Goal: Task Accomplishment & Management: Complete application form

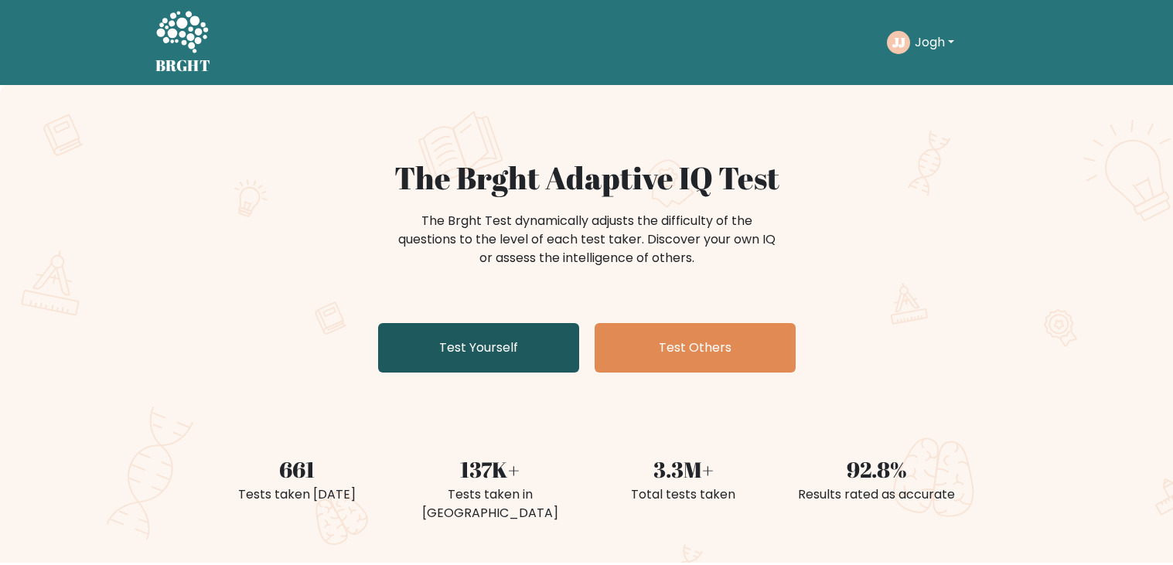
click at [544, 351] on link "Test Yourself" at bounding box center [478, 347] width 201 height 49
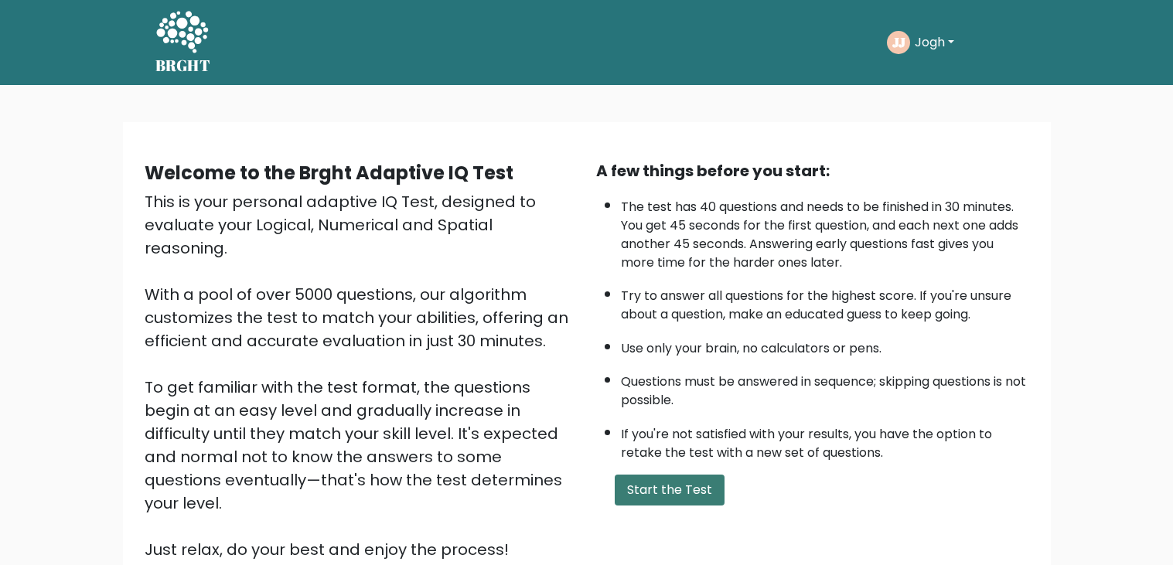
click at [696, 493] on button "Start the Test" at bounding box center [670, 490] width 110 height 31
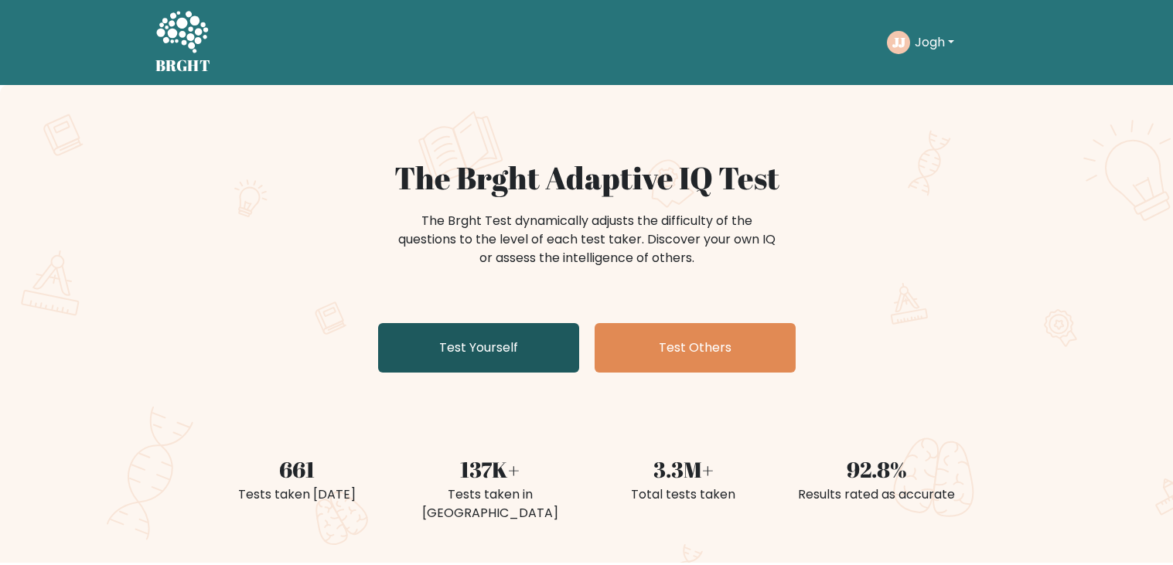
click at [427, 337] on link "Test Yourself" at bounding box center [478, 347] width 201 height 49
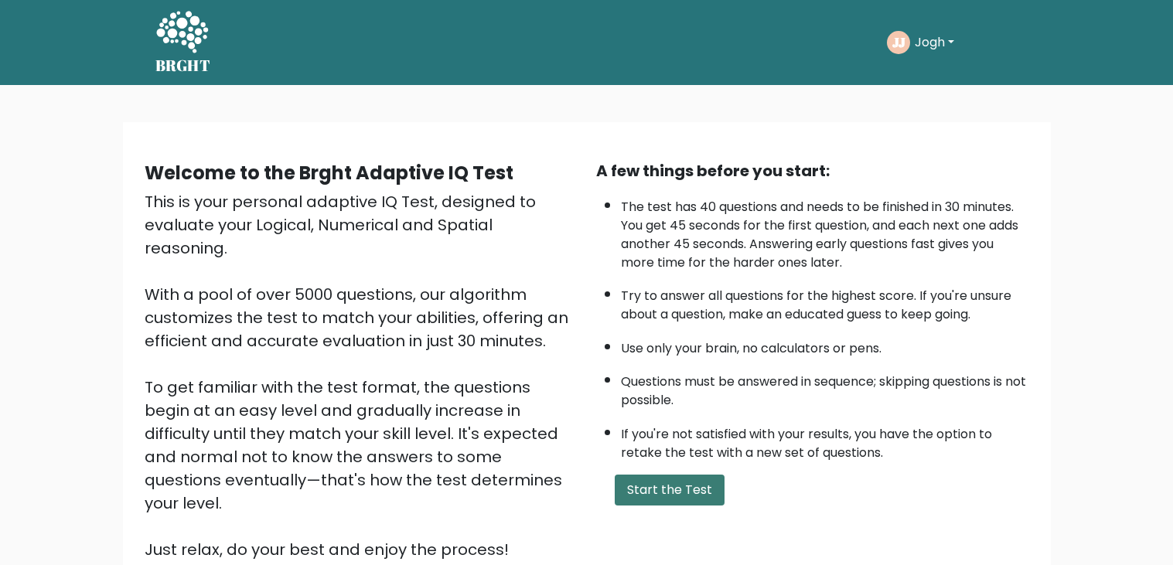
click at [677, 498] on button "Start the Test" at bounding box center [670, 490] width 110 height 31
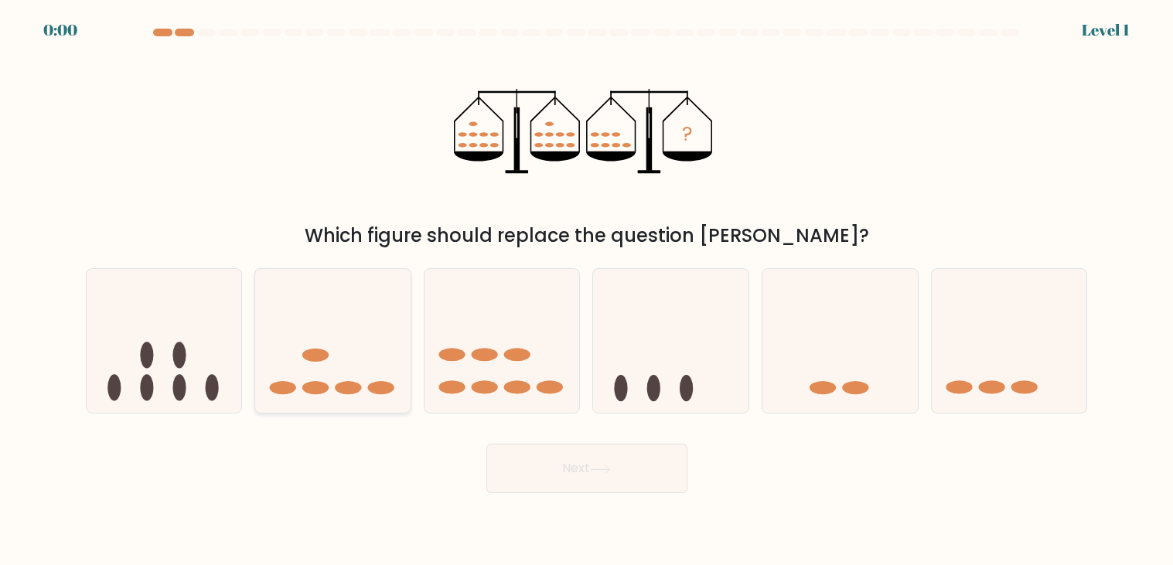
click at [328, 365] on icon at bounding box center [332, 341] width 155 height 128
click at [587, 291] on input "b." at bounding box center [587, 287] width 1 height 8
radio input "true"
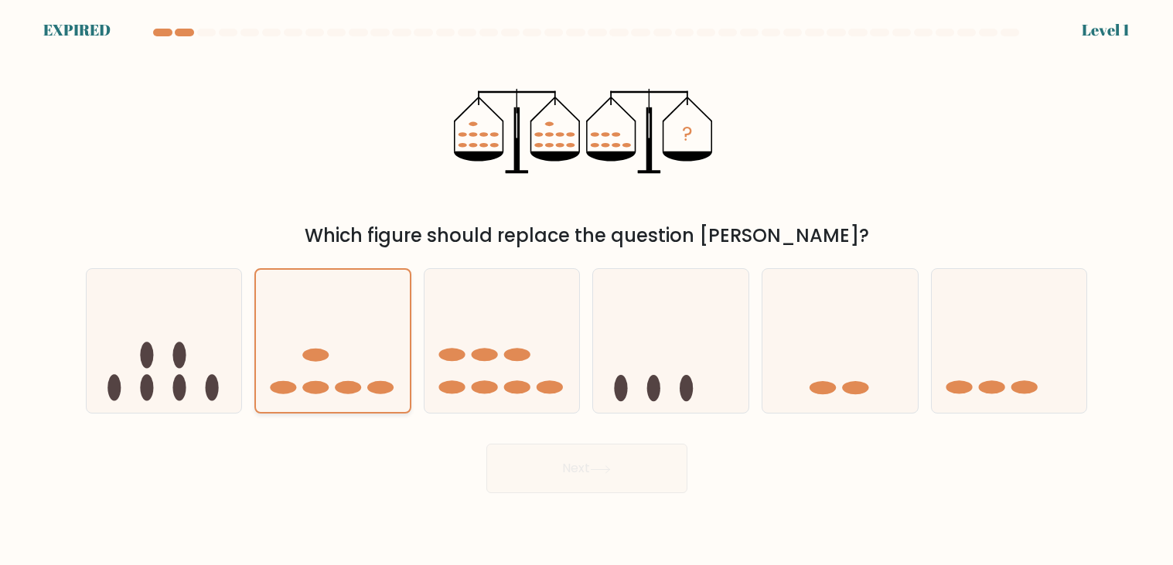
click at [328, 365] on icon at bounding box center [333, 342] width 154 height 128
click at [587, 291] on input "b." at bounding box center [587, 287] width 1 height 8
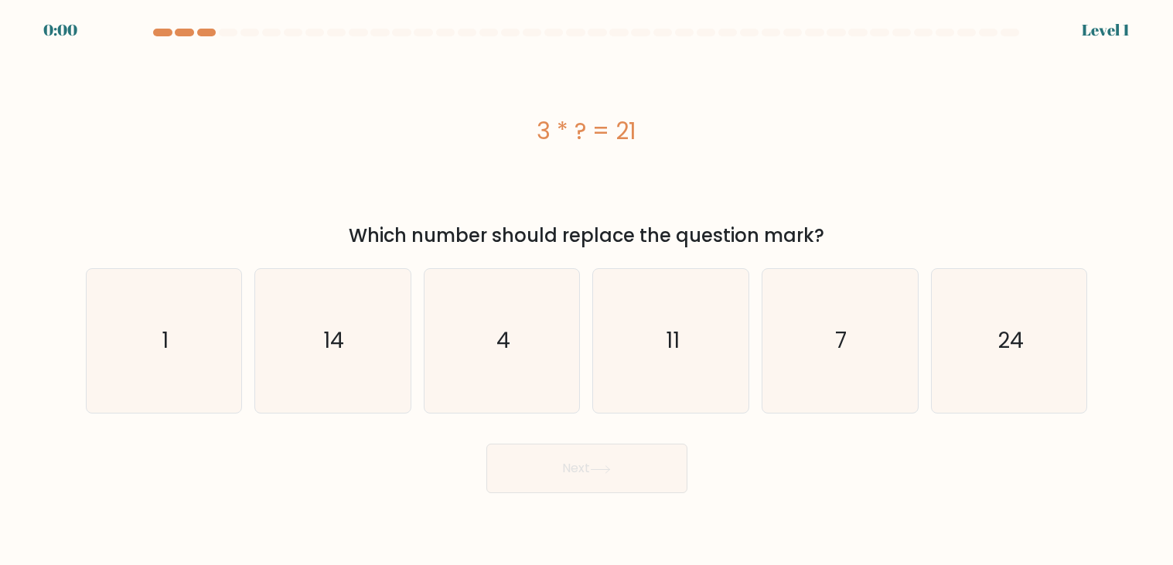
click at [328, 365] on icon "14" at bounding box center [333, 341] width 144 height 144
click at [587, 291] on input "b. 14" at bounding box center [587, 287] width 1 height 8
radio input "true"
click at [328, 365] on icon "14" at bounding box center [332, 341] width 142 height 142
click at [587, 291] on input "b. 14" at bounding box center [587, 287] width 1 height 8
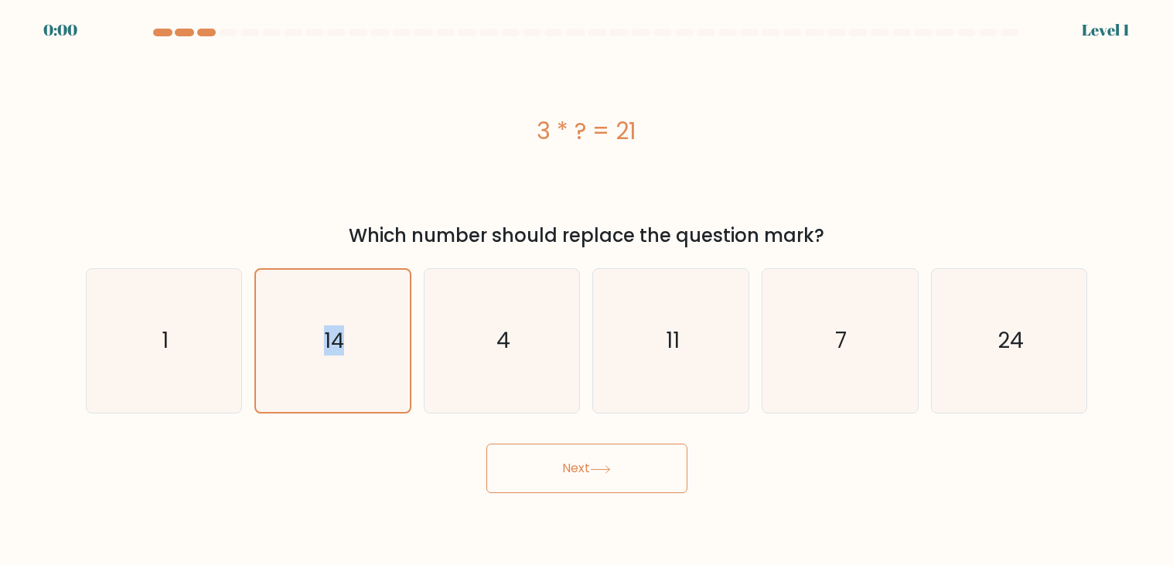
click at [328, 365] on icon "14" at bounding box center [332, 341] width 142 height 142
click at [587, 291] on input "b. 14" at bounding box center [587, 287] width 1 height 8
click at [328, 365] on icon "14" at bounding box center [332, 341] width 142 height 142
click at [587, 291] on input "b. 14" at bounding box center [587, 287] width 1 height 8
click at [328, 365] on icon "14" at bounding box center [332, 341] width 142 height 142
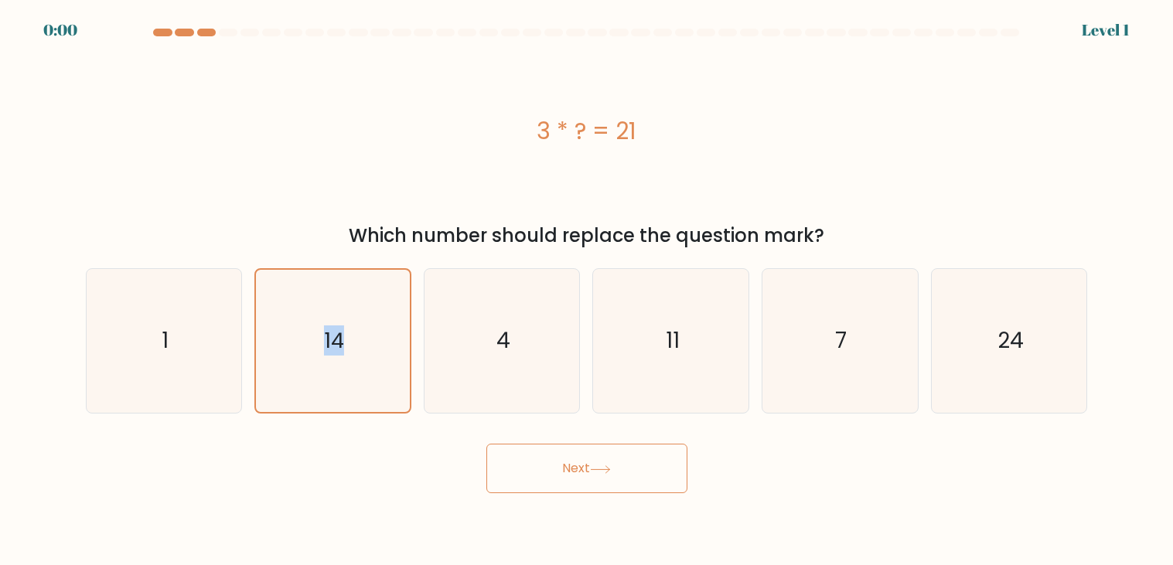
click at [587, 291] on input "b. 14" at bounding box center [587, 287] width 1 height 8
click at [328, 365] on icon "14" at bounding box center [332, 341] width 142 height 142
click at [587, 291] on input "b. 14" at bounding box center [587, 287] width 1 height 8
click at [328, 365] on icon "14" at bounding box center [332, 341] width 142 height 142
click at [587, 291] on input "b. 14" at bounding box center [587, 287] width 1 height 8
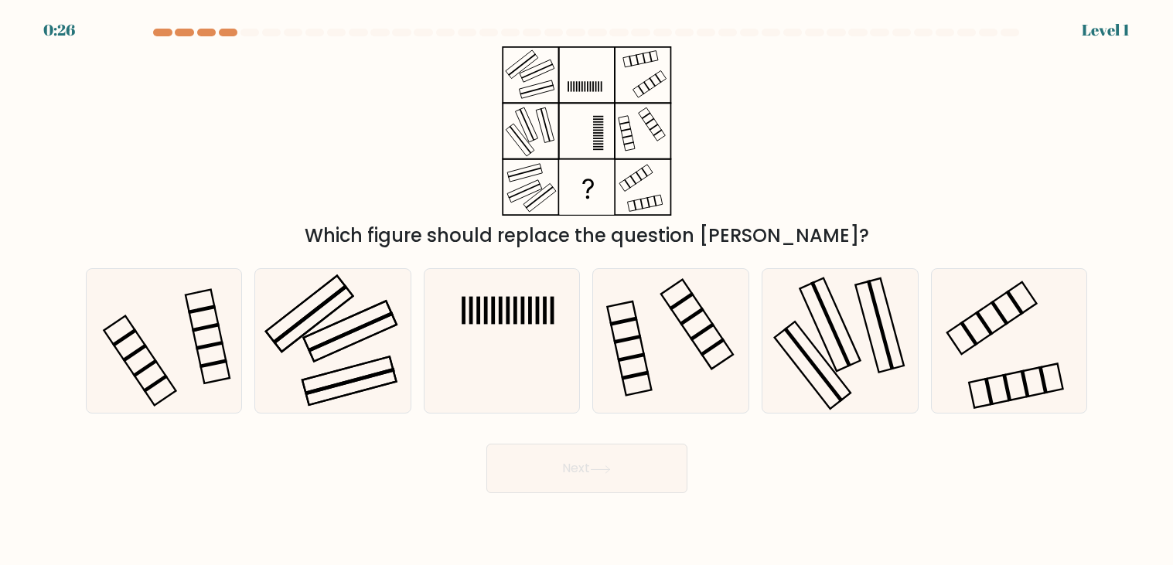
click at [328, 365] on icon at bounding box center [333, 341] width 144 height 144
click at [587, 291] on input "b." at bounding box center [587, 287] width 1 height 8
radio input "true"
click at [328, 365] on icon at bounding box center [332, 341] width 142 height 142
click at [587, 291] on input "b." at bounding box center [587, 287] width 1 height 8
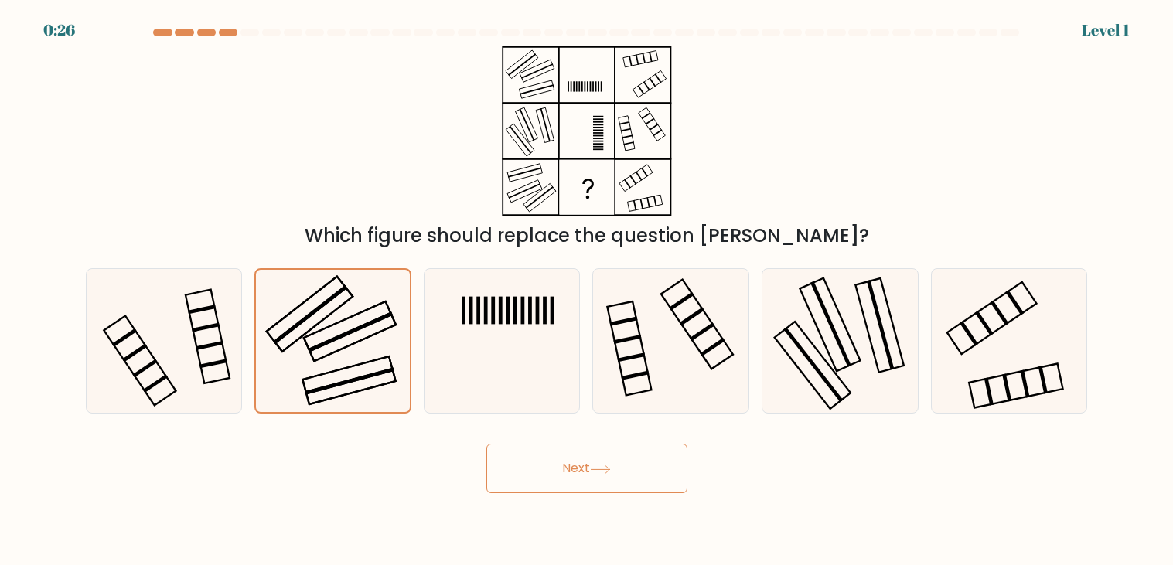
click at [328, 365] on icon at bounding box center [332, 341] width 142 height 142
click at [587, 291] on input "b." at bounding box center [587, 287] width 1 height 8
click at [328, 365] on icon at bounding box center [332, 341] width 142 height 142
click at [587, 291] on input "b." at bounding box center [587, 287] width 1 height 8
click at [328, 365] on icon at bounding box center [332, 341] width 142 height 142
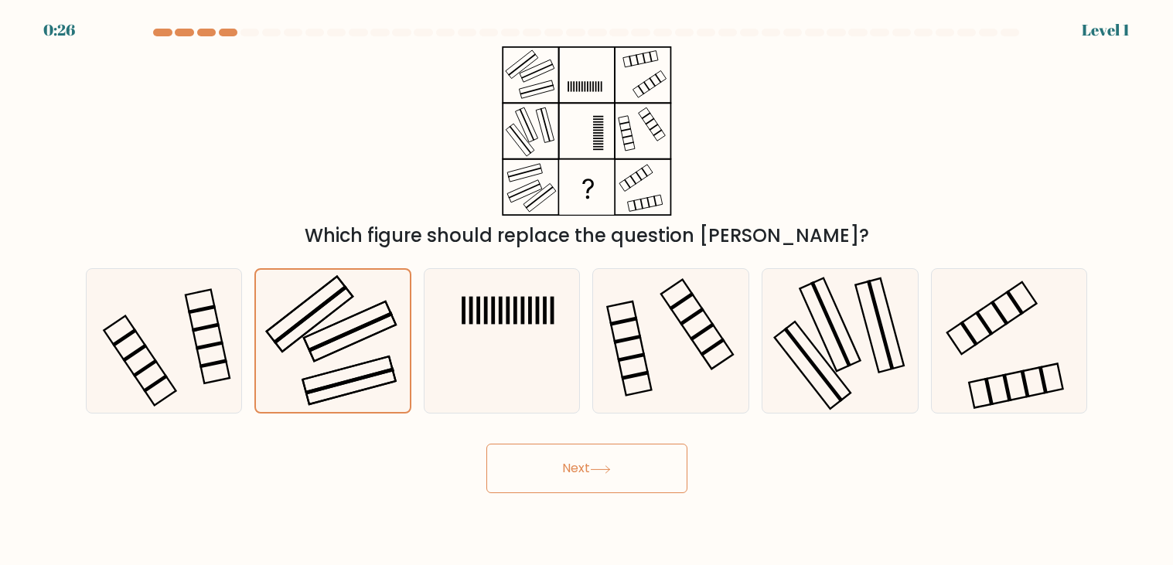
click at [587, 291] on input "b." at bounding box center [587, 287] width 1 height 8
click at [328, 365] on icon at bounding box center [332, 341] width 142 height 142
click at [587, 291] on input "b." at bounding box center [587, 287] width 1 height 8
click at [328, 365] on icon at bounding box center [332, 341] width 142 height 142
click at [587, 291] on input "b." at bounding box center [587, 287] width 1 height 8
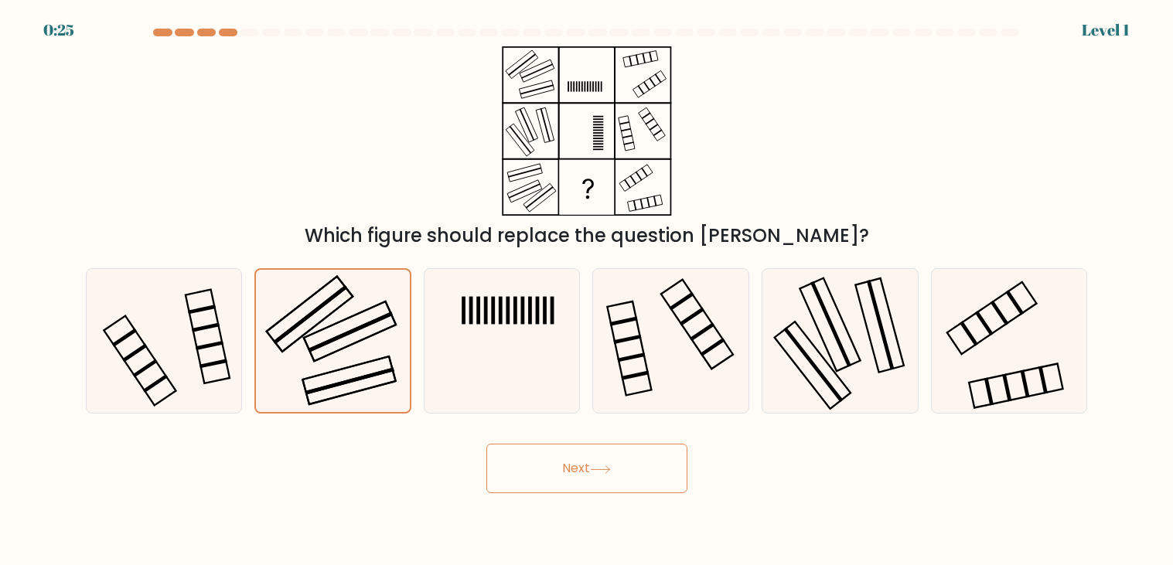
click at [328, 365] on icon at bounding box center [332, 341] width 142 height 142
click at [587, 291] on input "b." at bounding box center [587, 287] width 1 height 8
click at [328, 365] on icon at bounding box center [332, 341] width 142 height 142
click at [587, 291] on input "b." at bounding box center [587, 287] width 1 height 8
click at [328, 365] on icon at bounding box center [332, 341] width 142 height 142
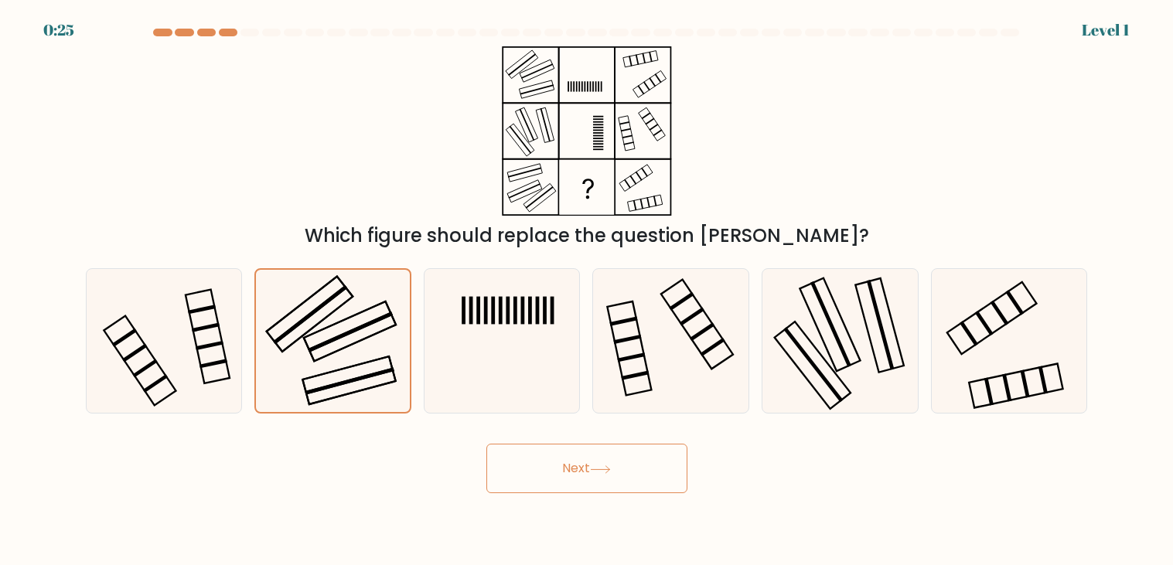
click at [587, 291] on input "b." at bounding box center [587, 287] width 1 height 8
click at [328, 365] on icon at bounding box center [332, 341] width 142 height 142
click at [587, 291] on input "b." at bounding box center [587, 287] width 1 height 8
click at [328, 365] on icon at bounding box center [332, 341] width 142 height 142
click at [587, 291] on input "b." at bounding box center [587, 287] width 1 height 8
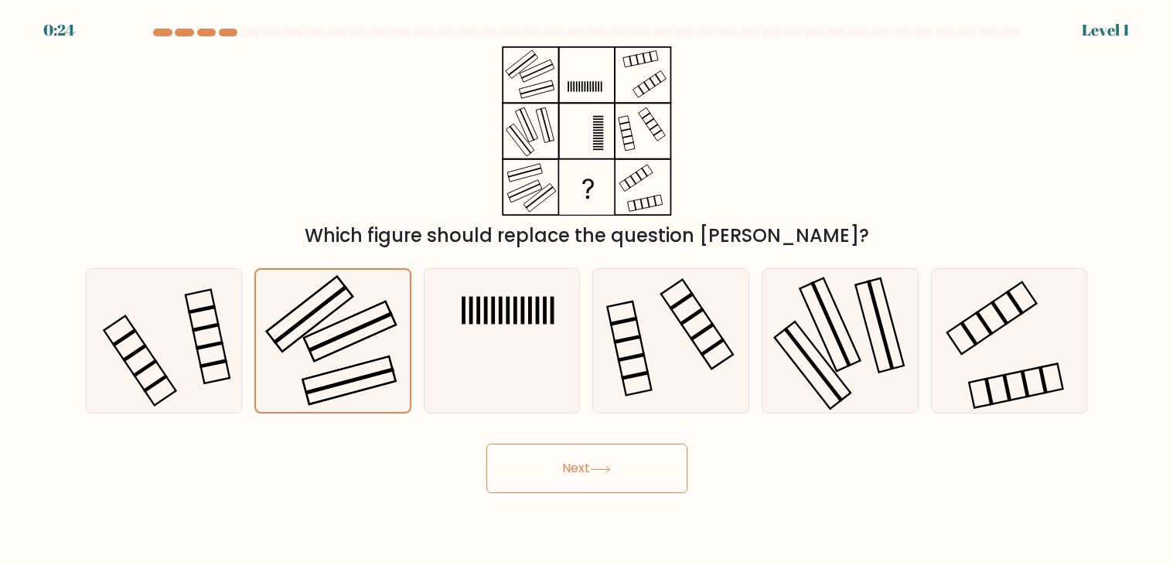
click at [328, 365] on icon at bounding box center [332, 341] width 142 height 142
click at [587, 291] on input "b." at bounding box center [587, 287] width 1 height 8
click at [328, 365] on icon at bounding box center [332, 341] width 142 height 142
click at [587, 291] on input "b." at bounding box center [587, 287] width 1 height 8
click at [328, 365] on icon at bounding box center [332, 341] width 142 height 142
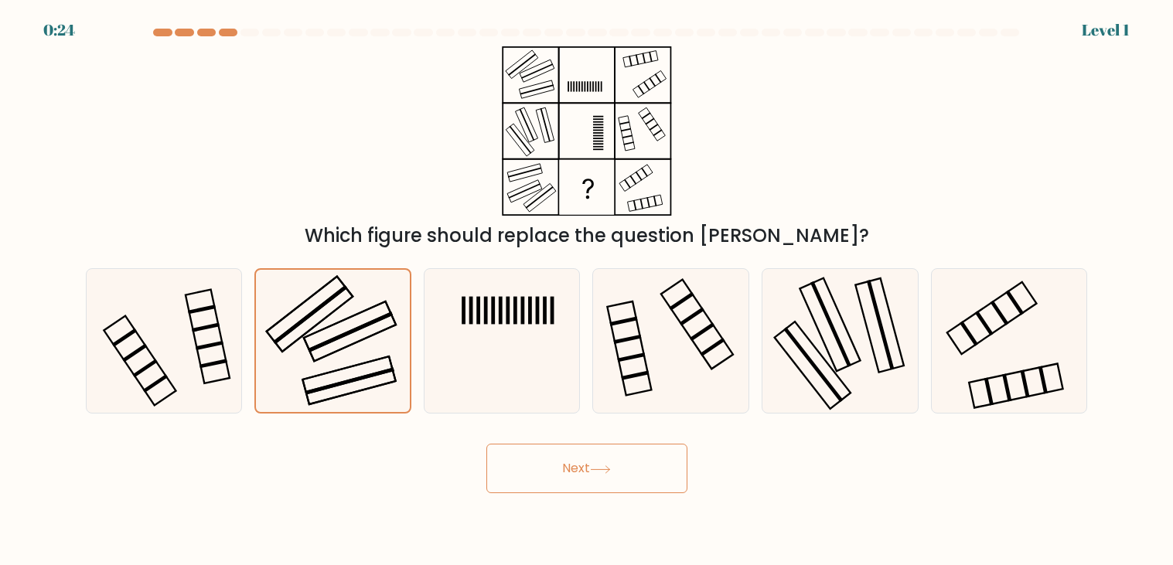
click at [587, 291] on input "b." at bounding box center [587, 287] width 1 height 8
click at [328, 365] on icon at bounding box center [332, 341] width 142 height 142
click at [587, 291] on input "b." at bounding box center [587, 287] width 1 height 8
click at [328, 365] on icon at bounding box center [332, 341] width 142 height 142
click at [587, 291] on input "b." at bounding box center [587, 287] width 1 height 8
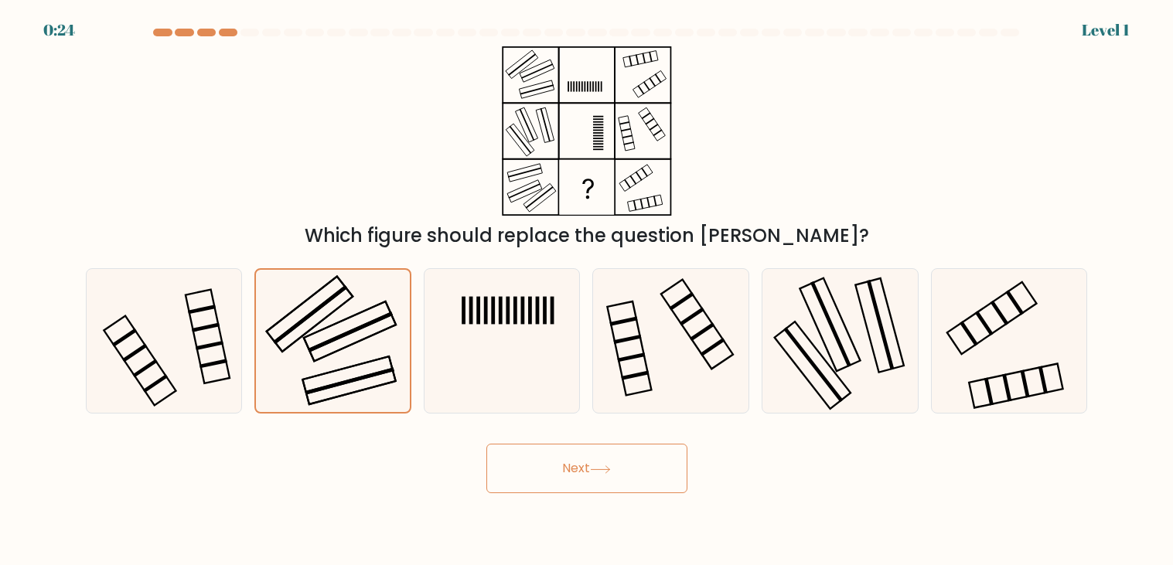
click at [328, 365] on icon at bounding box center [332, 341] width 142 height 142
click at [587, 291] on input "b." at bounding box center [587, 287] width 1 height 8
click at [328, 365] on icon at bounding box center [332, 341] width 142 height 142
click at [587, 291] on input "b." at bounding box center [587, 287] width 1 height 8
click at [328, 365] on icon at bounding box center [332, 341] width 142 height 142
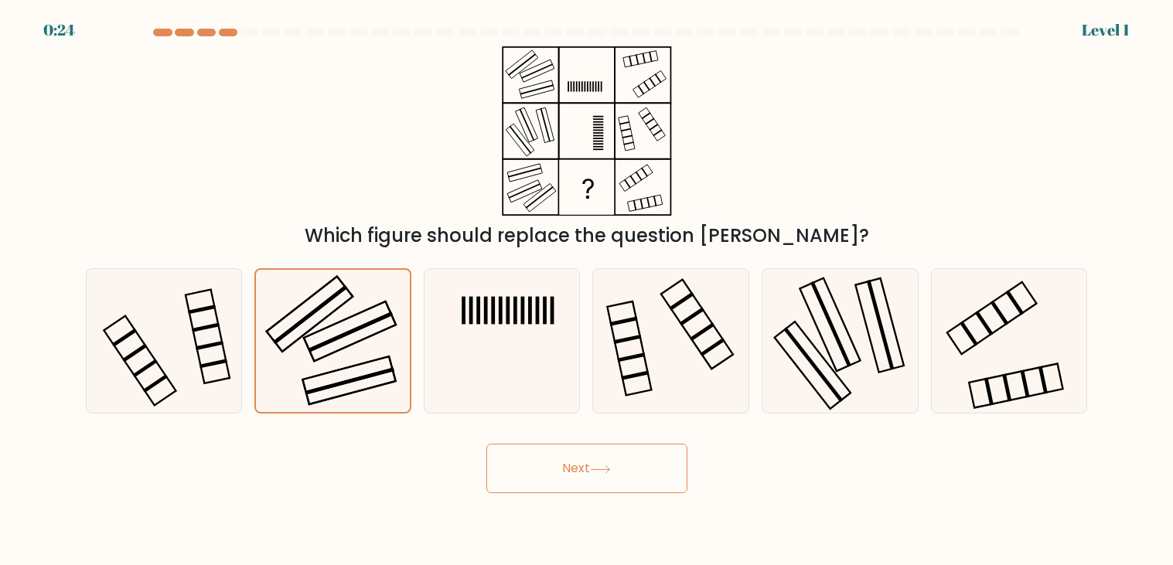
click at [587, 291] on input "b." at bounding box center [587, 287] width 1 height 8
click at [328, 365] on icon at bounding box center [332, 341] width 142 height 142
click at [587, 291] on input "b." at bounding box center [587, 287] width 1 height 8
click at [328, 365] on icon at bounding box center [332, 341] width 142 height 142
click at [587, 291] on input "b." at bounding box center [587, 287] width 1 height 8
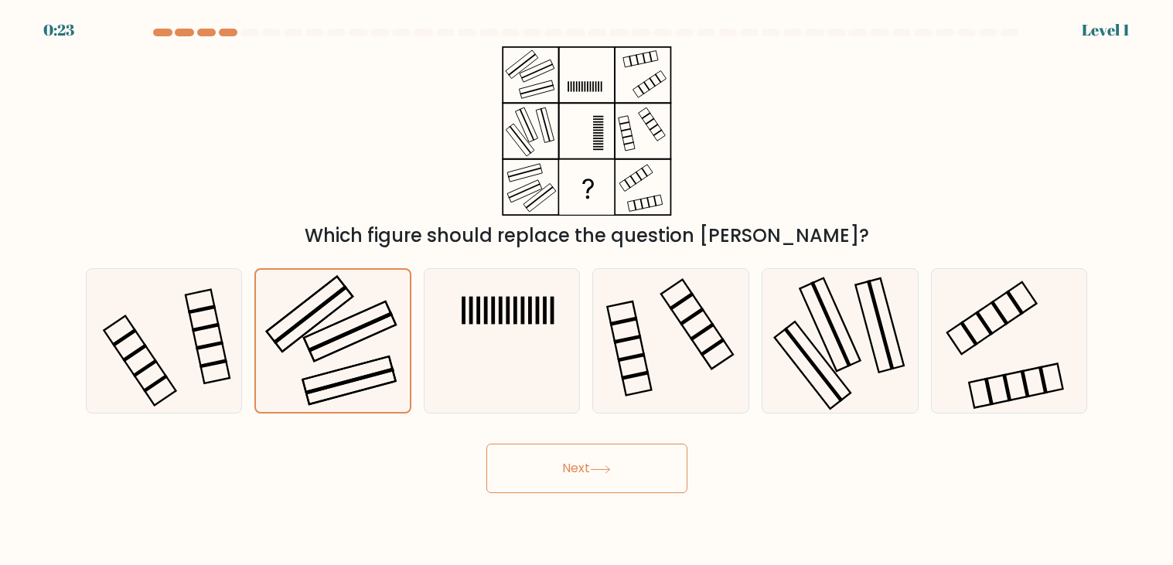
click at [328, 365] on icon at bounding box center [332, 341] width 142 height 142
click at [587, 291] on input "b." at bounding box center [587, 287] width 1 height 8
click at [328, 365] on icon at bounding box center [332, 341] width 142 height 142
click at [587, 291] on input "b." at bounding box center [587, 287] width 1 height 8
click at [328, 365] on icon at bounding box center [332, 341] width 142 height 142
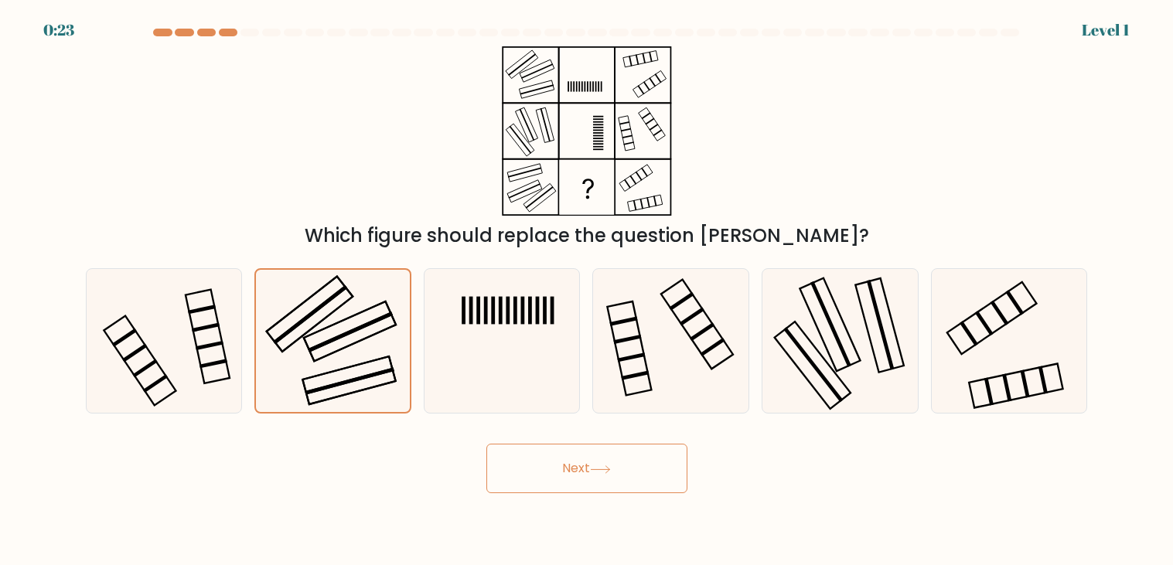
click at [587, 291] on input "b." at bounding box center [587, 287] width 1 height 8
click at [328, 365] on icon at bounding box center [332, 341] width 142 height 142
click at [587, 291] on input "b." at bounding box center [587, 287] width 1 height 8
click at [328, 365] on icon at bounding box center [332, 341] width 142 height 142
click at [587, 291] on input "b." at bounding box center [587, 287] width 1 height 8
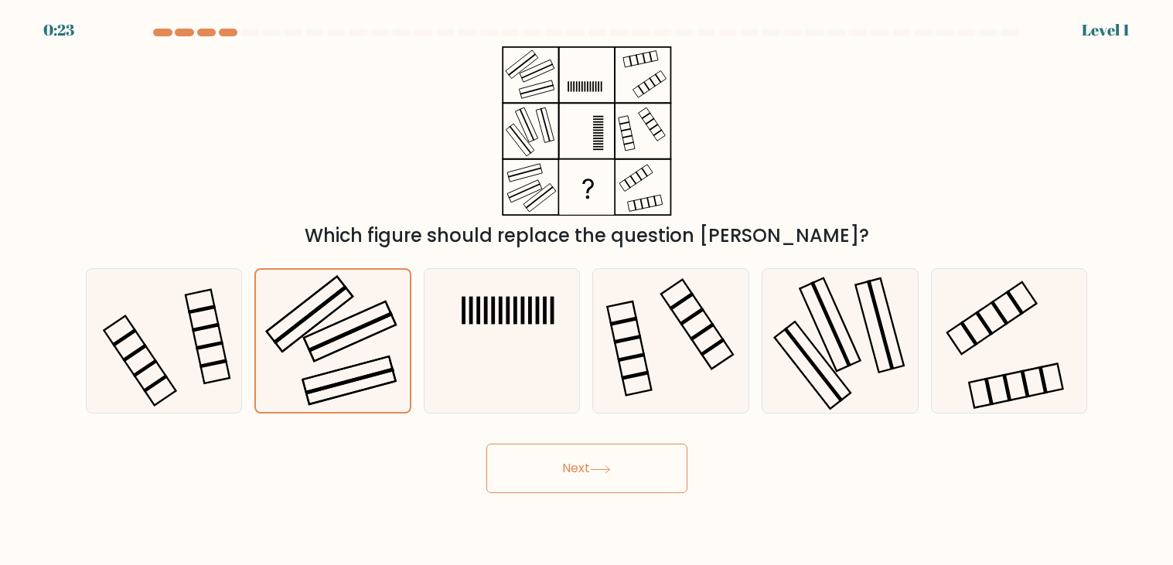
click at [328, 365] on icon at bounding box center [332, 341] width 142 height 142
click at [587, 291] on input "b." at bounding box center [587, 287] width 1 height 8
click at [328, 365] on icon at bounding box center [332, 341] width 142 height 142
click at [587, 291] on input "b." at bounding box center [587, 287] width 1 height 8
click at [328, 365] on icon at bounding box center [332, 341] width 142 height 142
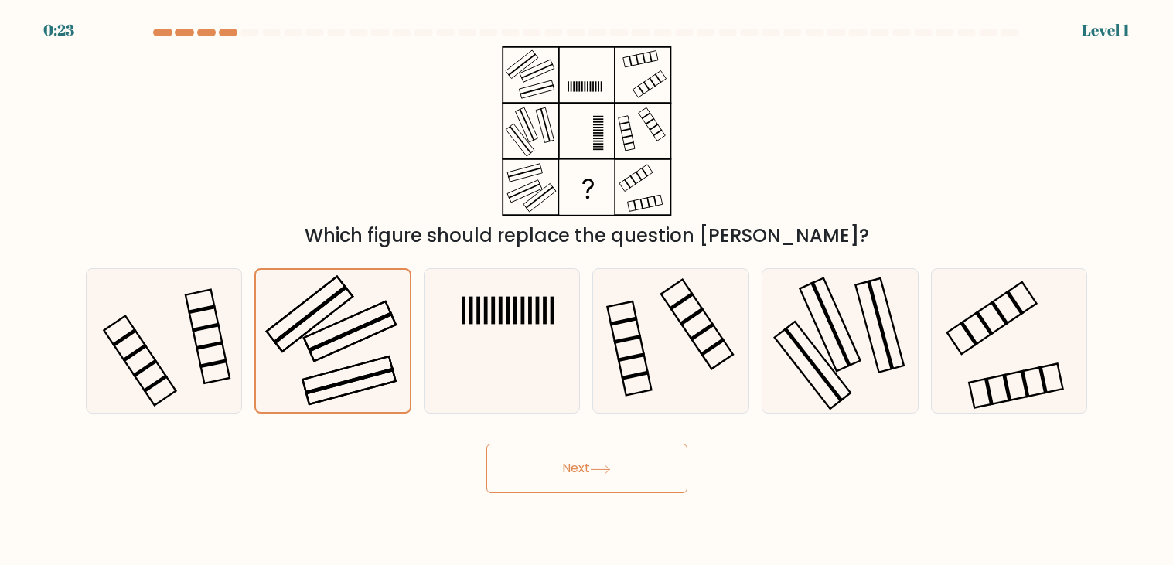
click at [587, 291] on input "b." at bounding box center [587, 287] width 1 height 8
click at [328, 365] on icon at bounding box center [332, 341] width 142 height 142
click at [587, 291] on input "b." at bounding box center [587, 287] width 1 height 8
click at [328, 365] on icon at bounding box center [332, 341] width 142 height 142
click at [587, 291] on input "b." at bounding box center [587, 287] width 1 height 8
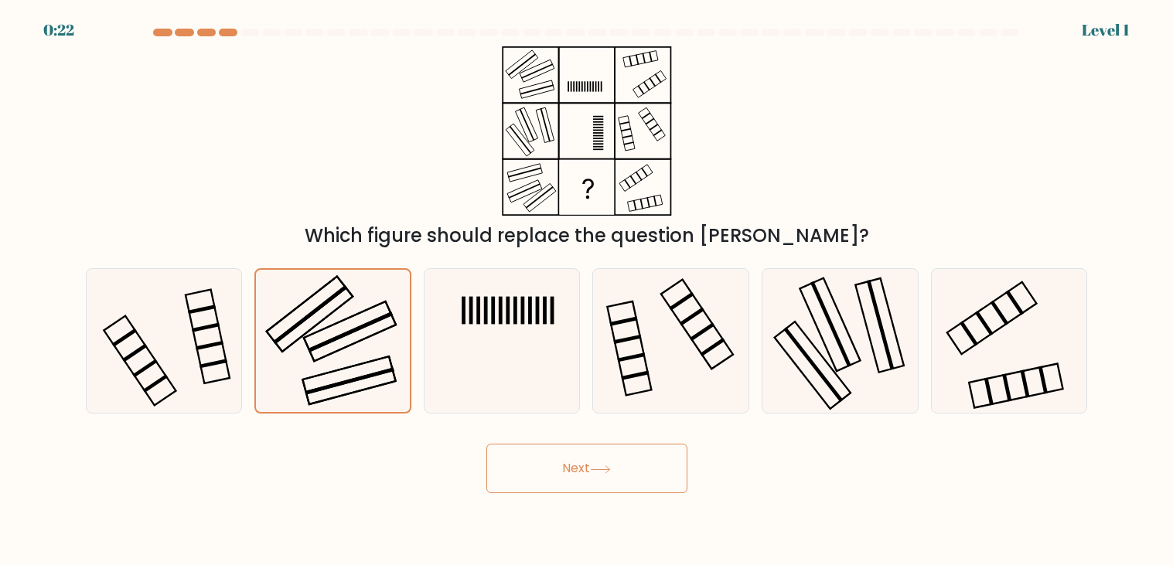
click at [328, 365] on icon at bounding box center [332, 341] width 142 height 142
click at [587, 291] on input "b." at bounding box center [587, 287] width 1 height 8
click at [328, 365] on icon at bounding box center [332, 341] width 142 height 142
click at [587, 291] on input "b." at bounding box center [587, 287] width 1 height 8
click at [328, 365] on icon at bounding box center [332, 341] width 142 height 142
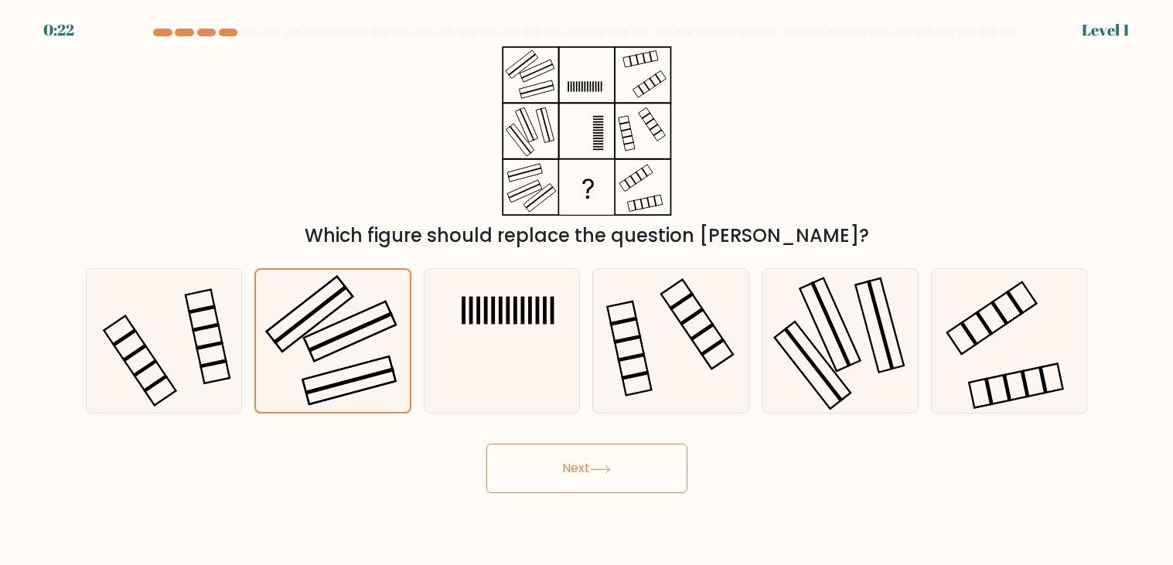
click at [587, 291] on input "b." at bounding box center [587, 287] width 1 height 8
click at [548, 453] on button "Next" at bounding box center [586, 468] width 201 height 49
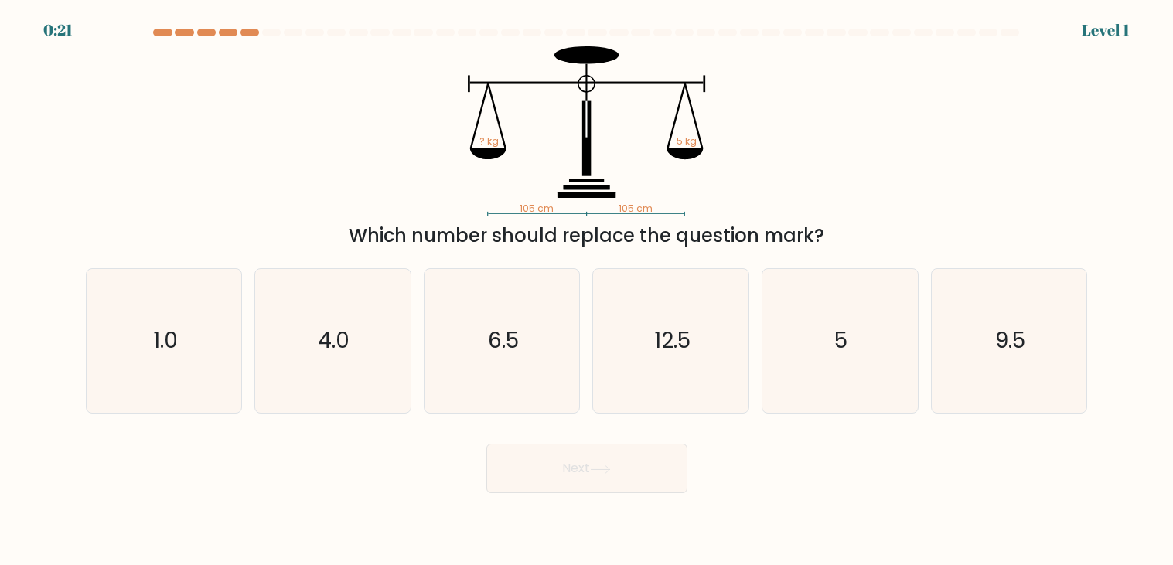
click at [287, 360] on icon "4.0" at bounding box center [333, 341] width 144 height 144
click at [587, 291] on input "b. 4.0" at bounding box center [587, 287] width 1 height 8
radio input "true"
click at [486, 444] on button "Next" at bounding box center [586, 468] width 201 height 49
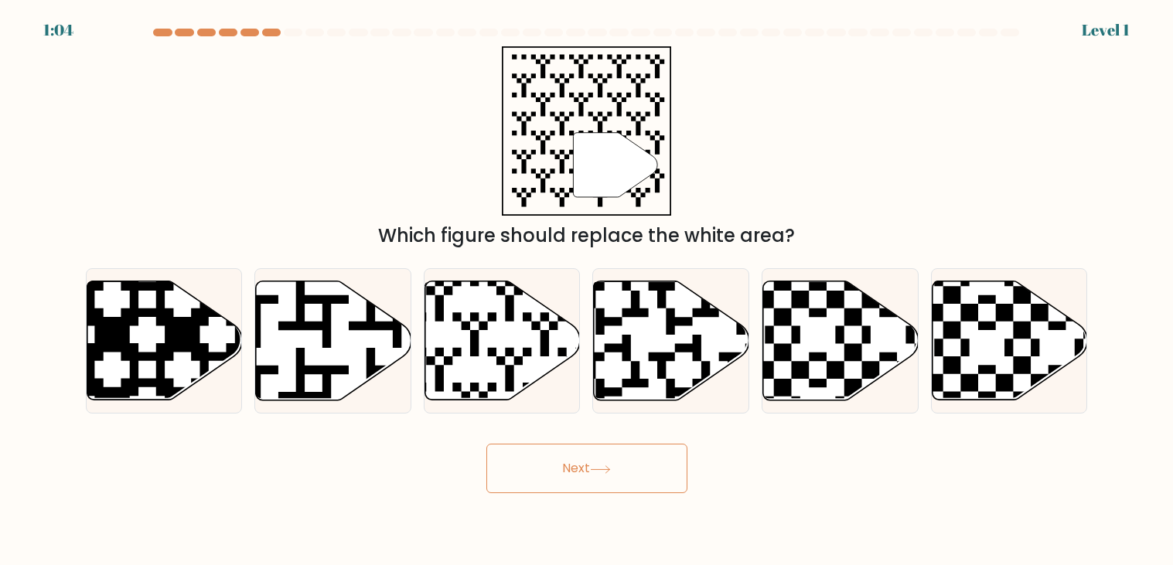
click at [486, 444] on button "Next" at bounding box center [586, 468] width 201 height 49
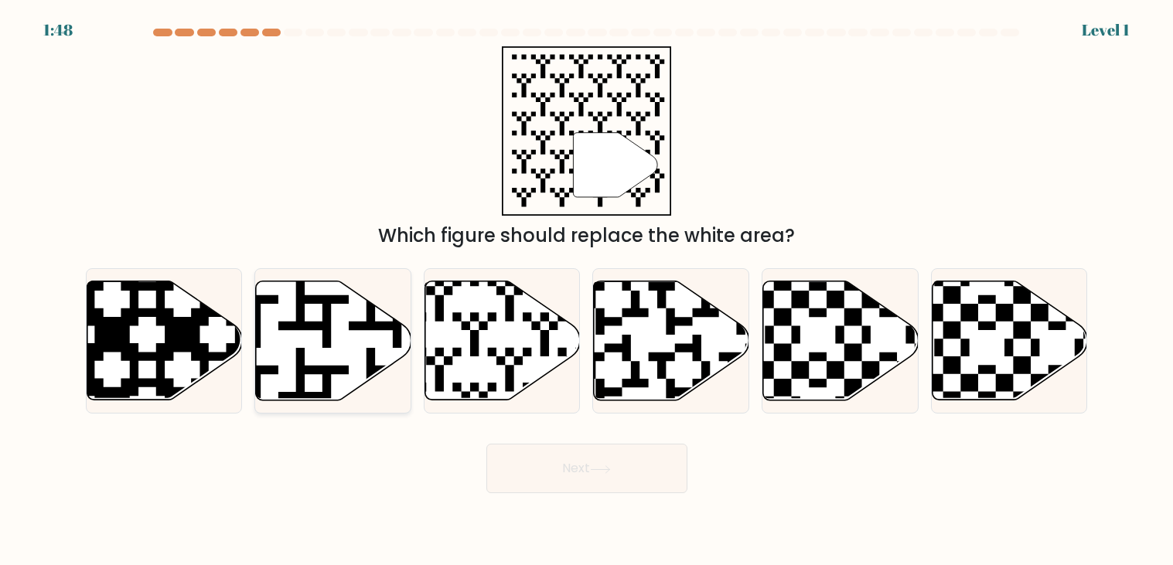
click at [486, 444] on button "Next" at bounding box center [586, 468] width 201 height 49
click at [286, 360] on icon at bounding box center [333, 340] width 155 height 119
click at [587, 291] on input "b." at bounding box center [587, 287] width 1 height 8
radio input "true"
click at [486, 444] on button "Next" at bounding box center [586, 468] width 201 height 49
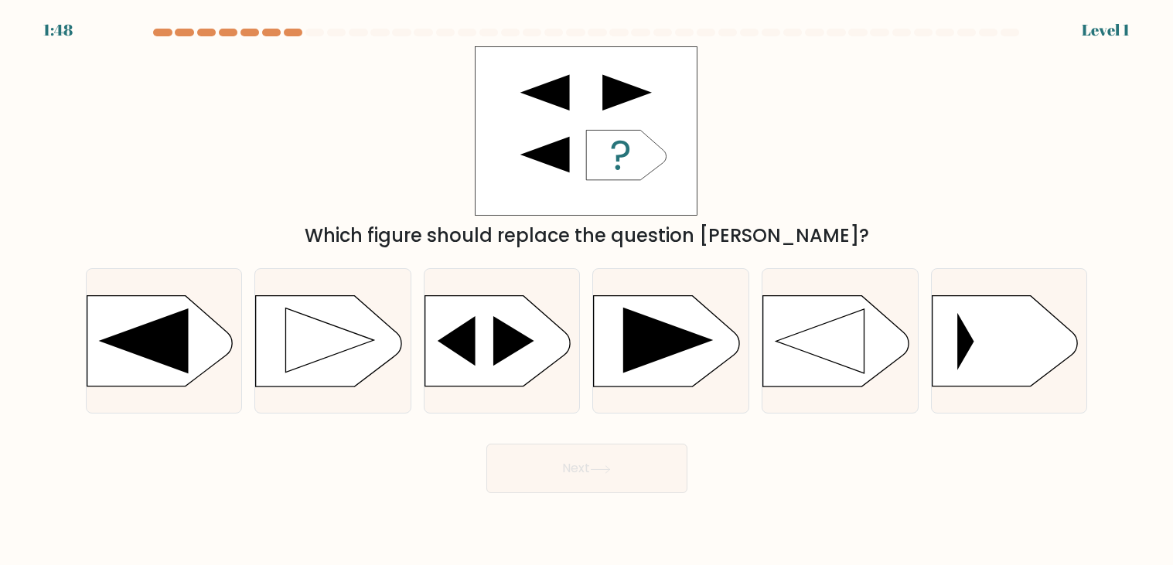
click at [286, 360] on icon at bounding box center [330, 341] width 88 height 64
click at [587, 291] on input "b." at bounding box center [587, 287] width 1 height 8
radio input "true"
click at [286, 360] on icon at bounding box center [329, 340] width 87 height 63
click at [587, 291] on input "b." at bounding box center [587, 287] width 1 height 8
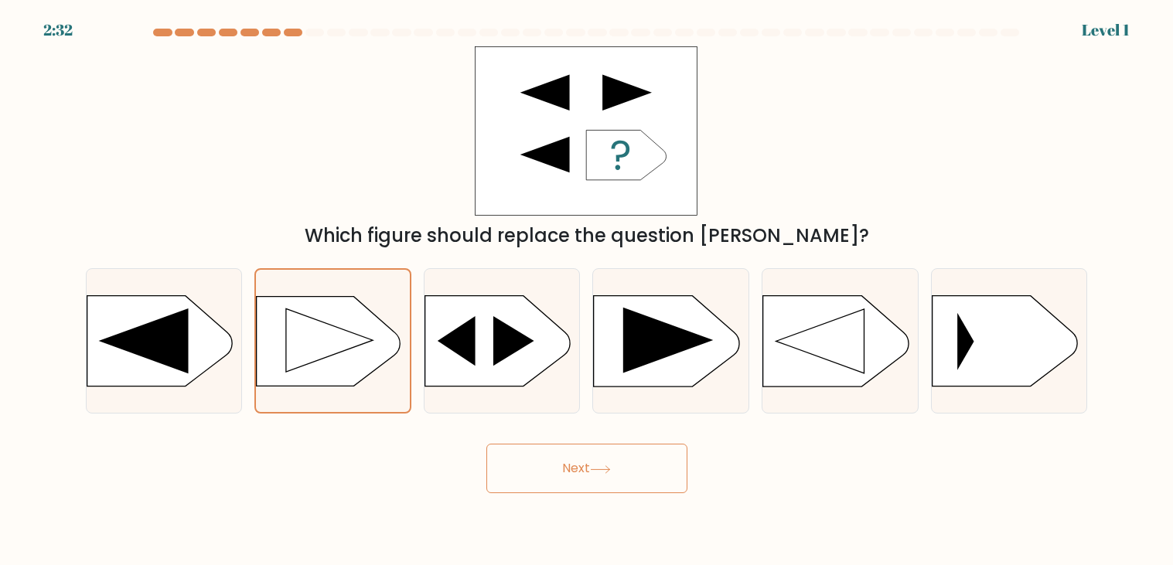
click at [286, 360] on icon at bounding box center [329, 340] width 87 height 63
click at [587, 291] on input "b." at bounding box center [587, 287] width 1 height 8
click at [286, 360] on icon at bounding box center [329, 340] width 87 height 63
click at [587, 291] on input "b." at bounding box center [587, 287] width 1 height 8
click at [511, 462] on button "Next" at bounding box center [586, 468] width 201 height 49
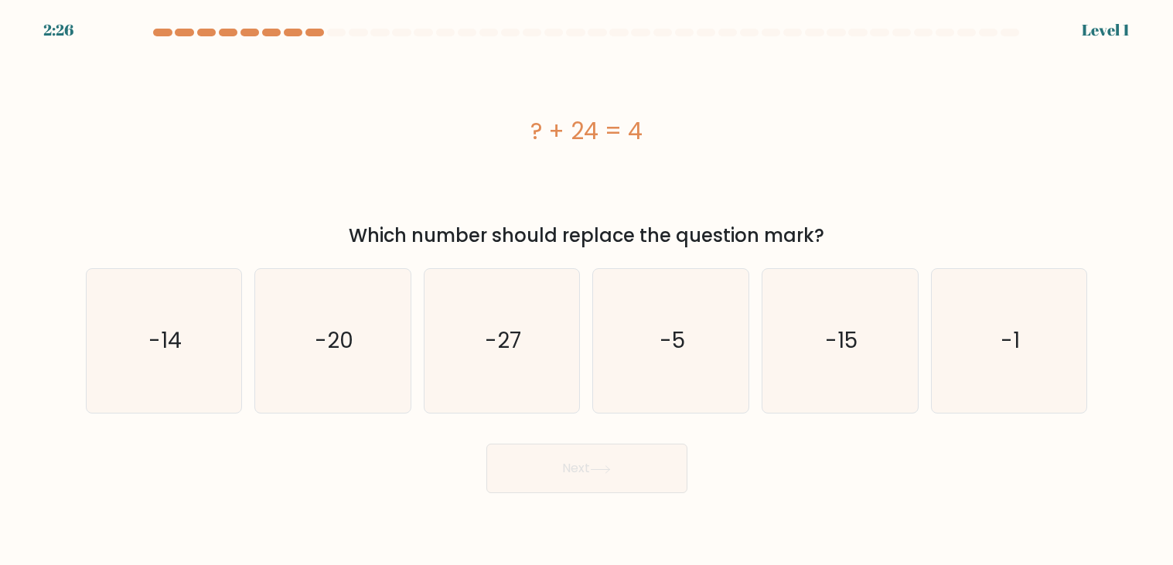
click at [495, 326] on text "-27" at bounding box center [503, 341] width 36 height 30
click at [587, 291] on input "c. -27" at bounding box center [587, 287] width 1 height 8
radio input "true"
click at [527, 452] on button "Next" at bounding box center [586, 468] width 201 height 49
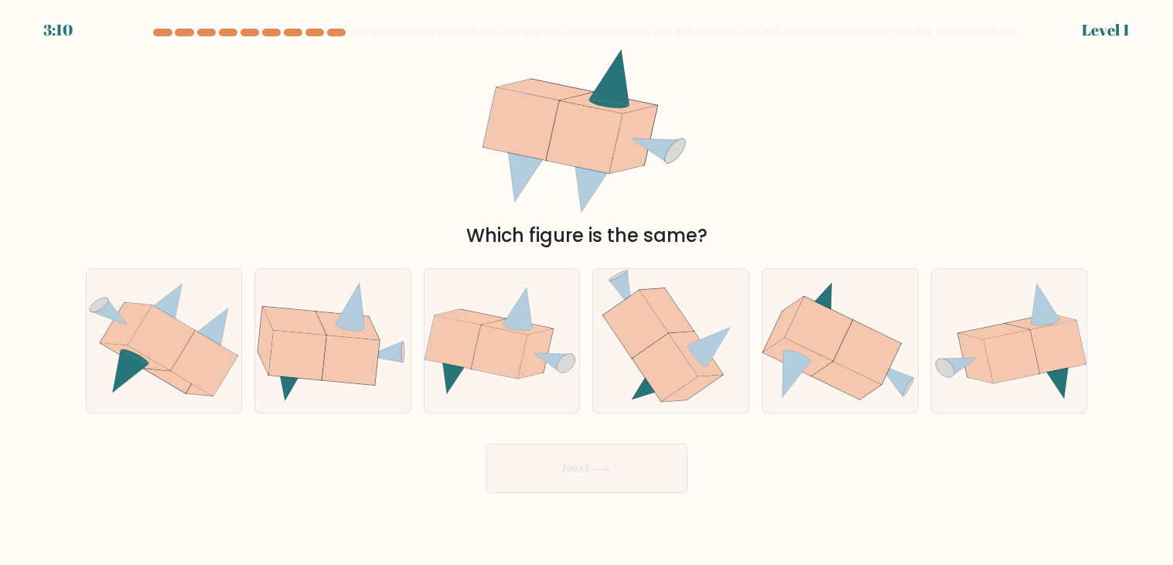
click at [530, 464] on button "Next" at bounding box center [586, 468] width 201 height 49
click at [486, 444] on button "Next" at bounding box center [586, 468] width 201 height 49
click at [491, 421] on form at bounding box center [586, 261] width 1173 height 465
click at [493, 385] on icon at bounding box center [502, 340] width 155 height 111
click at [587, 291] on input "c." at bounding box center [587, 287] width 1 height 8
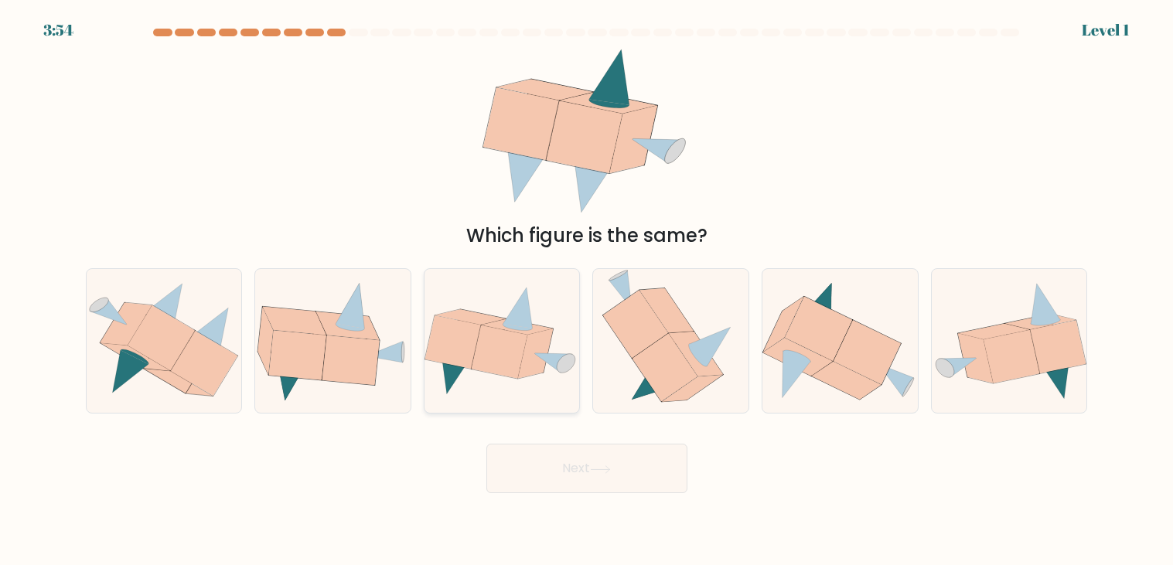
radio input "true"
click at [486, 444] on button "Next" at bounding box center [586, 468] width 201 height 49
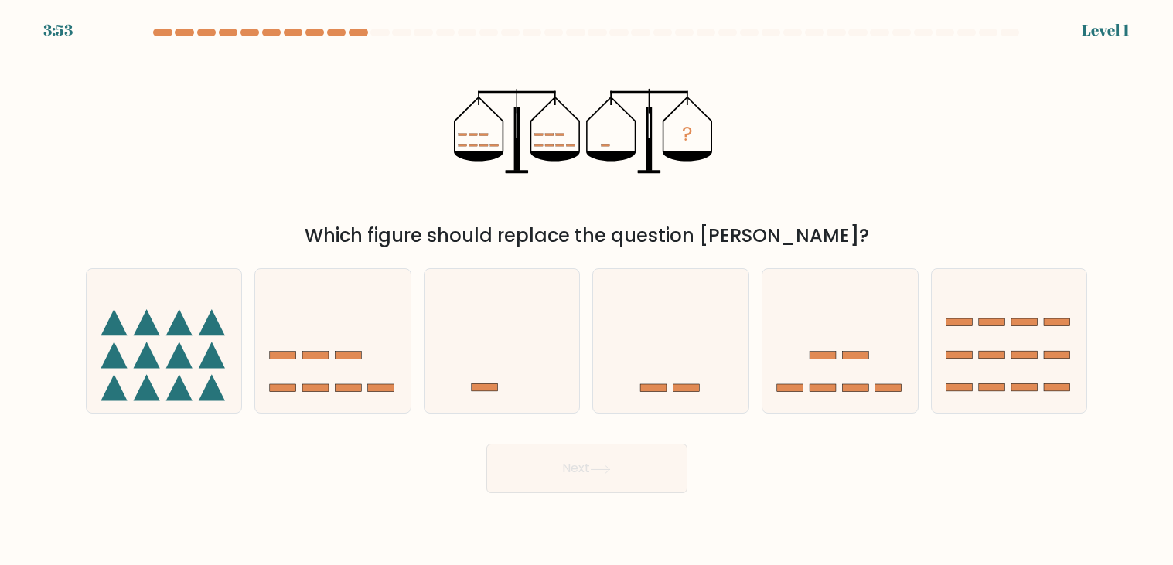
click at [493, 385] on rect at bounding box center [485, 388] width 26 height 8
click at [587, 291] on input "c." at bounding box center [587, 287] width 1 height 8
radio input "true"
click at [486, 444] on button "Next" at bounding box center [586, 468] width 201 height 49
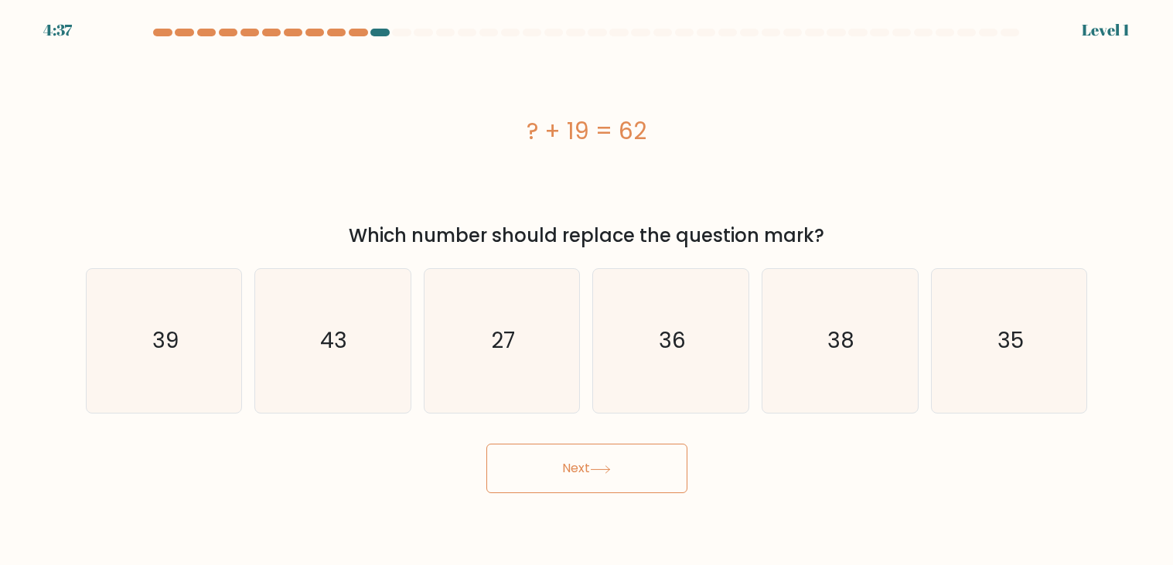
click at [493, 385] on icon "27" at bounding box center [502, 341] width 144 height 144
click at [587, 291] on input "c. 27" at bounding box center [587, 287] width 1 height 8
radio input "true"
click at [493, 385] on icon "27" at bounding box center [502, 341] width 142 height 142
click at [587, 291] on input "c. 27" at bounding box center [587, 287] width 1 height 8
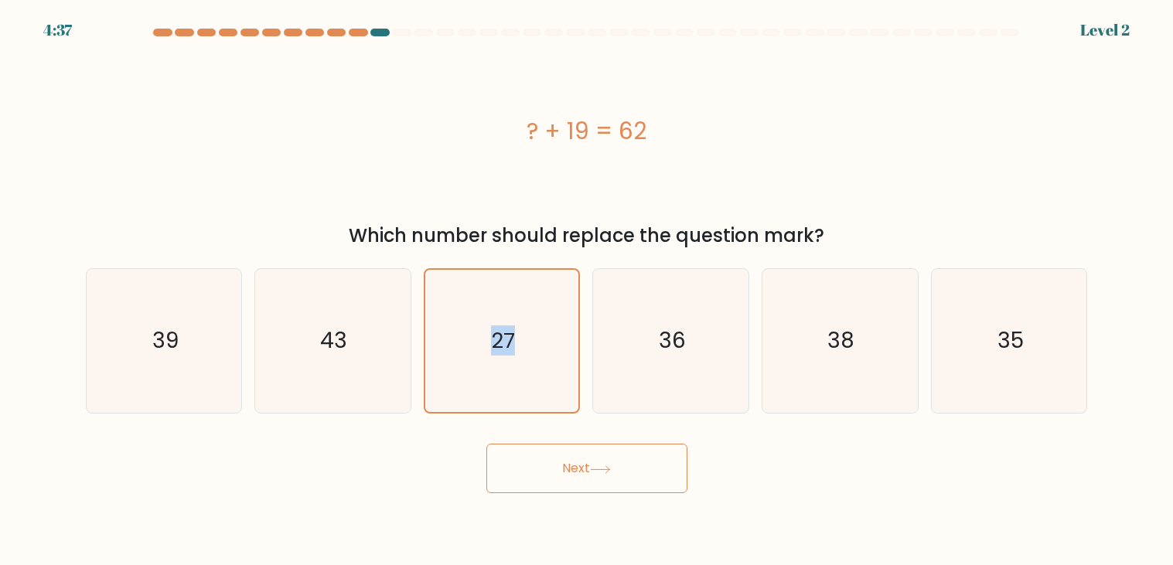
click at [493, 385] on icon "27" at bounding box center [502, 341] width 142 height 142
click at [587, 291] on input "c. 27" at bounding box center [587, 287] width 1 height 8
click at [493, 385] on icon "27" at bounding box center [502, 341] width 142 height 142
click at [587, 291] on input "c. 27" at bounding box center [587, 287] width 1 height 8
click at [486, 444] on button "Next" at bounding box center [586, 468] width 201 height 49
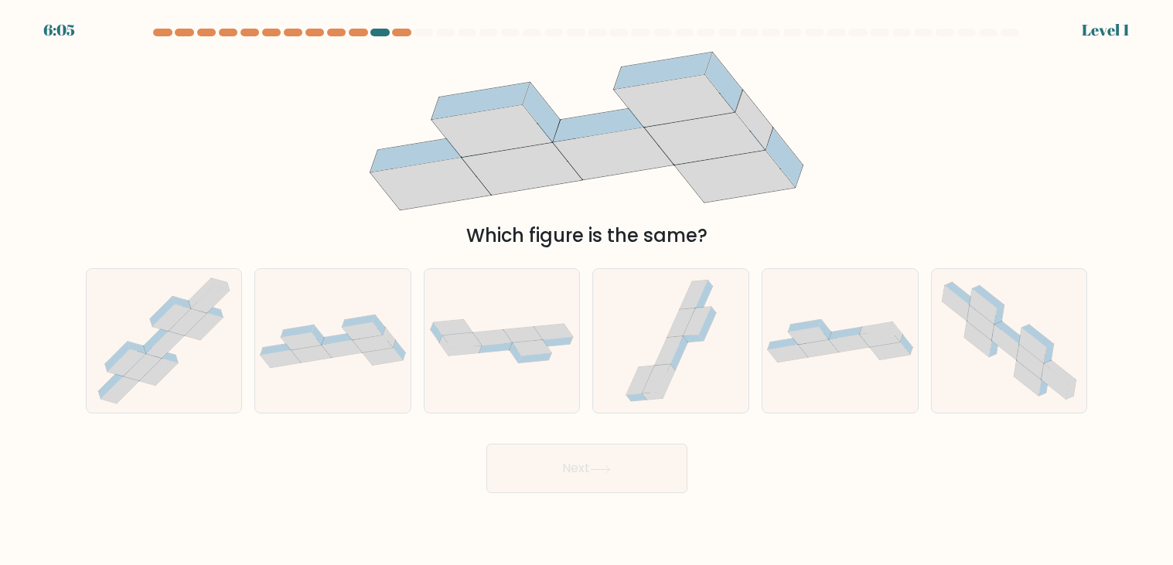
click at [493, 385] on div at bounding box center [502, 340] width 157 height 145
click at [587, 291] on input "c." at bounding box center [587, 287] width 1 height 8
radio input "true"
click at [486, 444] on button "Next" at bounding box center [586, 468] width 201 height 49
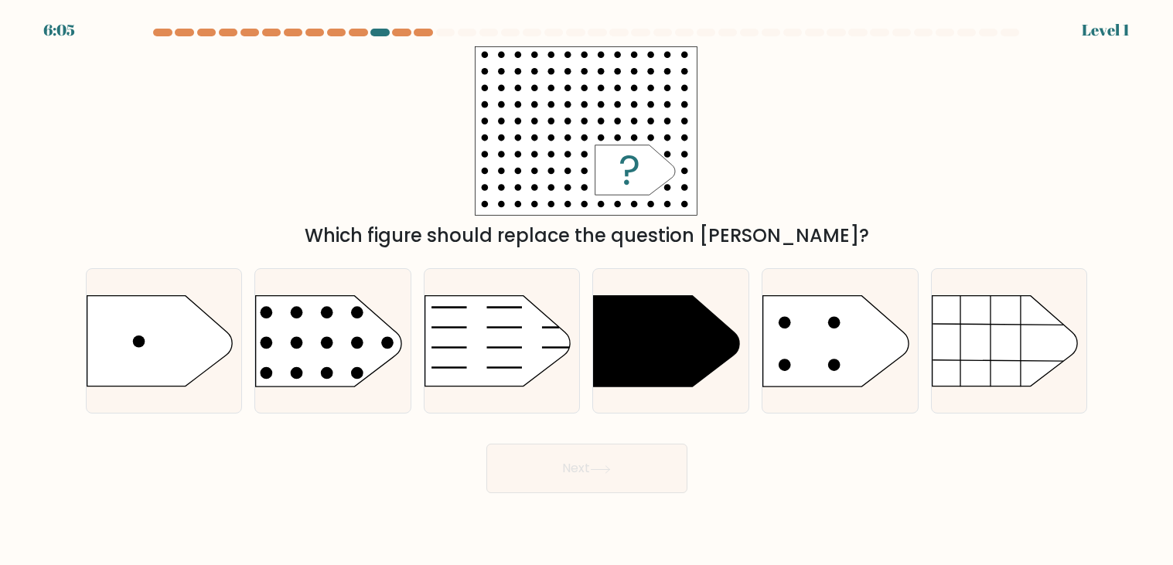
click at [493, 385] on icon at bounding box center [497, 341] width 145 height 90
click at [587, 291] on input "c." at bounding box center [587, 287] width 1 height 8
radio input "true"
click at [486, 444] on button "Next" at bounding box center [586, 468] width 201 height 49
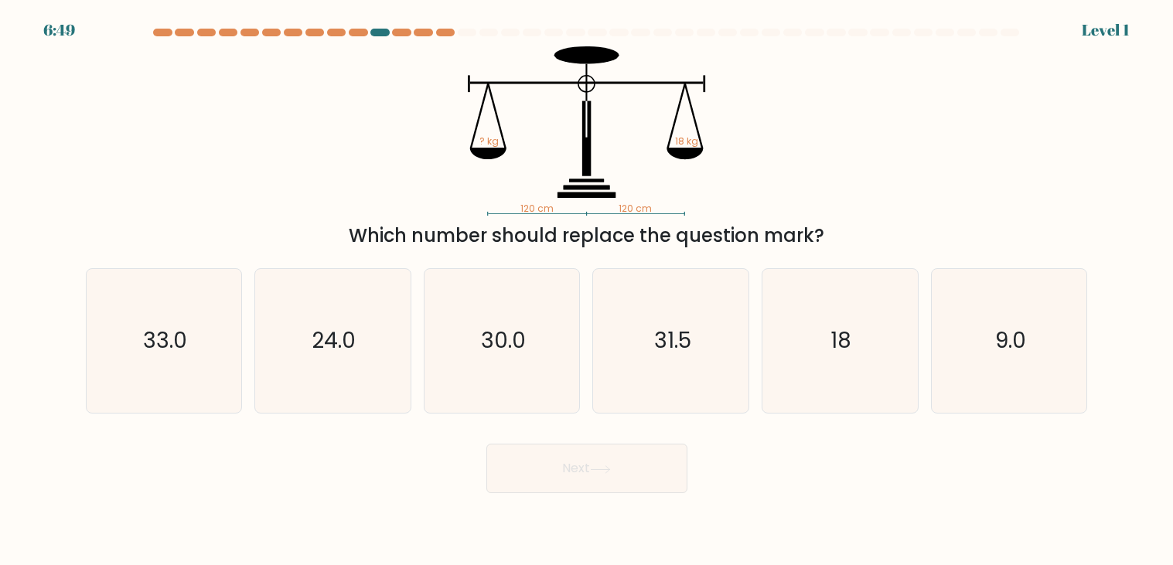
click at [493, 385] on icon "30.0" at bounding box center [502, 341] width 144 height 144
click at [587, 291] on input "c. 30.0" at bounding box center [587, 287] width 1 height 8
radio input "true"
click at [486, 444] on button "Next" at bounding box center [586, 468] width 201 height 49
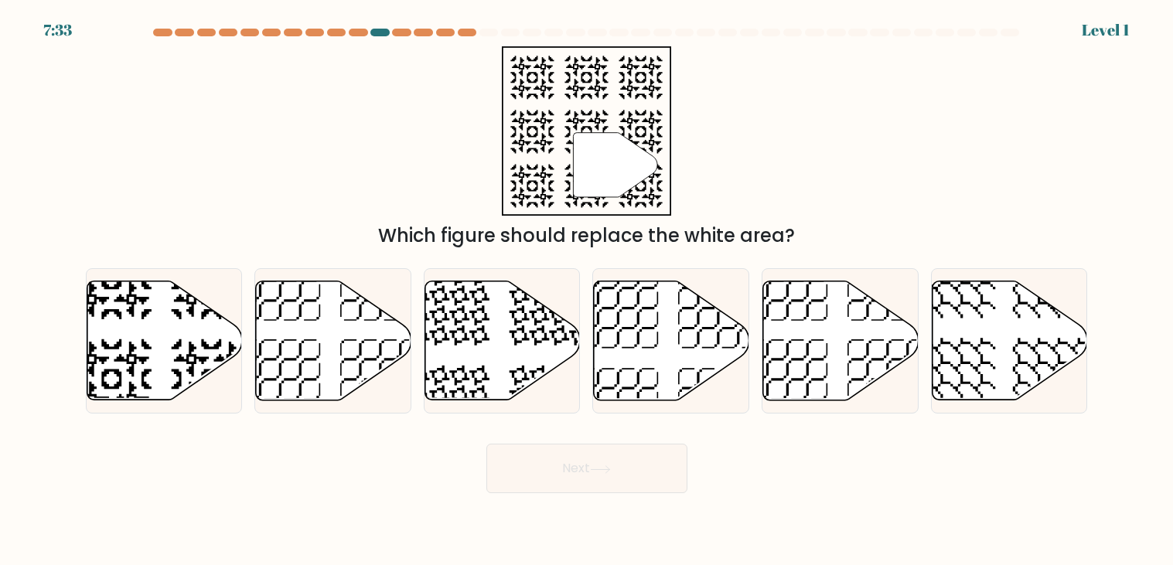
click at [493, 385] on icon at bounding box center [502, 340] width 155 height 119
click at [587, 291] on input "c." at bounding box center [587, 287] width 1 height 8
radio input "true"
click at [486, 444] on button "Next" at bounding box center [586, 468] width 201 height 49
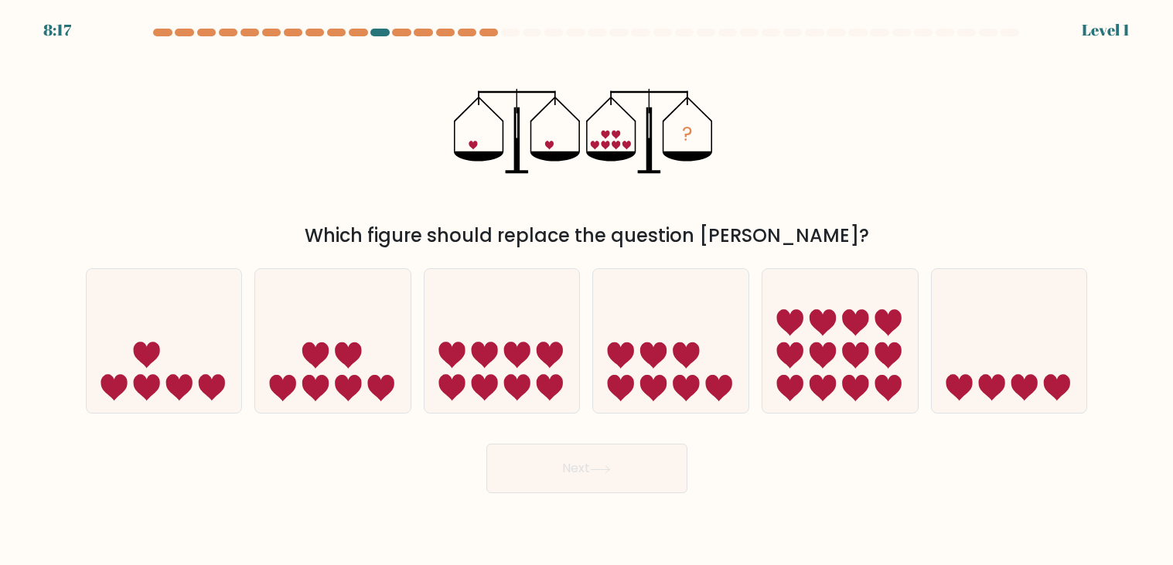
click at [493, 385] on icon at bounding box center [485, 388] width 26 height 26
click at [587, 291] on input "c." at bounding box center [587, 287] width 1 height 8
radio input "true"
click at [486, 444] on button "Next" at bounding box center [586, 468] width 201 height 49
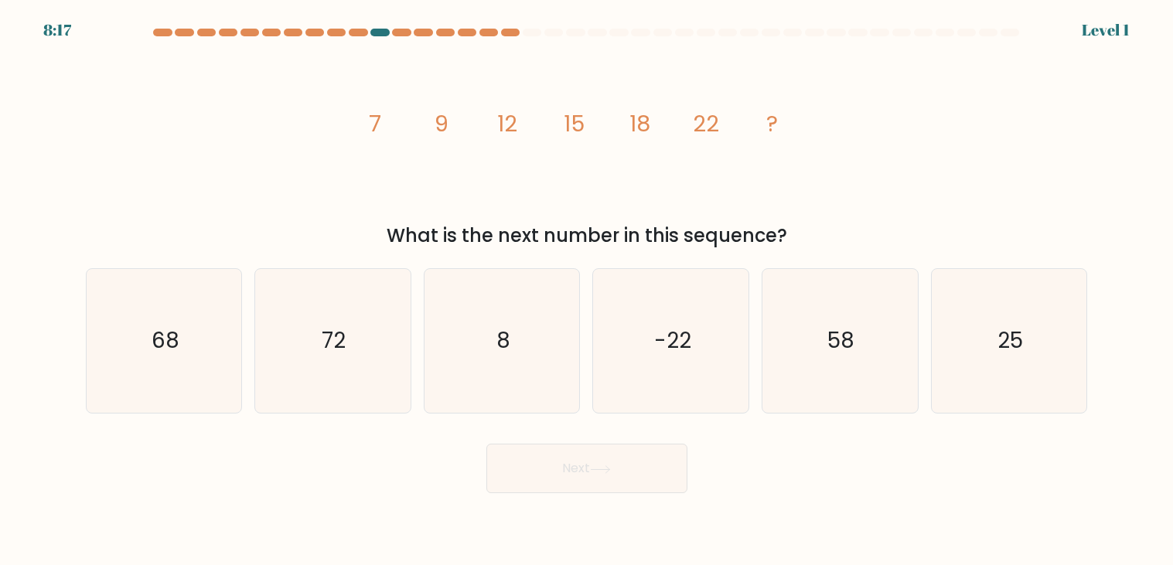
click at [493, 385] on icon "8" at bounding box center [502, 341] width 144 height 144
click at [587, 291] on input "c. 8" at bounding box center [587, 287] width 1 height 8
radio input "true"
click at [486, 444] on button "Next" at bounding box center [586, 468] width 201 height 49
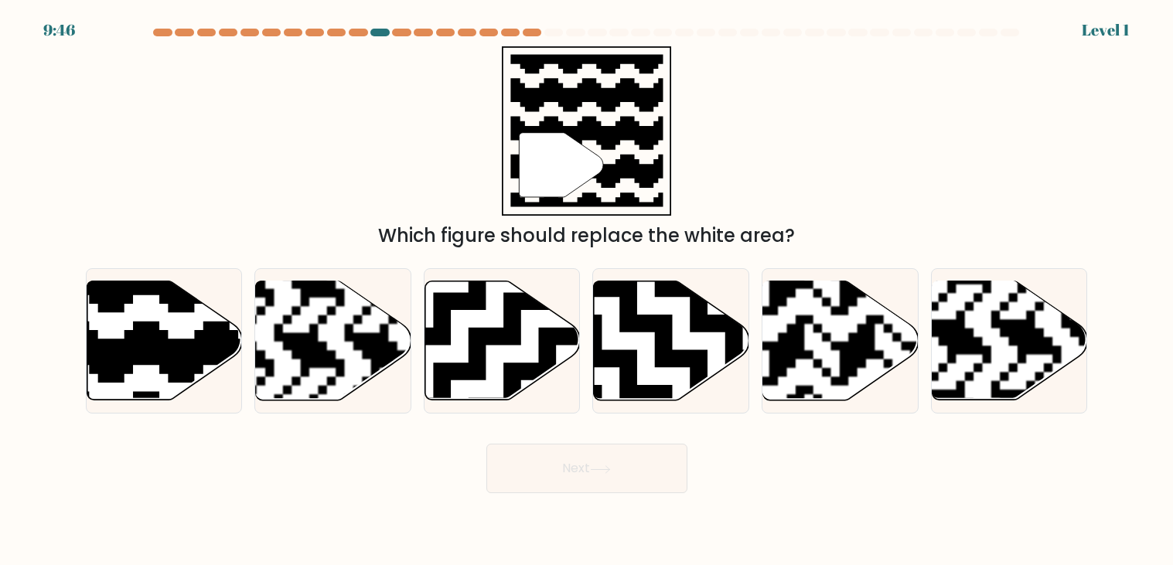
click at [493, 385] on icon at bounding box center [502, 340] width 155 height 119
click at [587, 291] on input "c." at bounding box center [587, 287] width 1 height 8
radio input "true"
click at [486, 444] on button "Next" at bounding box center [586, 468] width 201 height 49
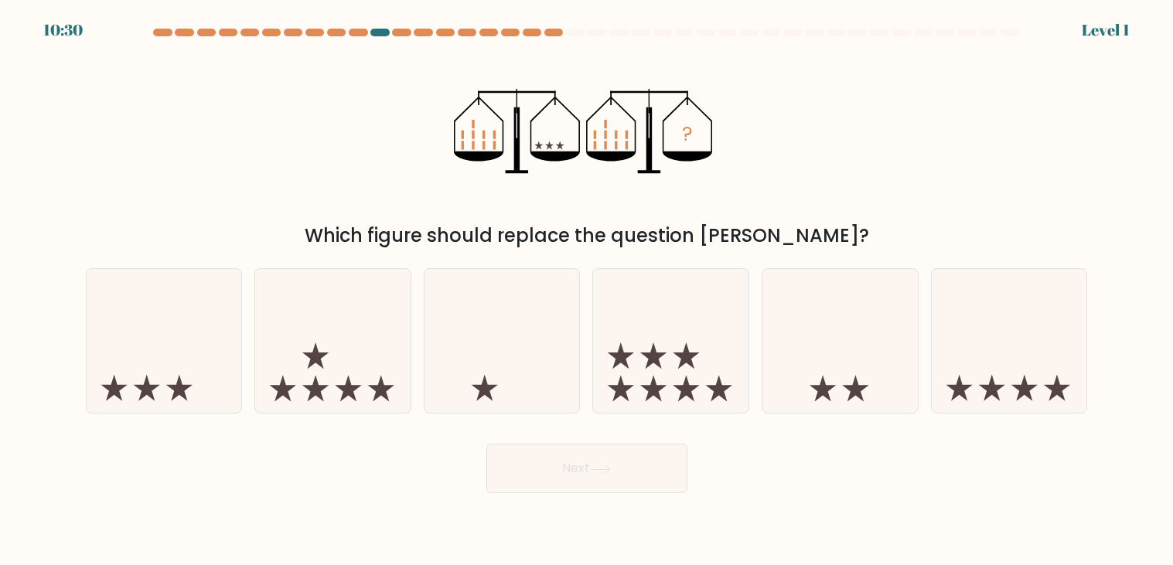
click at [493, 385] on icon at bounding box center [485, 388] width 26 height 26
click at [587, 291] on input "c." at bounding box center [587, 287] width 1 height 8
radio input "true"
click at [486, 444] on button "Next" at bounding box center [586, 468] width 201 height 49
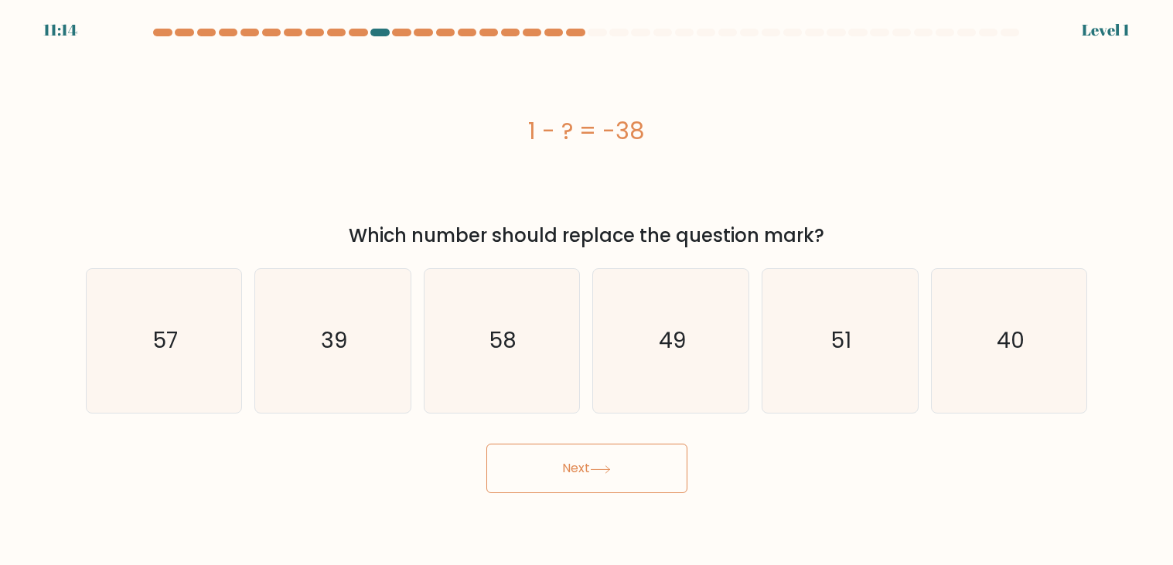
click at [493, 385] on icon "58" at bounding box center [502, 341] width 144 height 144
click at [587, 291] on input "c. 58" at bounding box center [587, 287] width 1 height 8
radio input "true"
click at [493, 385] on icon "58" at bounding box center [502, 341] width 142 height 142
click at [587, 291] on input "c. 58" at bounding box center [587, 287] width 1 height 8
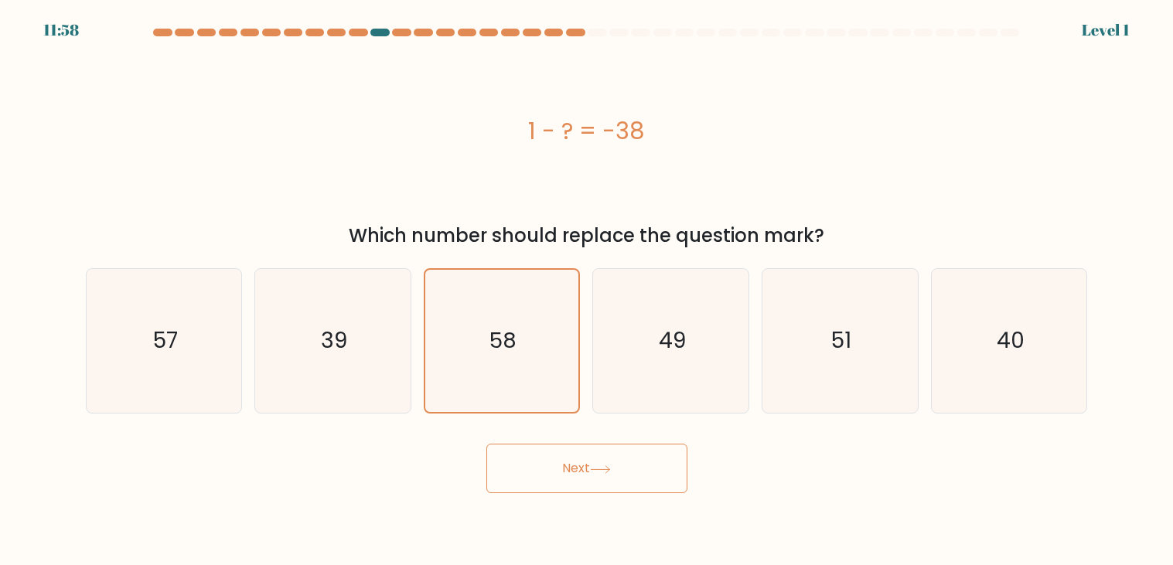
click at [486, 444] on button "Next" at bounding box center [586, 468] width 201 height 49
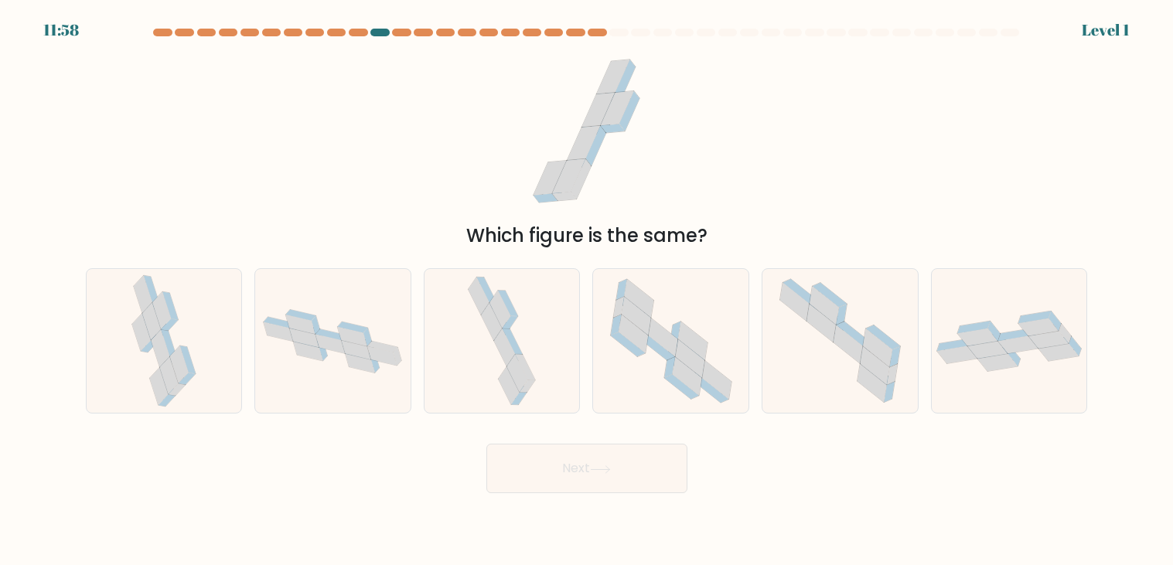
click at [493, 385] on icon at bounding box center [502, 341] width 76 height 144
click at [587, 291] on input "c." at bounding box center [587, 287] width 1 height 8
radio input "true"
click at [486, 444] on button "Next" at bounding box center [586, 468] width 201 height 49
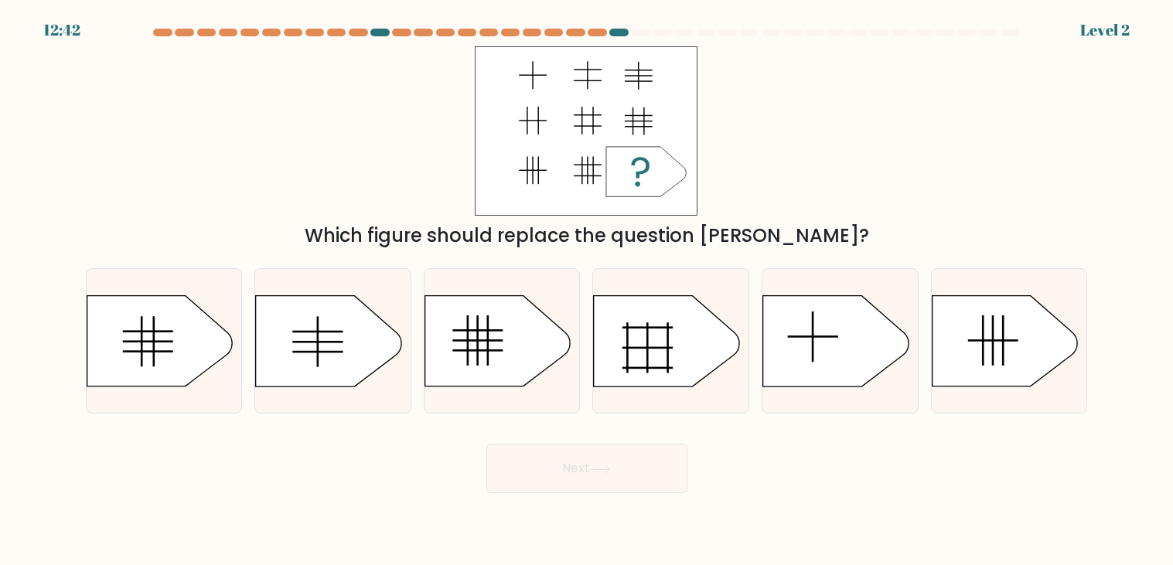
click at [493, 385] on icon at bounding box center [497, 341] width 145 height 90
click at [587, 291] on input "c." at bounding box center [587, 287] width 1 height 8
radio input "true"
click at [486, 444] on button "Next" at bounding box center [586, 468] width 201 height 49
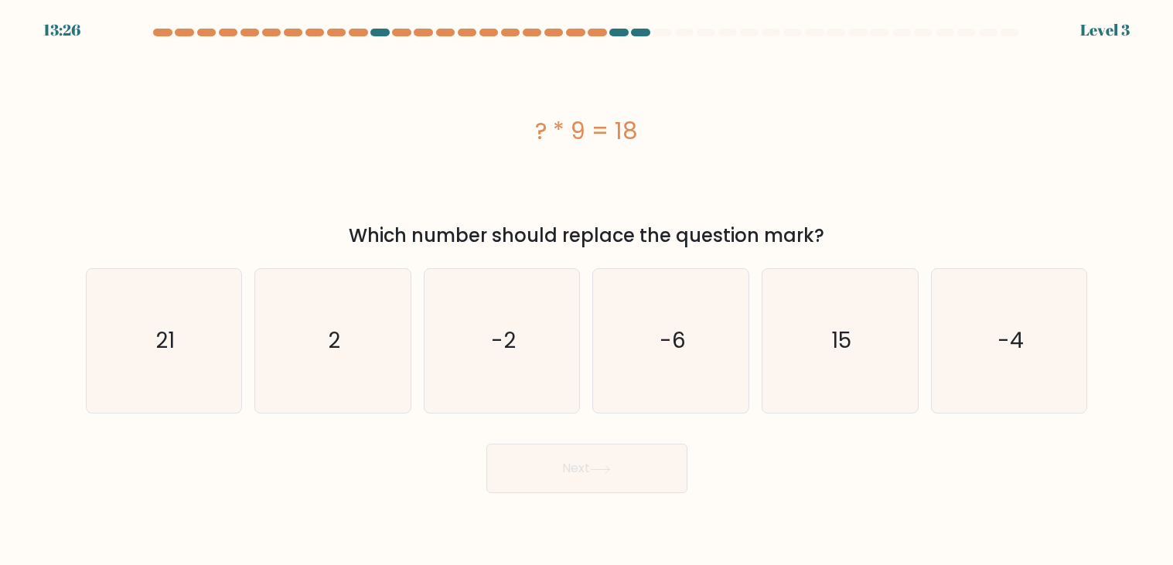
click at [493, 385] on icon "-2" at bounding box center [502, 341] width 144 height 144
click at [587, 291] on input "c. -2" at bounding box center [587, 287] width 1 height 8
radio input "true"
click at [486, 444] on button "Next" at bounding box center [586, 468] width 201 height 49
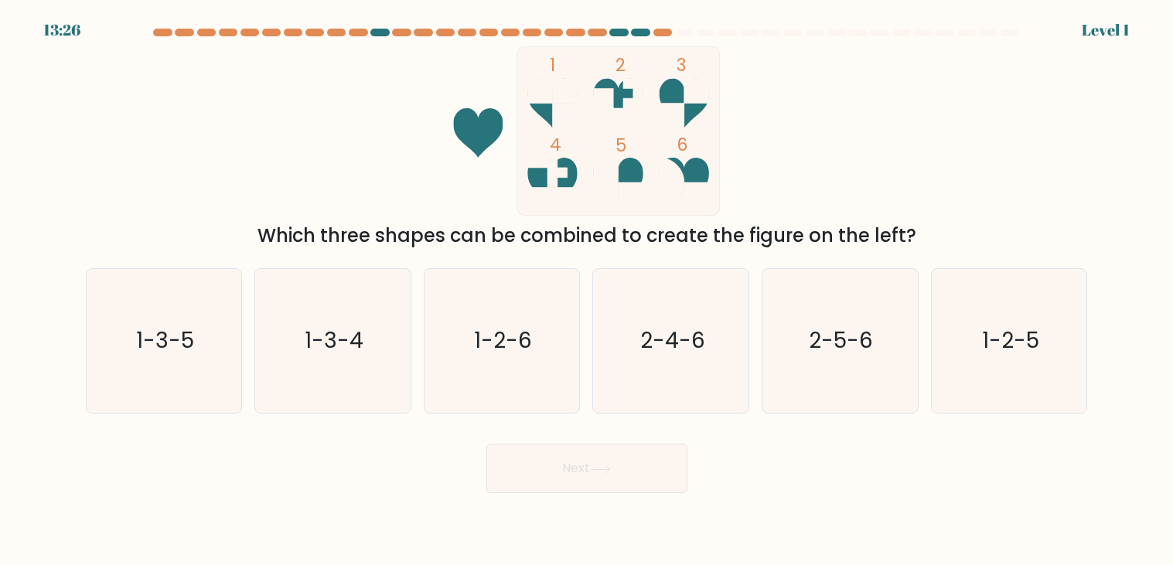
click at [493, 385] on icon "1-2-6" at bounding box center [502, 341] width 144 height 144
click at [587, 291] on input "c. 1-2-6" at bounding box center [587, 287] width 1 height 8
radio input "true"
click at [486, 444] on button "Next" at bounding box center [586, 468] width 201 height 49
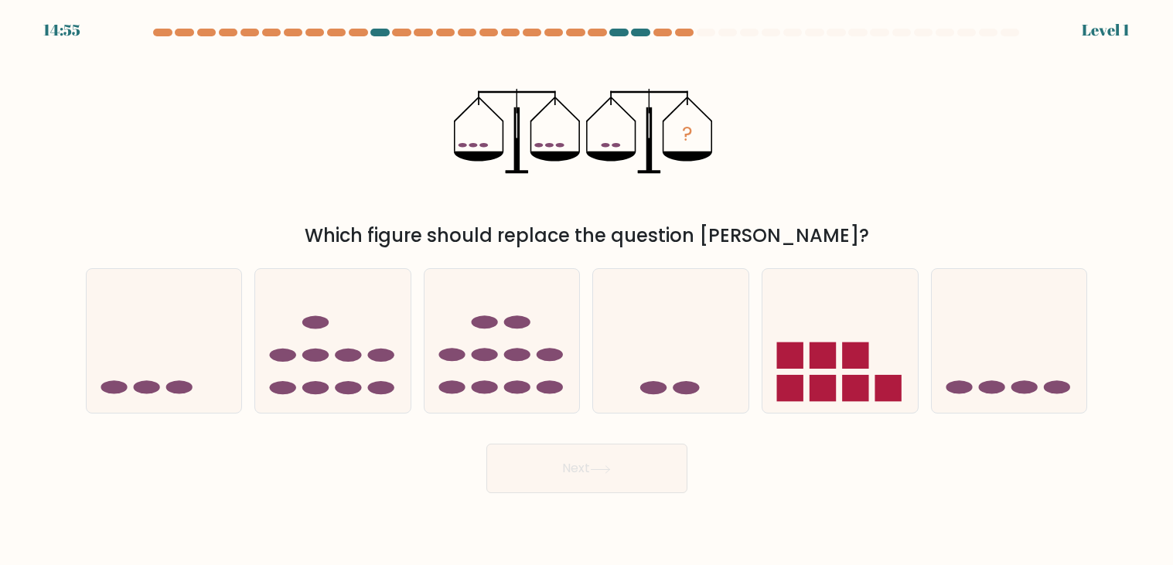
click at [493, 385] on ellipse at bounding box center [485, 387] width 26 height 13
click at [587, 291] on input "c." at bounding box center [587, 287] width 1 height 8
radio input "true"
click at [486, 444] on button "Next" at bounding box center [586, 468] width 201 height 49
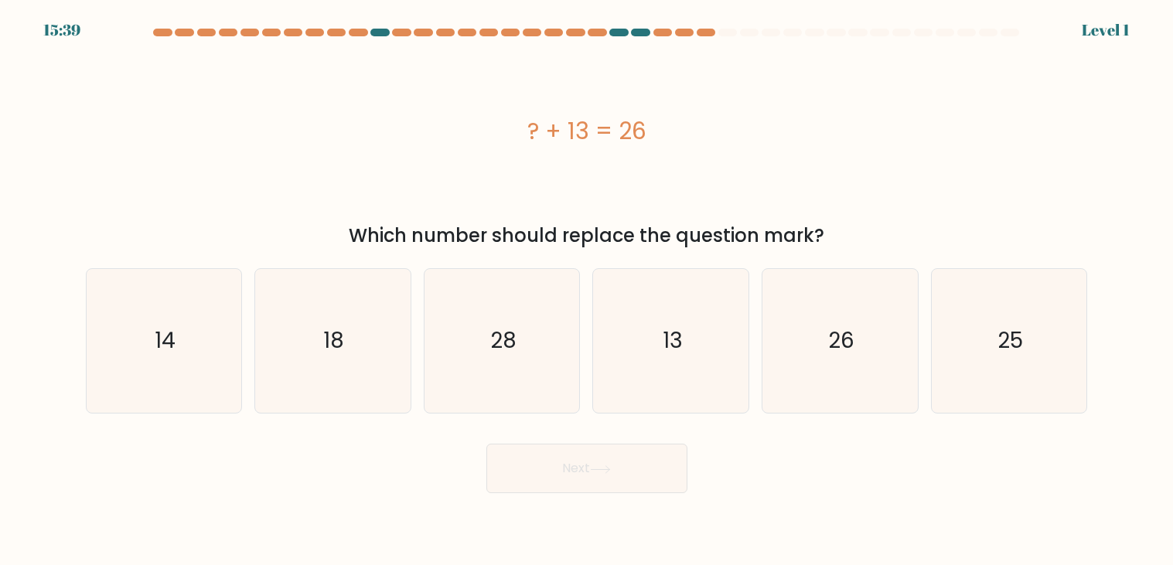
click at [493, 385] on icon "28" at bounding box center [502, 341] width 144 height 144
click at [587, 291] on input "c. 28" at bounding box center [587, 287] width 1 height 8
radio input "true"
click at [493, 385] on icon "28" at bounding box center [502, 341] width 142 height 142
click at [587, 291] on input "c. 28" at bounding box center [587, 287] width 1 height 8
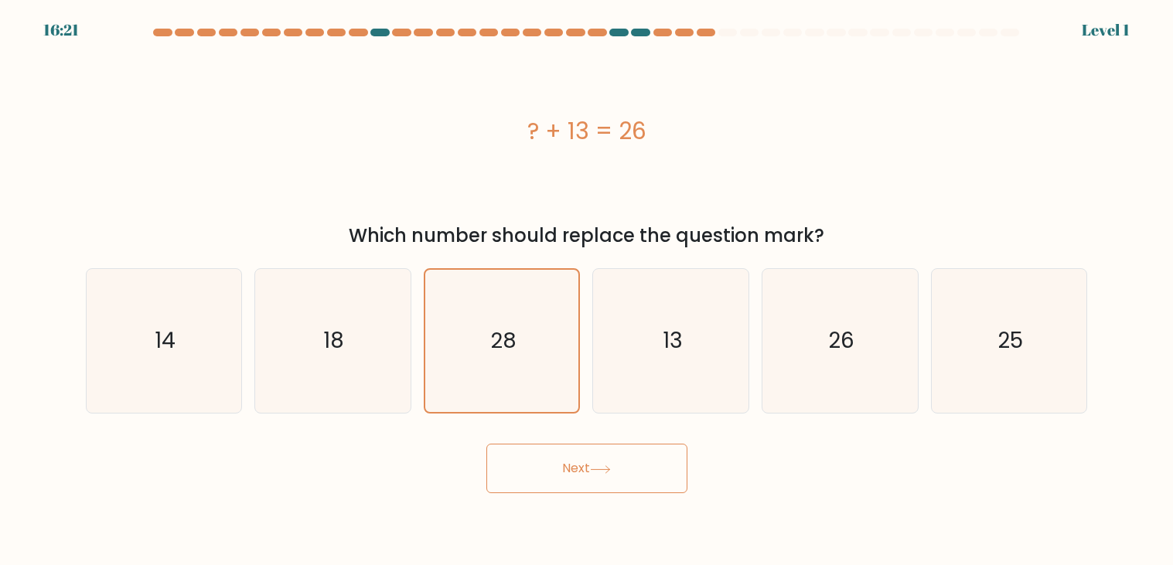
click at [486, 444] on button "Next" at bounding box center [586, 468] width 201 height 49
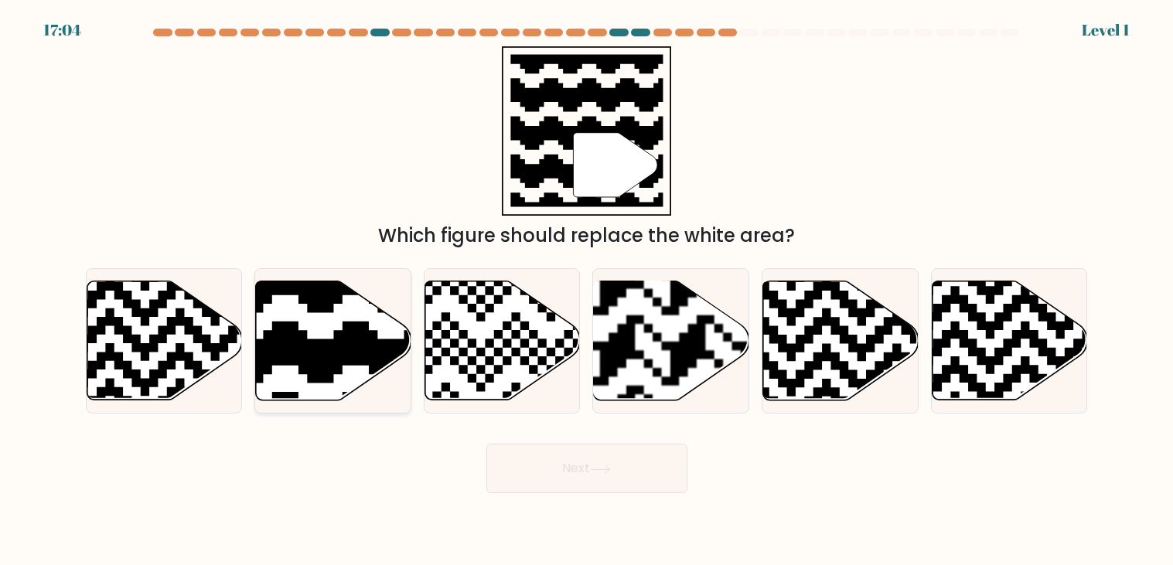
click at [404, 411] on div at bounding box center [332, 340] width 157 height 145
click at [587, 291] on input "b." at bounding box center [587, 287] width 1 height 8
radio input "true"
click at [486, 444] on button "Next" at bounding box center [586, 468] width 201 height 49
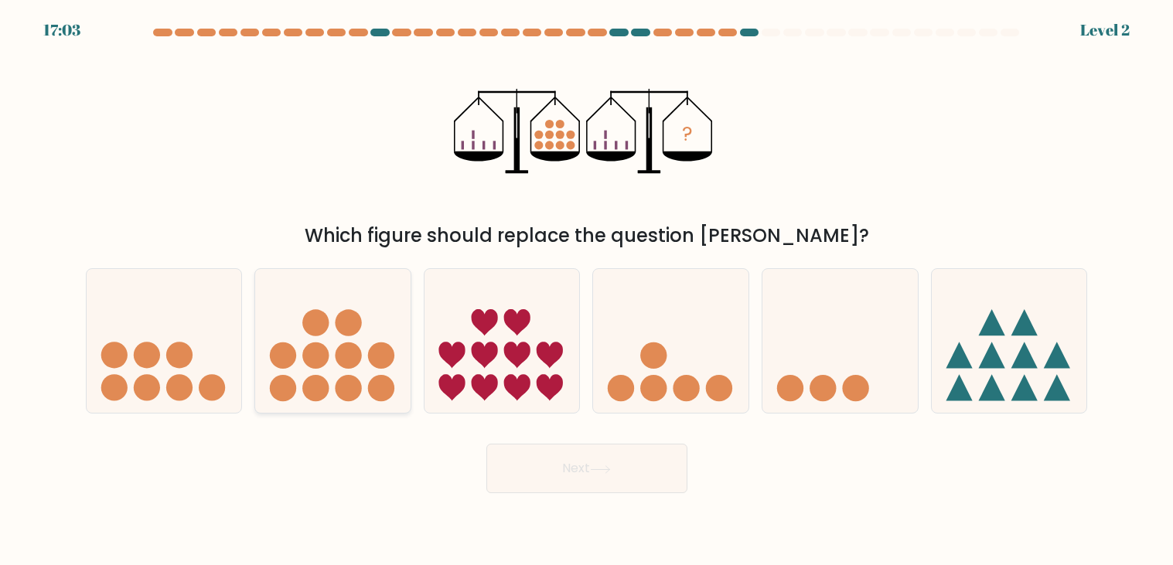
click at [403, 410] on div at bounding box center [332, 340] width 157 height 145
click at [587, 291] on input "b." at bounding box center [587, 287] width 1 height 8
radio input "true"
click at [486, 444] on button "Next" at bounding box center [586, 468] width 201 height 49
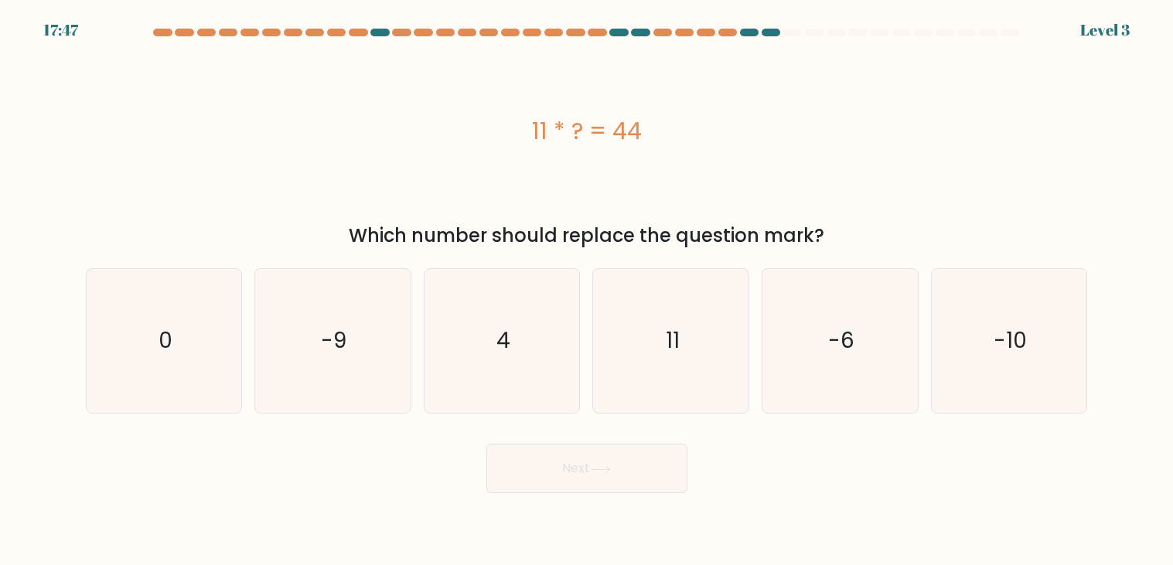
click at [403, 410] on icon "-9" at bounding box center [333, 341] width 144 height 144
click at [587, 291] on input "b. -9" at bounding box center [587, 287] width 1 height 8
radio input "true"
click at [486, 444] on button "Next" at bounding box center [586, 468] width 201 height 49
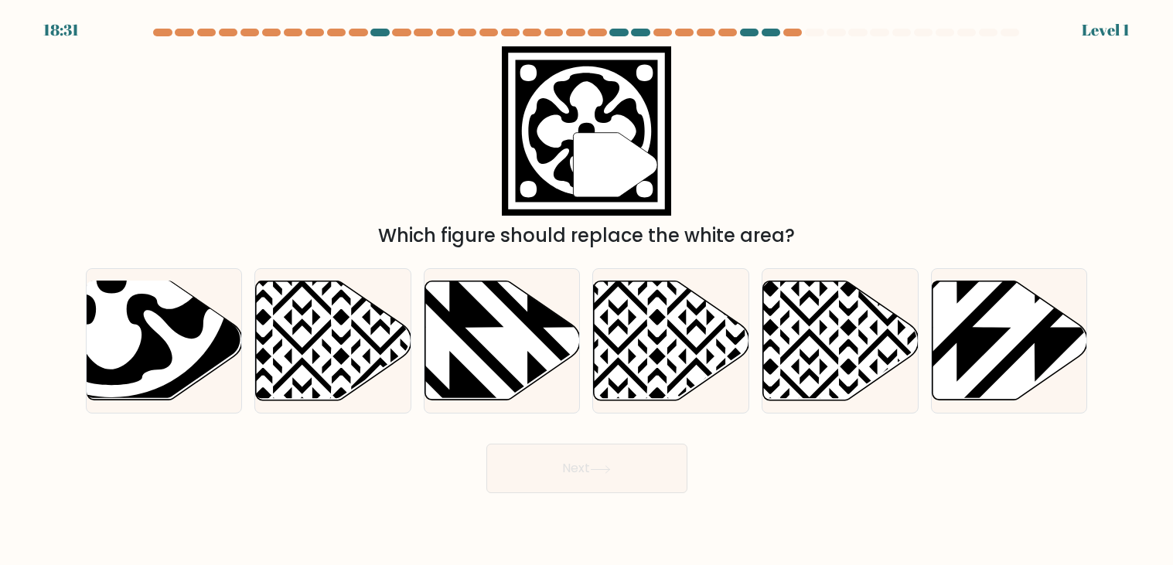
click at [403, 410] on div at bounding box center [332, 340] width 157 height 145
click at [587, 291] on input "b." at bounding box center [587, 287] width 1 height 8
radio input "true"
click at [486, 444] on button "Next" at bounding box center [586, 468] width 201 height 49
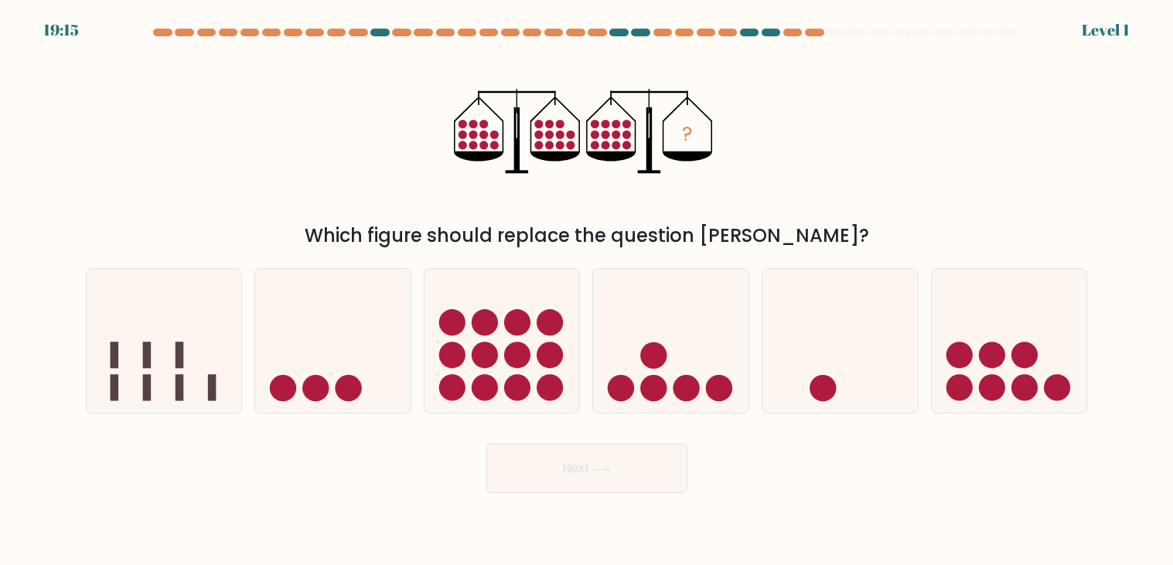
click at [403, 410] on div at bounding box center [332, 340] width 157 height 145
click at [587, 291] on input "b." at bounding box center [587, 287] width 1 height 8
radio input "true"
click at [486, 444] on button "Next" at bounding box center [586, 468] width 201 height 49
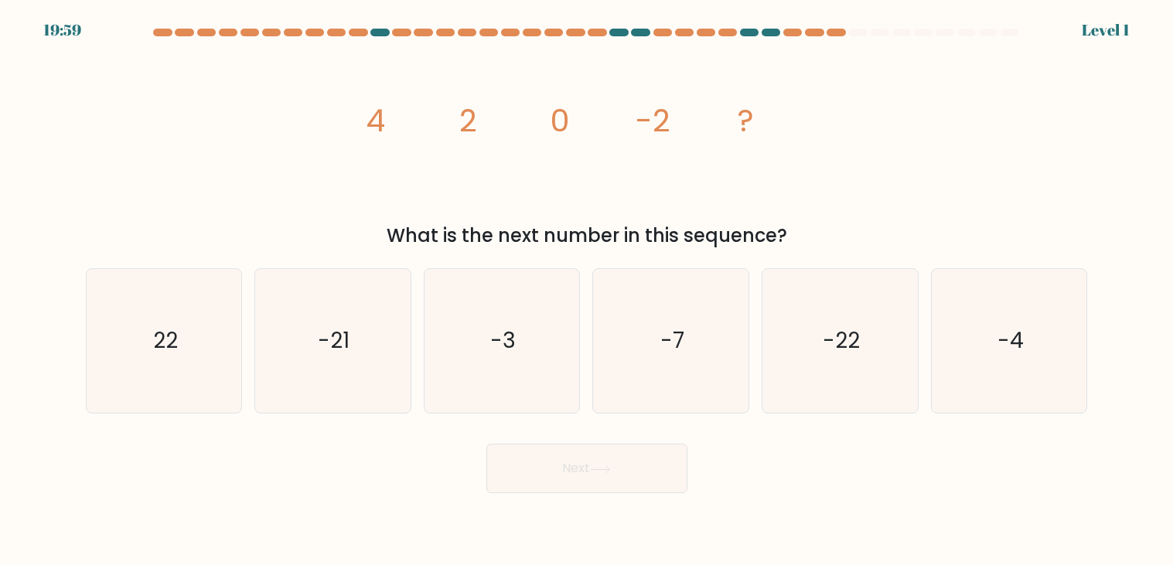
click at [403, 410] on icon "-21" at bounding box center [333, 341] width 144 height 144
click at [587, 291] on input "b. -21" at bounding box center [587, 287] width 1 height 8
radio input "true"
click at [486, 444] on button "Next" at bounding box center [586, 468] width 201 height 49
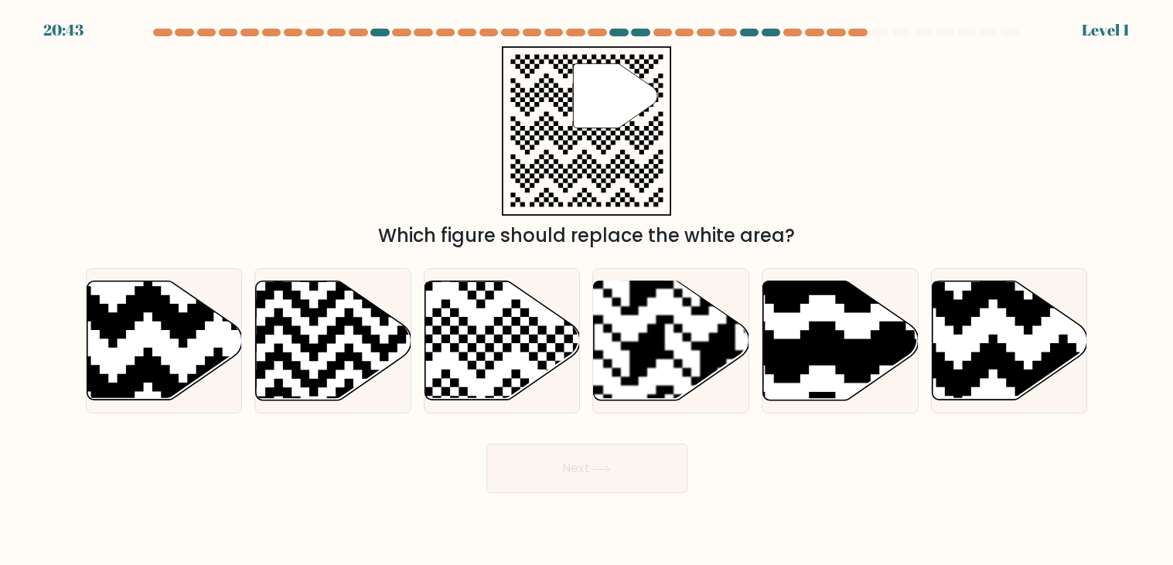
click at [403, 410] on div at bounding box center [332, 340] width 157 height 145
click at [587, 291] on input "b." at bounding box center [587, 287] width 1 height 8
radio input "true"
click at [486, 444] on button "Next" at bounding box center [586, 468] width 201 height 49
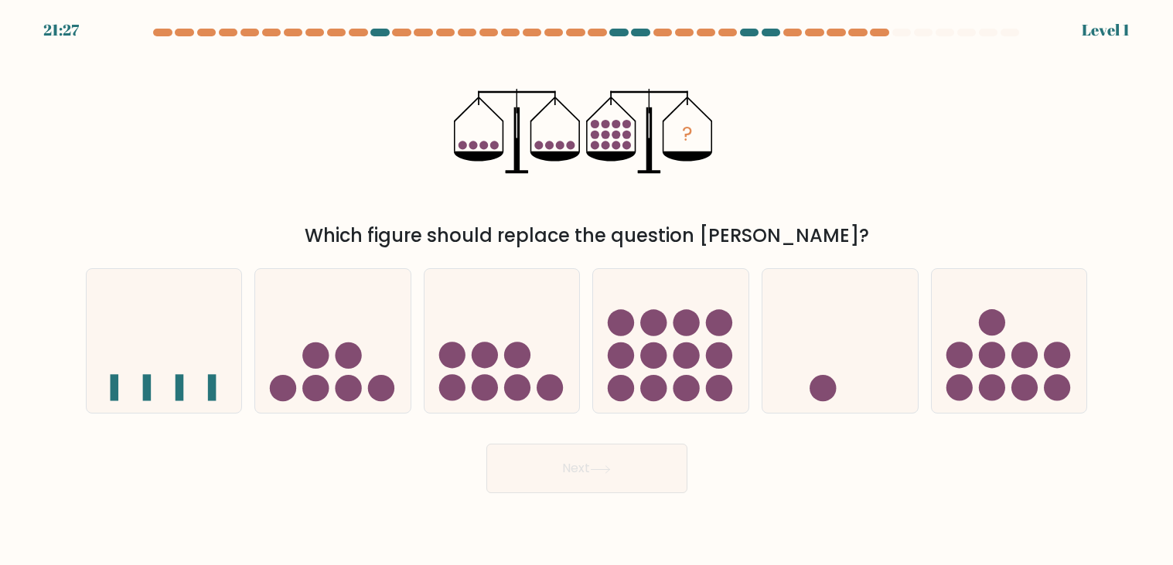
click at [403, 410] on div at bounding box center [332, 340] width 157 height 145
click at [587, 291] on input "b." at bounding box center [587, 287] width 1 height 8
radio input "true"
click at [486, 444] on button "Next" at bounding box center [586, 468] width 201 height 49
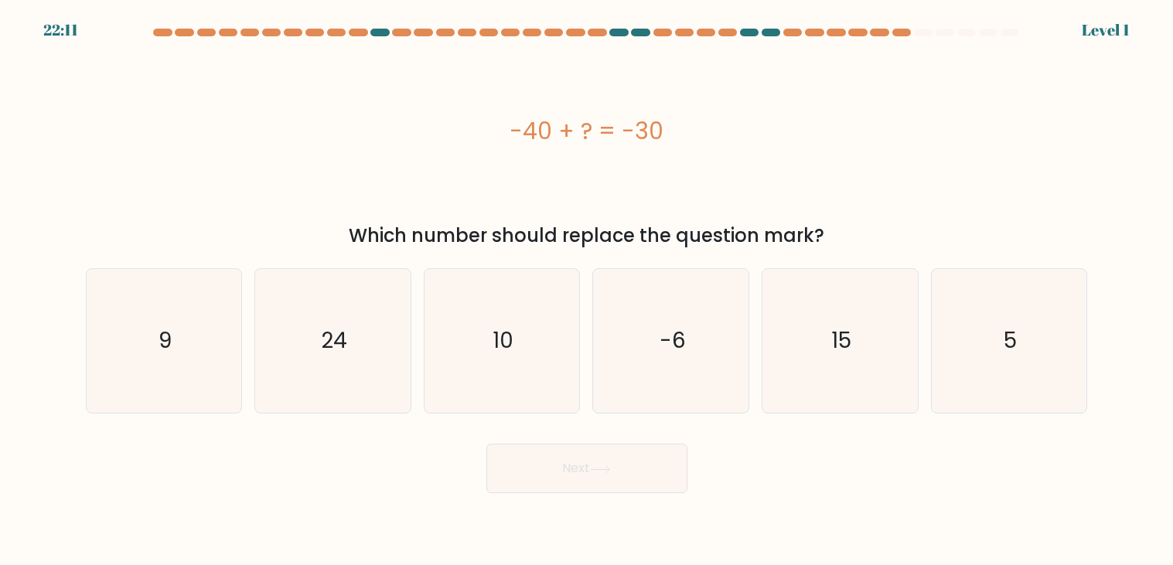
click at [403, 410] on icon "24" at bounding box center [333, 341] width 144 height 144
click at [587, 291] on input "b. 24" at bounding box center [587, 287] width 1 height 8
radio input "true"
click at [486, 444] on button "Next" at bounding box center [586, 468] width 201 height 49
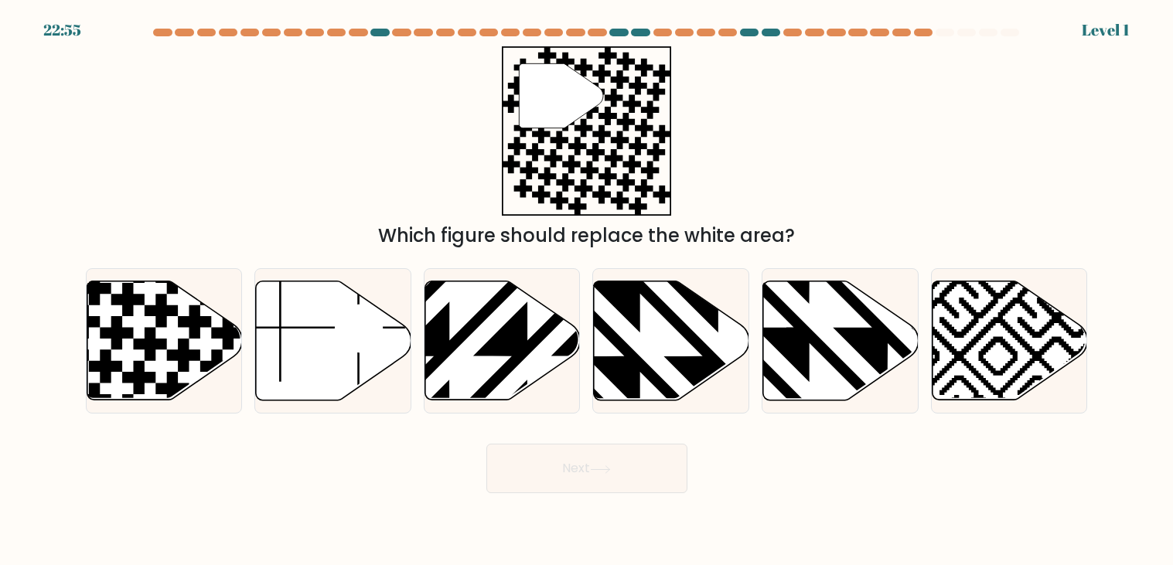
click at [403, 410] on div at bounding box center [332, 340] width 157 height 145
click at [587, 291] on input "b." at bounding box center [587, 287] width 1 height 8
radio input "true"
click at [486, 444] on button "Next" at bounding box center [586, 468] width 201 height 49
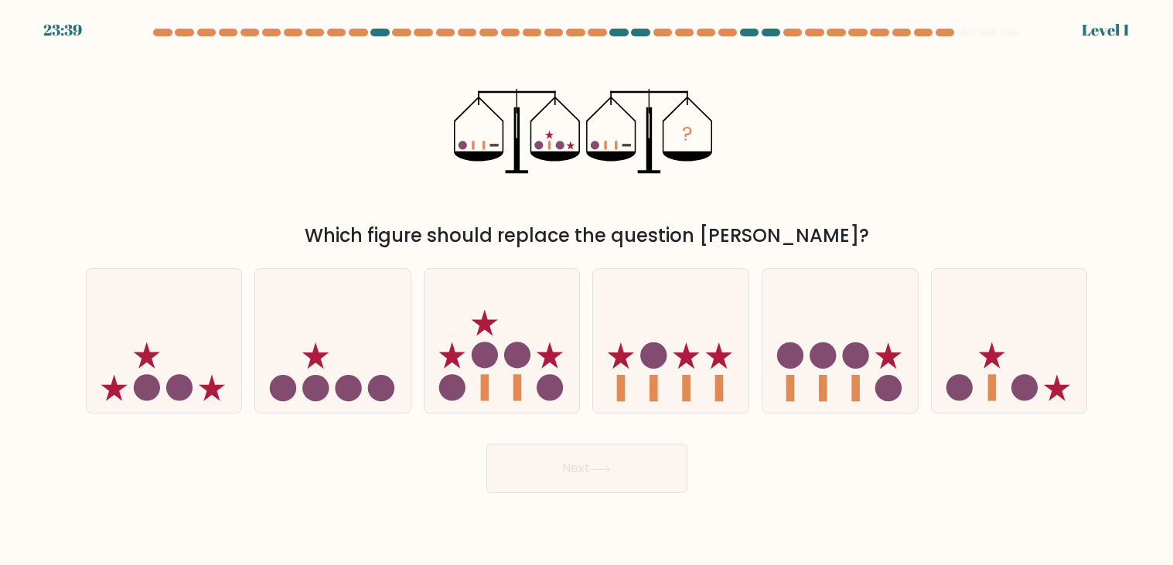
click at [403, 410] on div at bounding box center [332, 340] width 157 height 145
click at [587, 291] on input "b." at bounding box center [587, 287] width 1 height 8
radio input "true"
click at [486, 444] on button "Next" at bounding box center [586, 468] width 201 height 49
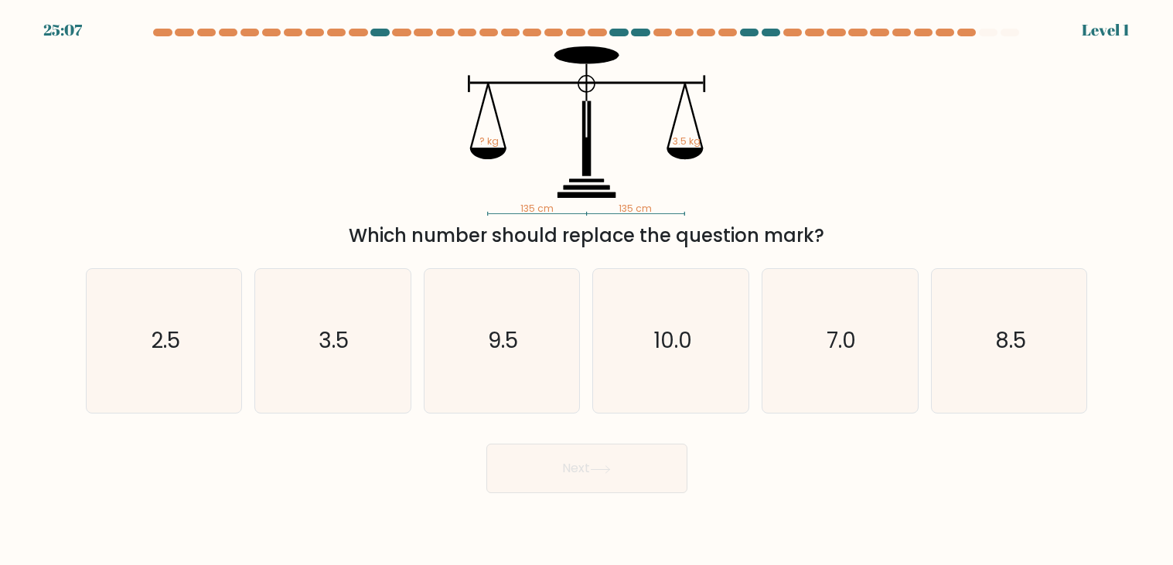
click at [403, 410] on icon "3.5" at bounding box center [333, 341] width 144 height 144
click at [587, 291] on input "b. 3.5" at bounding box center [587, 287] width 1 height 8
radio input "true"
click at [486, 444] on button "Next" at bounding box center [586, 468] width 201 height 49
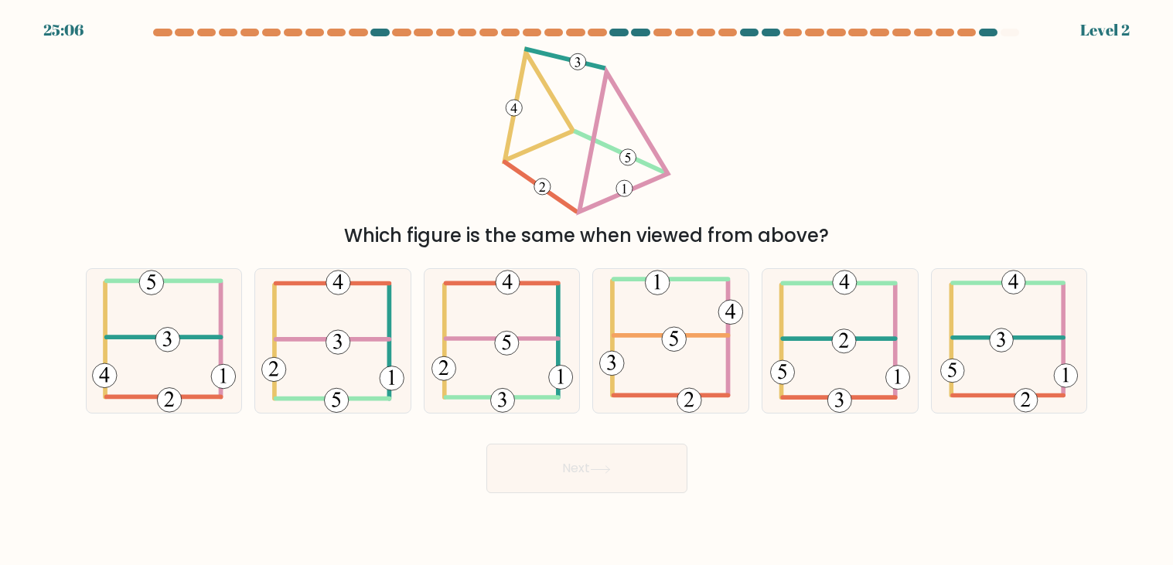
click at [403, 410] on icon at bounding box center [332, 341] width 143 height 144
click at [587, 291] on input "b." at bounding box center [587, 287] width 1 height 8
radio input "true"
click at [486, 444] on button "Next" at bounding box center [586, 468] width 201 height 49
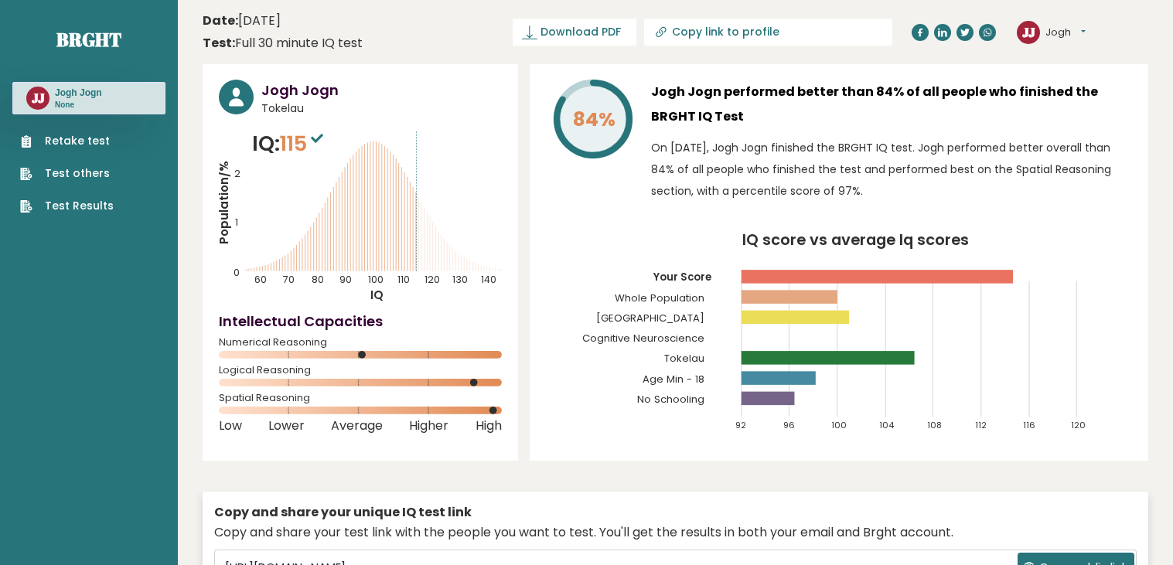
click at [76, 142] on link "Retake test" at bounding box center [67, 141] width 94 height 16
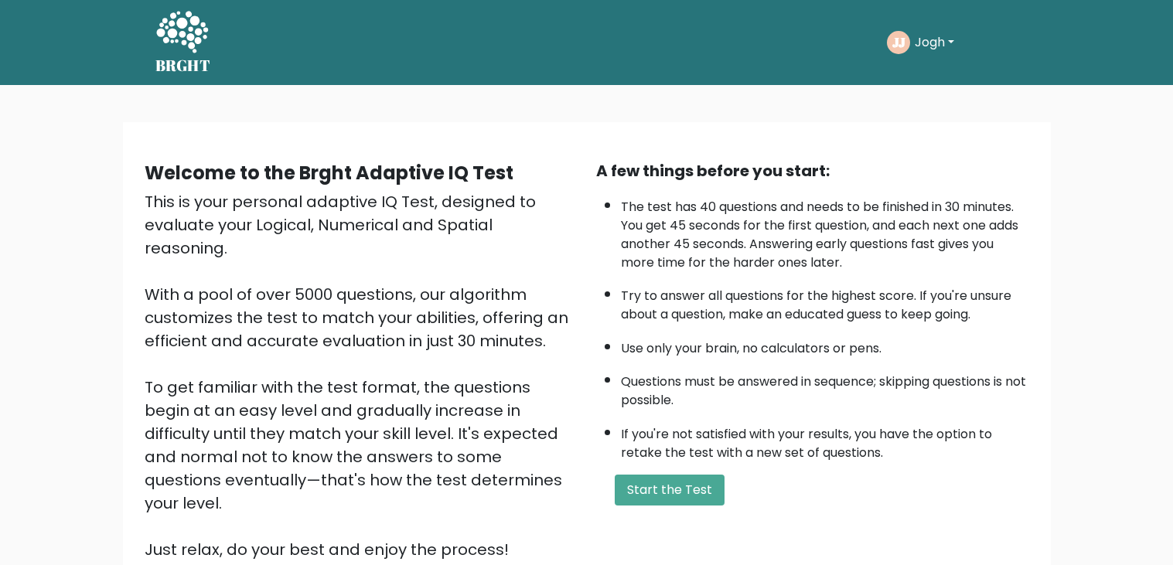
scroll to position [142, 0]
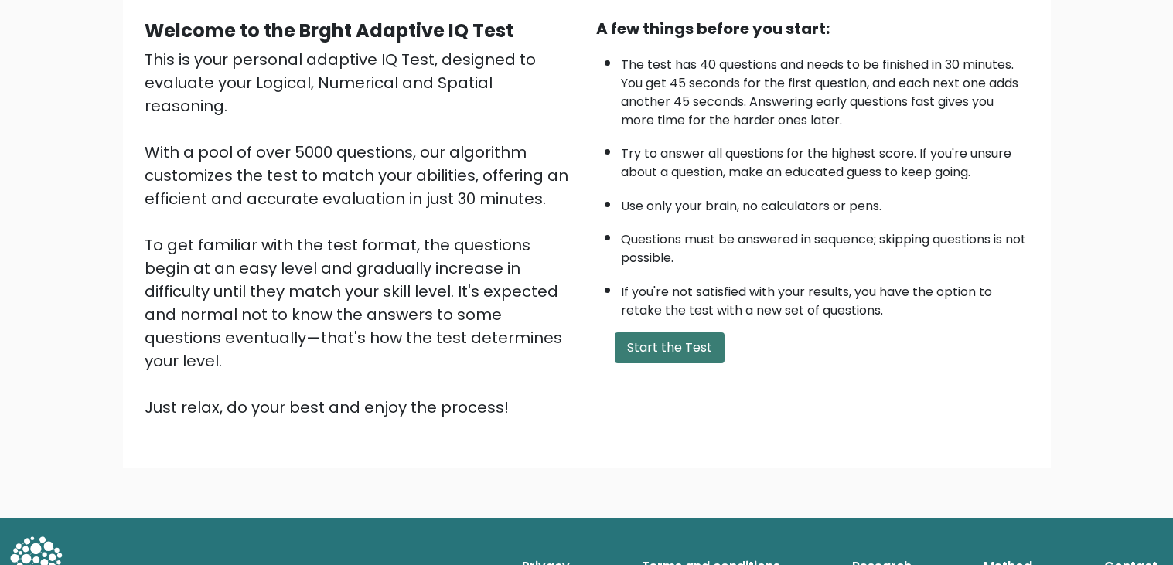
click at [639, 332] on button "Start the Test" at bounding box center [670, 347] width 110 height 31
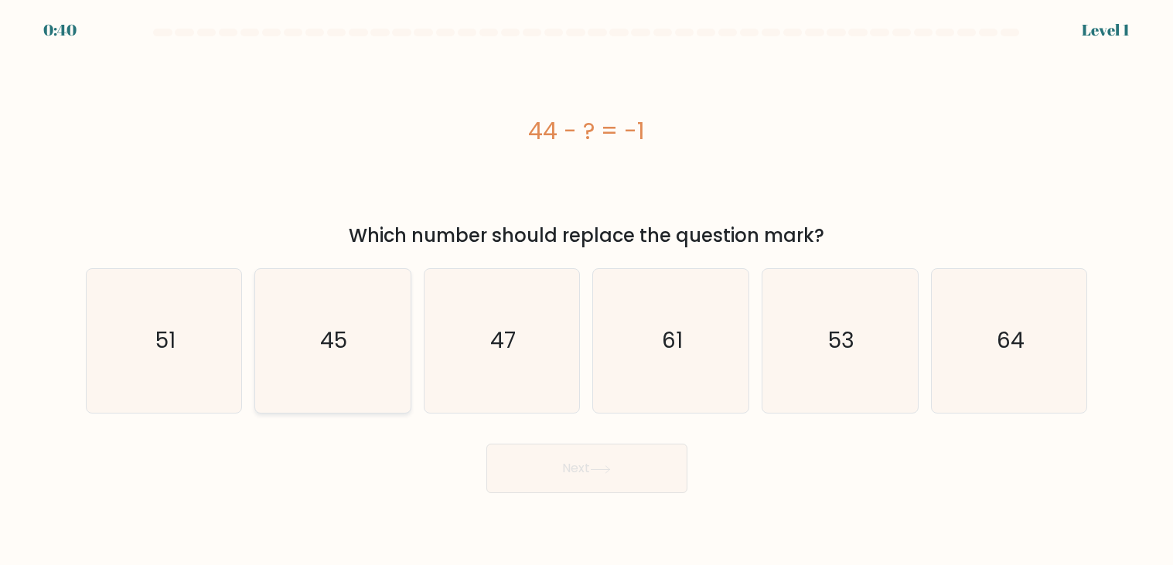
click at [376, 368] on icon "45" at bounding box center [333, 341] width 144 height 144
click at [587, 291] on input "b. 45" at bounding box center [587, 287] width 1 height 8
radio input "true"
click at [486, 444] on button "Next" at bounding box center [586, 468] width 201 height 49
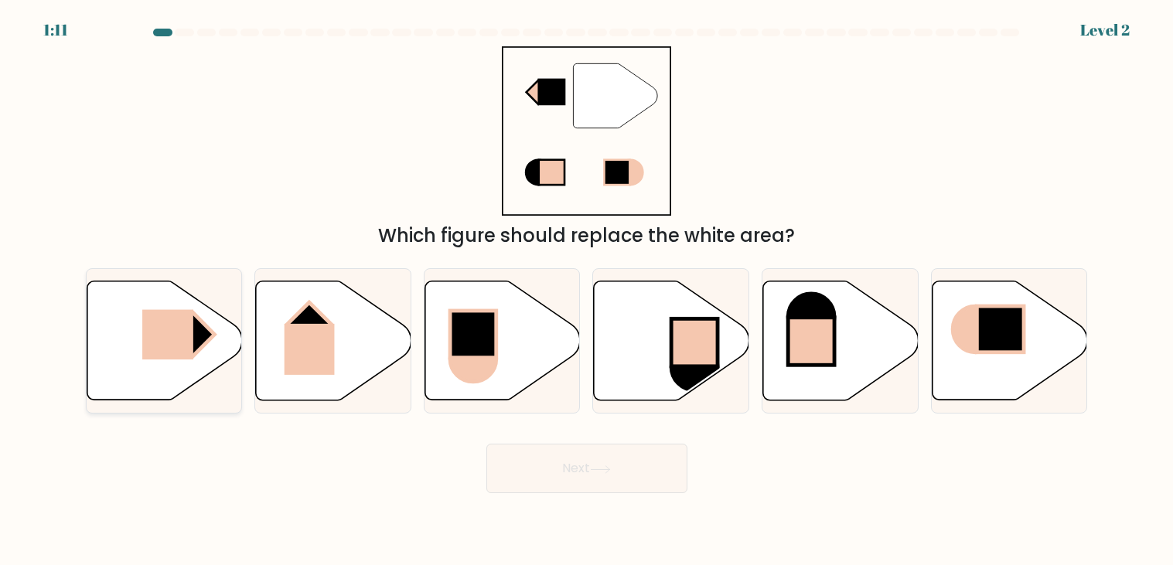
click at [229, 349] on icon at bounding box center [164, 340] width 155 height 119
click at [587, 291] on input "a." at bounding box center [587, 287] width 1 height 8
radio input "true"
click at [578, 465] on button "Next" at bounding box center [586, 468] width 201 height 49
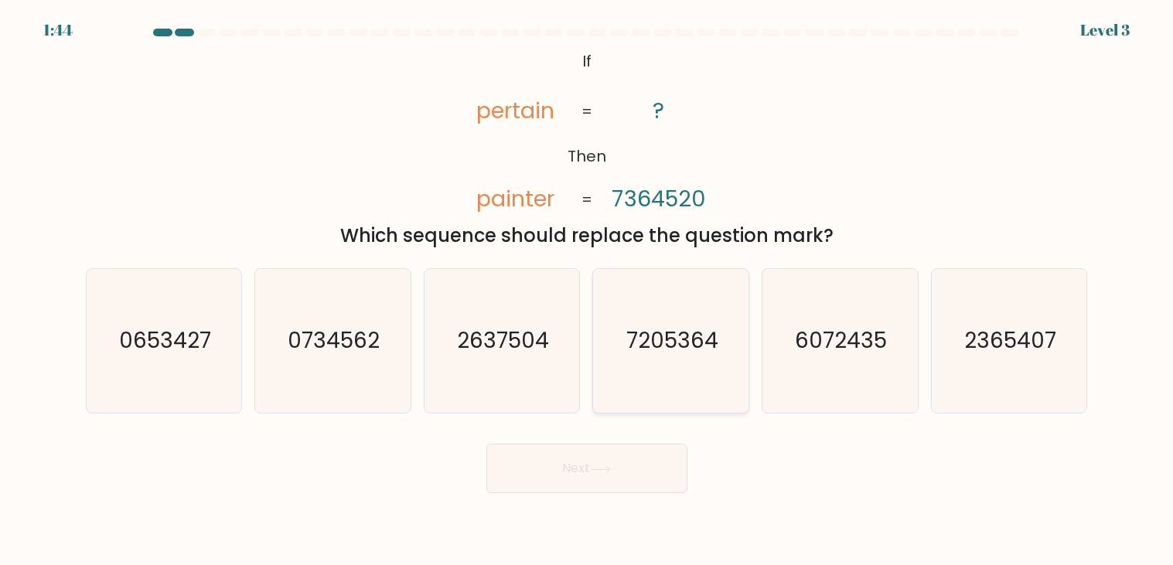
click at [642, 294] on icon "7205364" at bounding box center [671, 341] width 144 height 144
click at [588, 291] on input "d. 7205364" at bounding box center [587, 287] width 1 height 8
radio input "true"
click at [593, 461] on button "Next" at bounding box center [586, 468] width 201 height 49
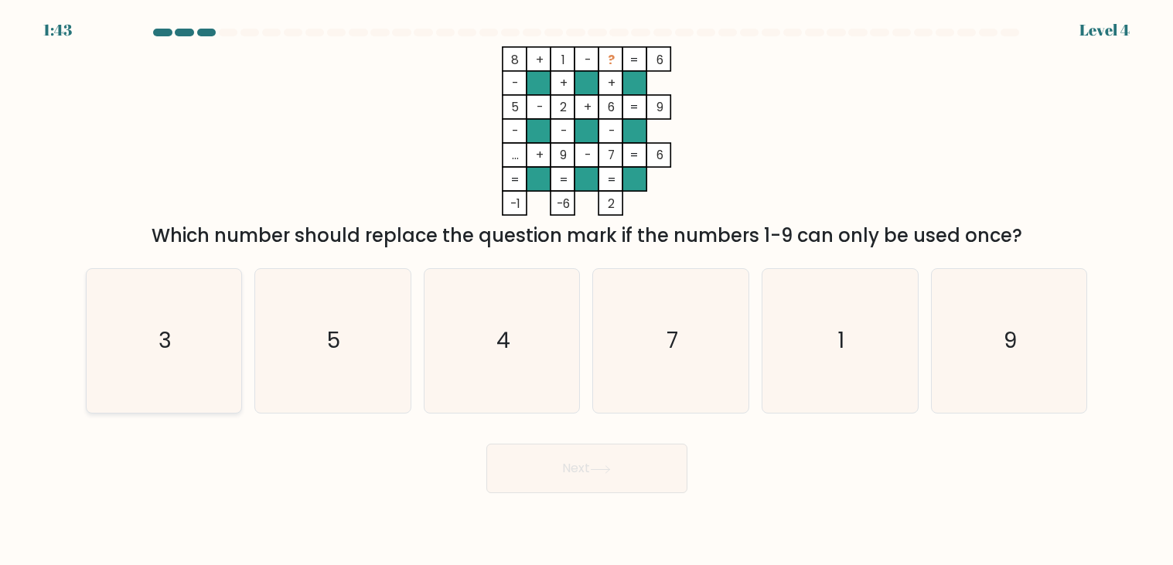
click at [191, 385] on icon "3" at bounding box center [164, 341] width 144 height 144
click at [587, 291] on input "a. 3" at bounding box center [587, 287] width 1 height 8
radio input "true"
click at [486, 444] on button "Next" at bounding box center [586, 468] width 201 height 49
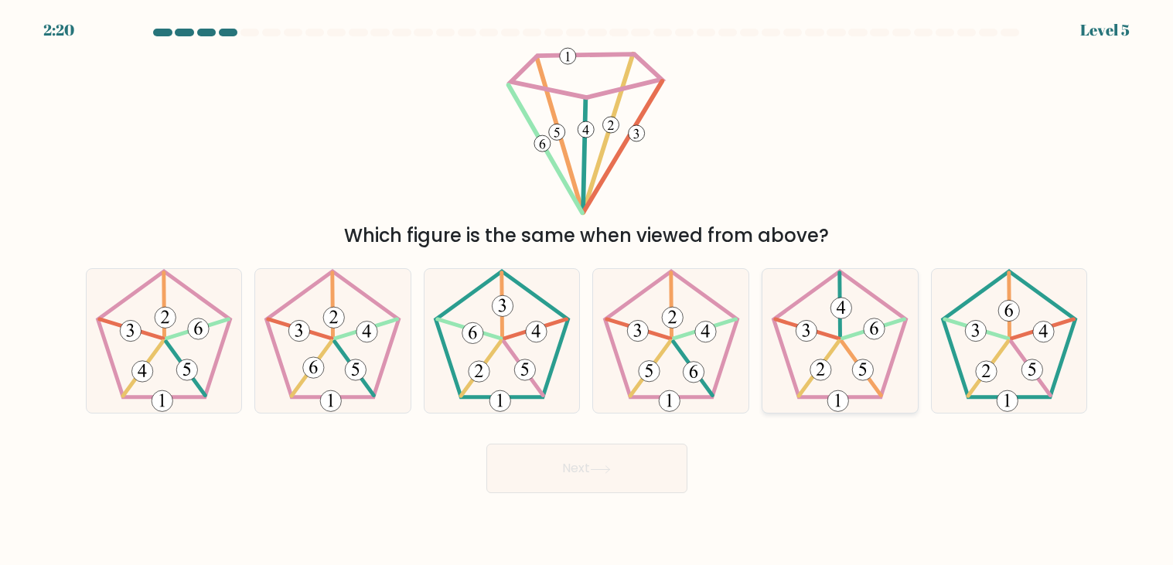
click at [843, 378] on icon at bounding box center [840, 341] width 144 height 144
click at [588, 291] on input "e." at bounding box center [587, 287] width 1 height 8
radio input "true"
click at [486, 444] on button "Next" at bounding box center [586, 468] width 201 height 49
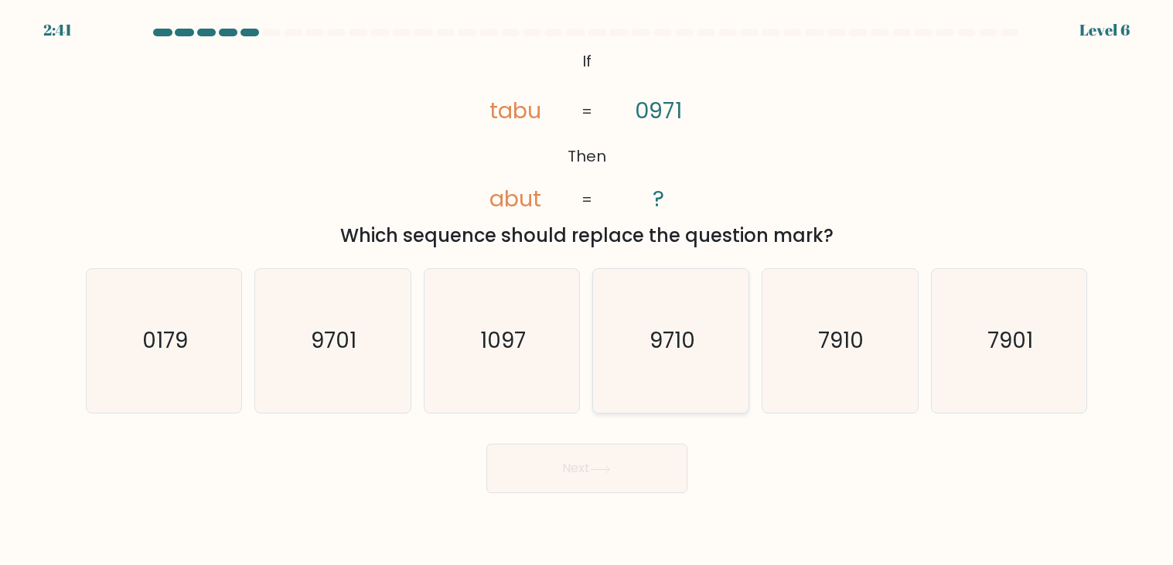
click at [702, 342] on icon "9710" at bounding box center [671, 341] width 144 height 144
click at [588, 291] on input "d. 9710" at bounding box center [587, 287] width 1 height 8
radio input "true"
click at [626, 465] on button "Next" at bounding box center [586, 468] width 201 height 49
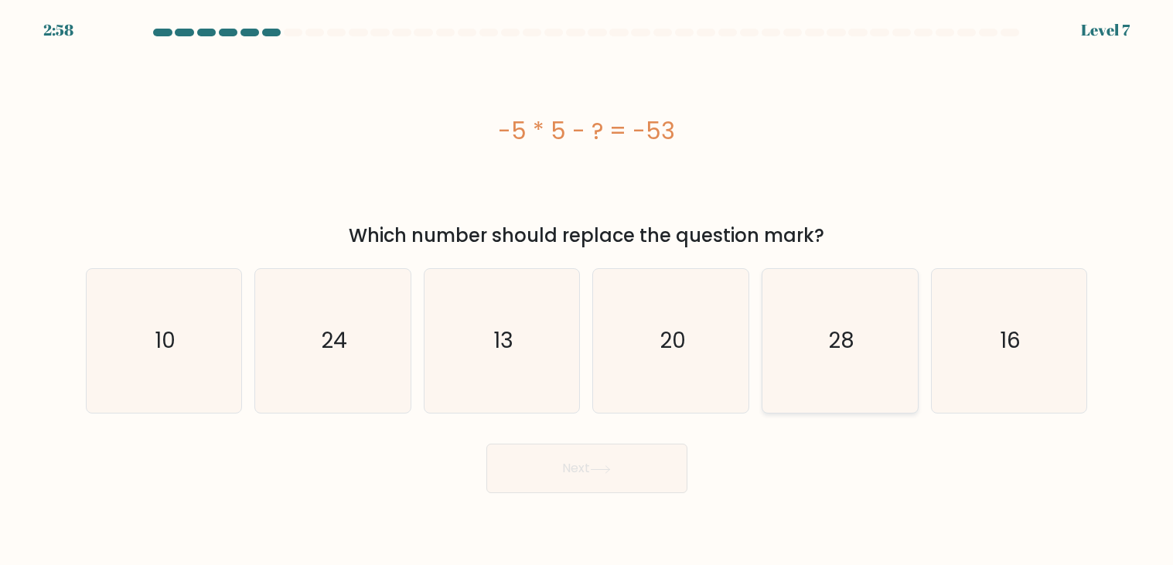
click at [836, 324] on icon "28" at bounding box center [840, 341] width 144 height 144
click at [588, 291] on input "e. 28" at bounding box center [587, 287] width 1 height 8
radio input "true"
click at [592, 478] on button "Next" at bounding box center [586, 468] width 201 height 49
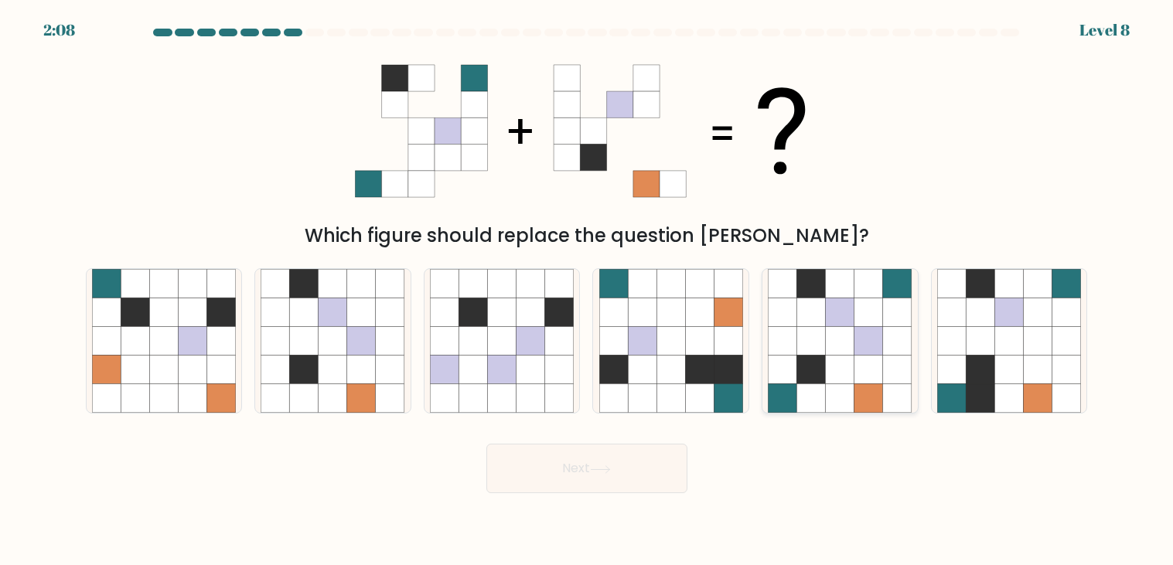
click at [869, 400] on icon at bounding box center [868, 398] width 29 height 29
click at [588, 291] on input "e." at bounding box center [587, 287] width 1 height 8
radio input "true"
click at [643, 473] on button "Next" at bounding box center [586, 468] width 201 height 49
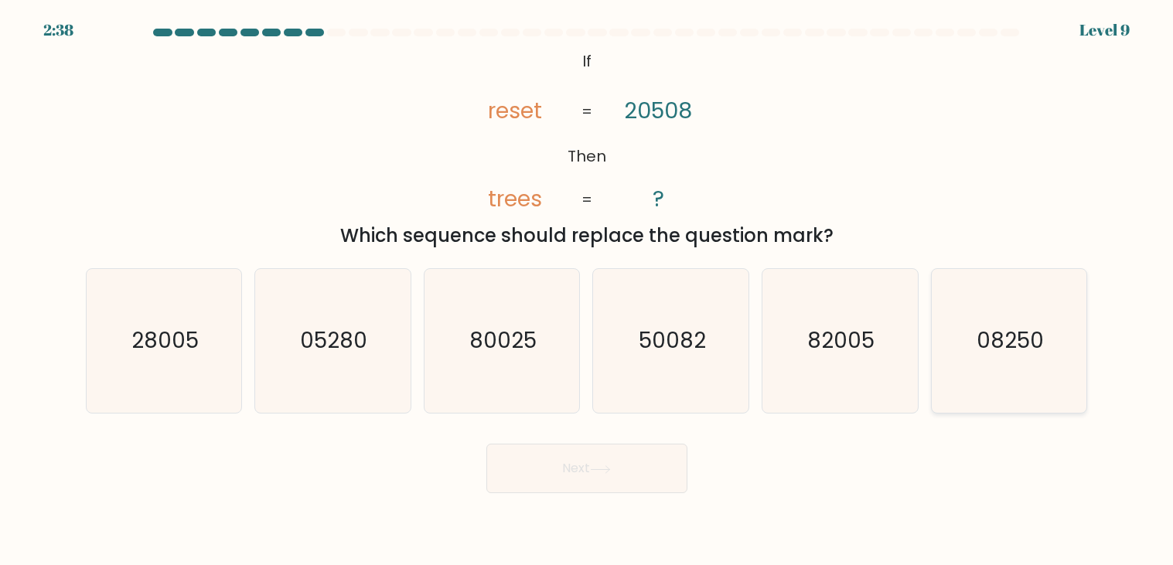
click at [995, 294] on icon "08250" at bounding box center [1009, 341] width 144 height 144
click at [588, 291] on input "f. 08250" at bounding box center [587, 287] width 1 height 8
radio input "true"
click at [843, 387] on icon "82005" at bounding box center [840, 341] width 144 height 144
click at [588, 291] on input "e. 82005" at bounding box center [587, 287] width 1 height 8
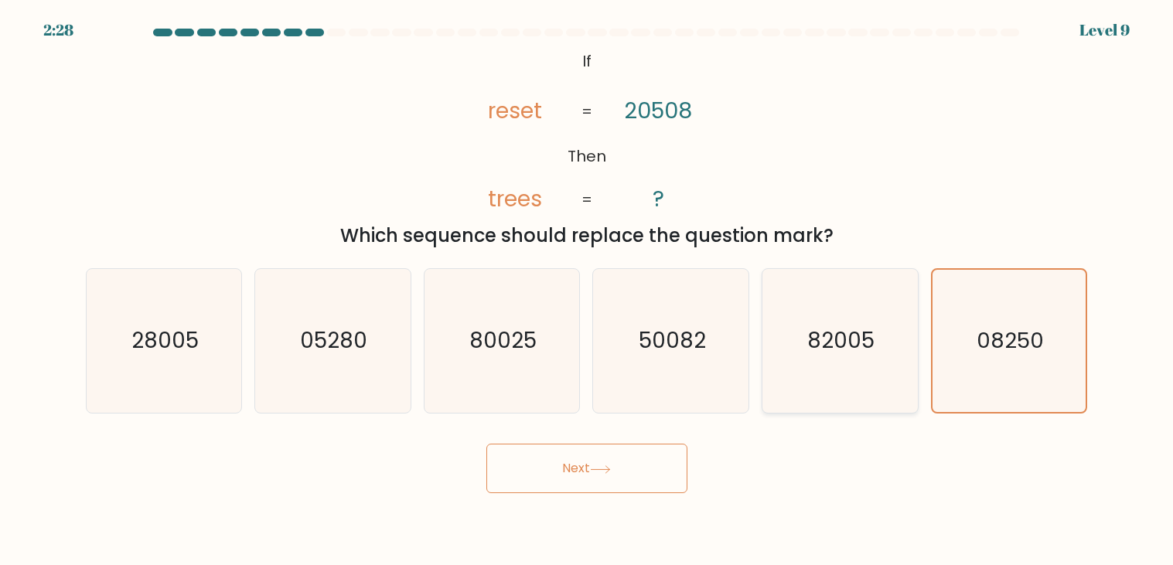
radio input "true"
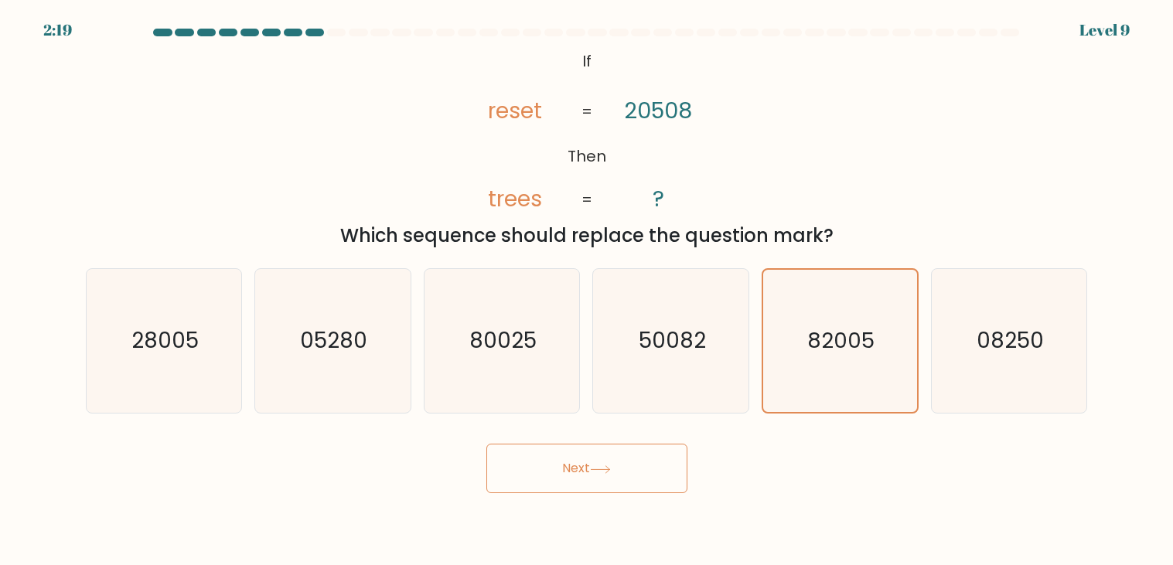
click at [563, 479] on button "Next" at bounding box center [586, 468] width 201 height 49
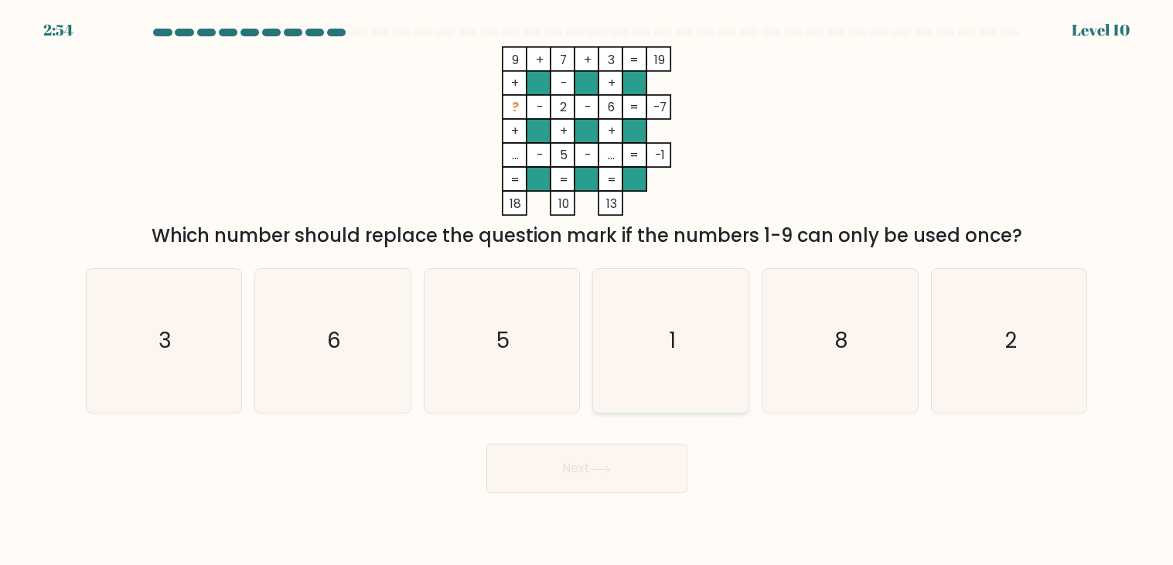
click at [708, 378] on icon "1" at bounding box center [671, 341] width 144 height 144
click at [588, 291] on input "d. 1" at bounding box center [587, 287] width 1 height 8
radio input "true"
click at [823, 354] on icon "8" at bounding box center [840, 341] width 144 height 144
click at [588, 291] on input "e. 8" at bounding box center [587, 287] width 1 height 8
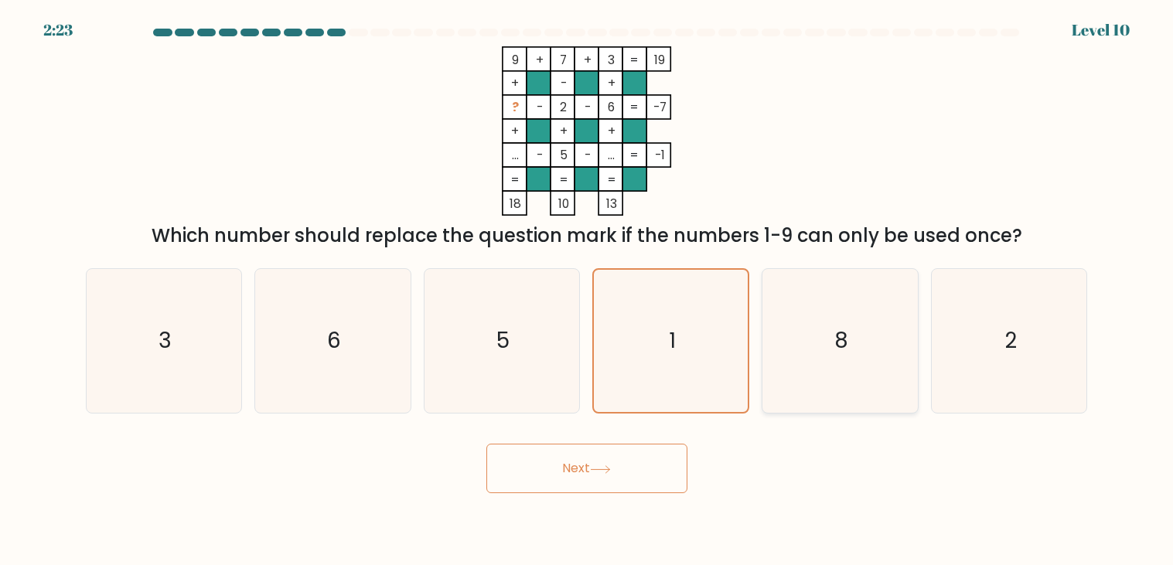
radio input "true"
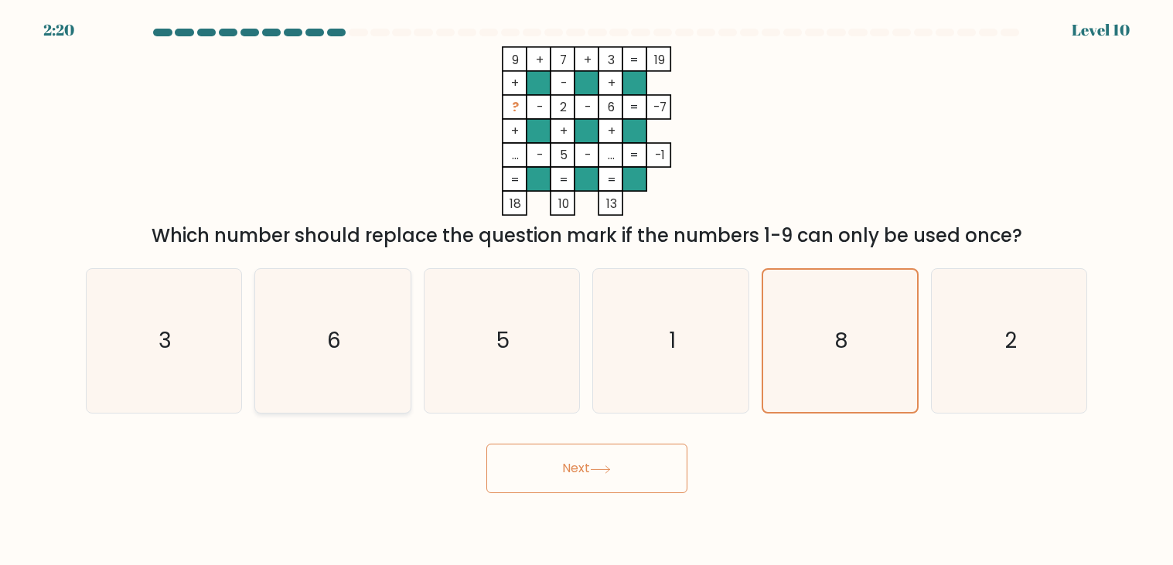
click at [378, 290] on icon "6" at bounding box center [333, 341] width 144 height 144
click at [587, 290] on input "b. 6" at bounding box center [587, 287] width 1 height 8
radio input "true"
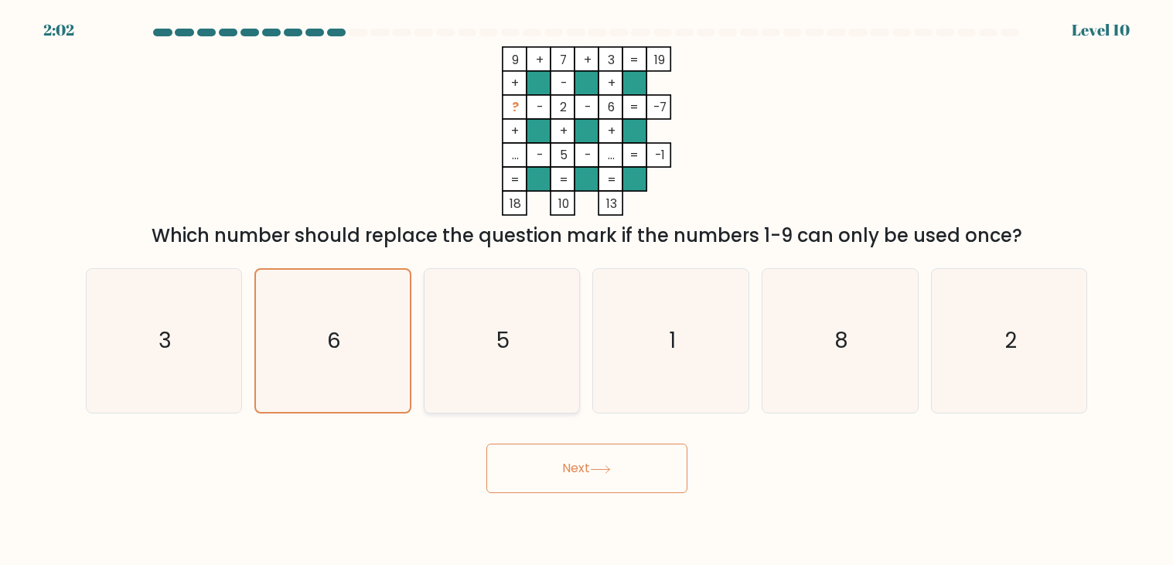
click at [548, 324] on icon "5" at bounding box center [502, 341] width 144 height 144
click at [587, 291] on input "c. 5" at bounding box center [587, 287] width 1 height 8
radio input "true"
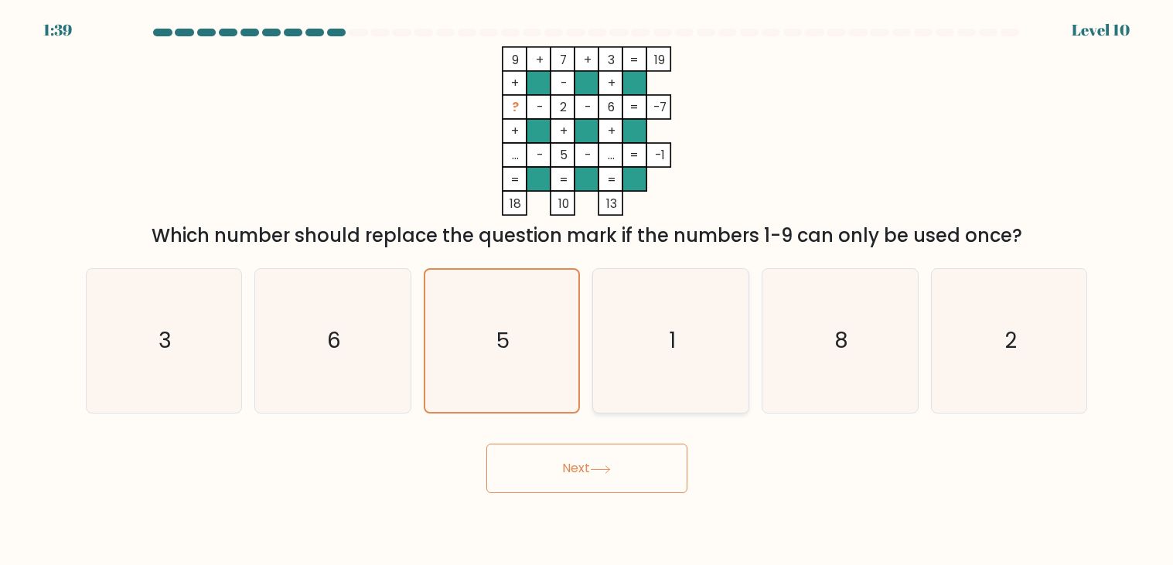
click at [700, 369] on icon "1" at bounding box center [671, 341] width 144 height 144
click at [588, 291] on input "d. 1" at bounding box center [587, 287] width 1 height 8
radio input "true"
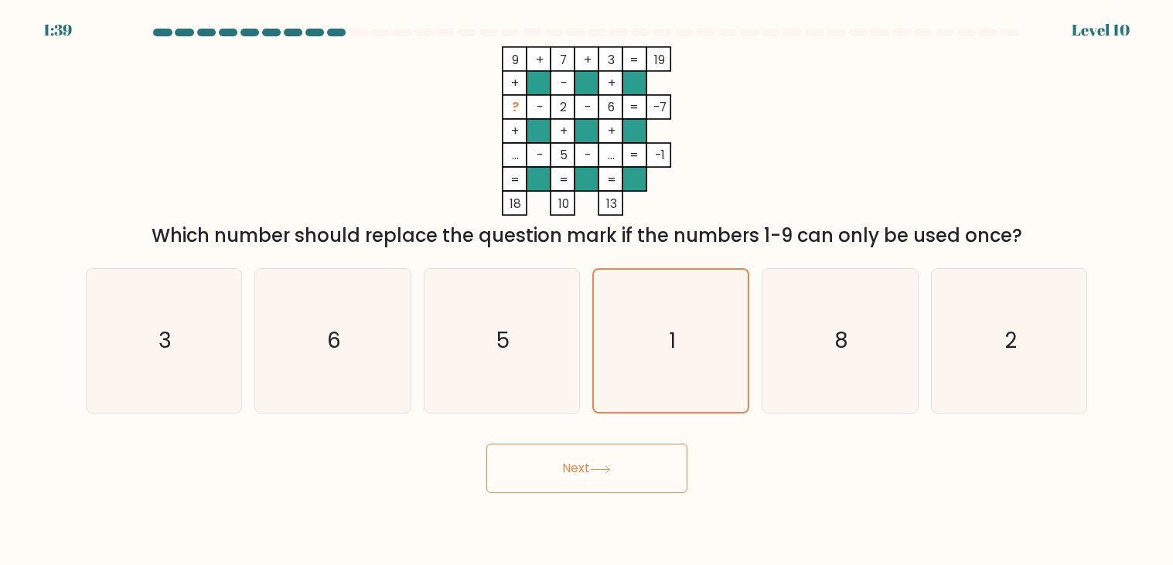
click at [611, 470] on icon at bounding box center [600, 469] width 21 height 9
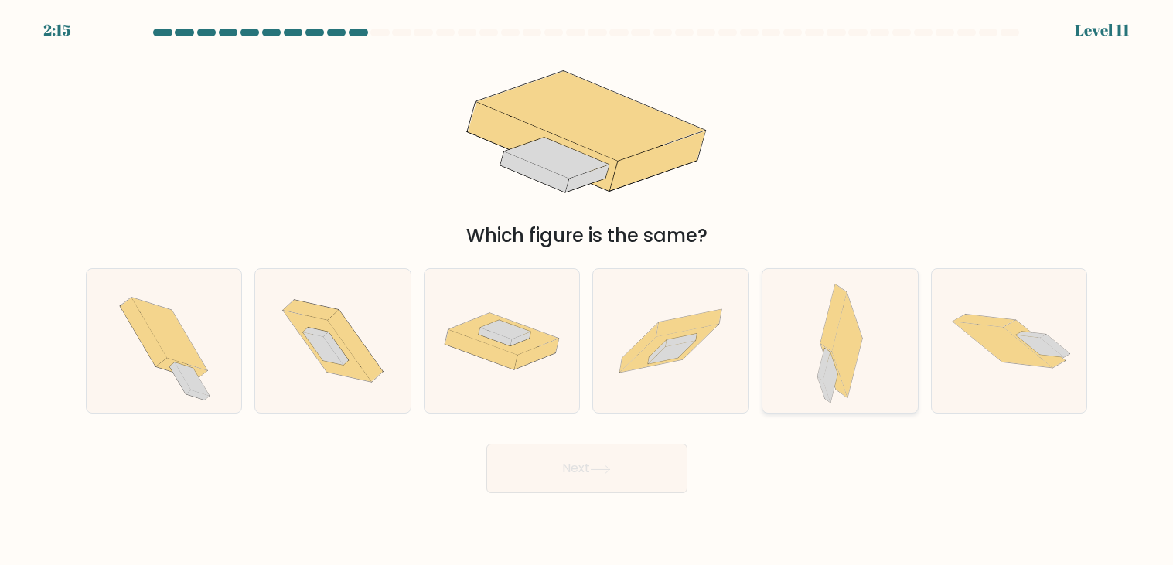
click at [847, 356] on icon at bounding box center [847, 345] width 30 height 104
click at [588, 291] on input "e." at bounding box center [587, 287] width 1 height 8
radio input "true"
click at [621, 477] on button "Next" at bounding box center [586, 468] width 201 height 49
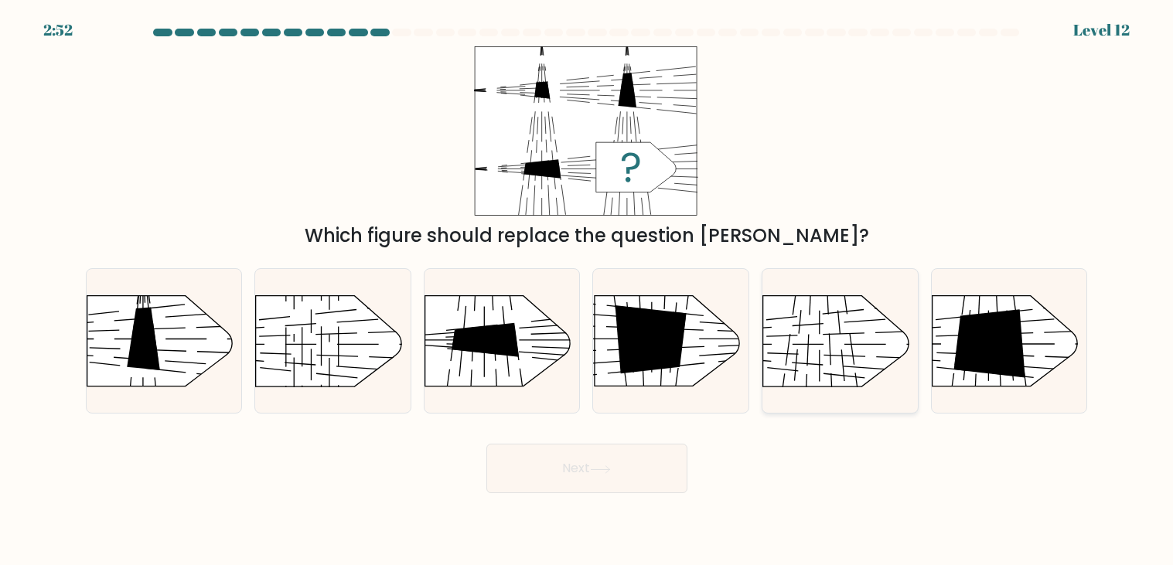
click at [795, 336] on rect at bounding box center [744, 274] width 404 height 307
click at [588, 291] on input "e." at bounding box center [587, 287] width 1 height 8
radio input "true"
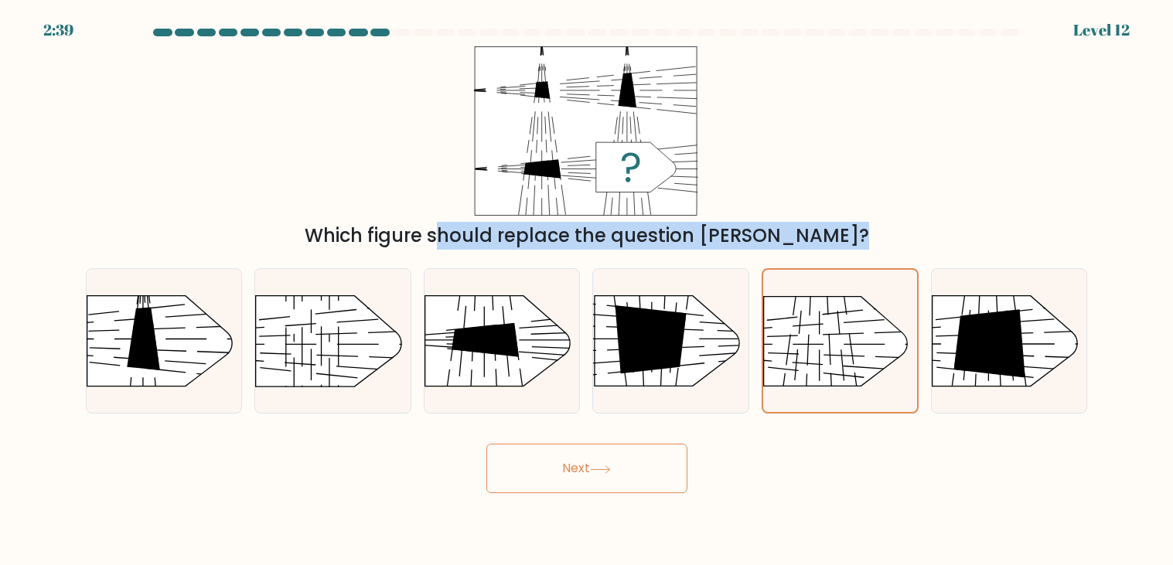
drag, startPoint x: 863, startPoint y: 267, endPoint x: 653, endPoint y: 164, distance: 233.4
click at [653, 164] on form "a." at bounding box center [586, 261] width 1173 height 465
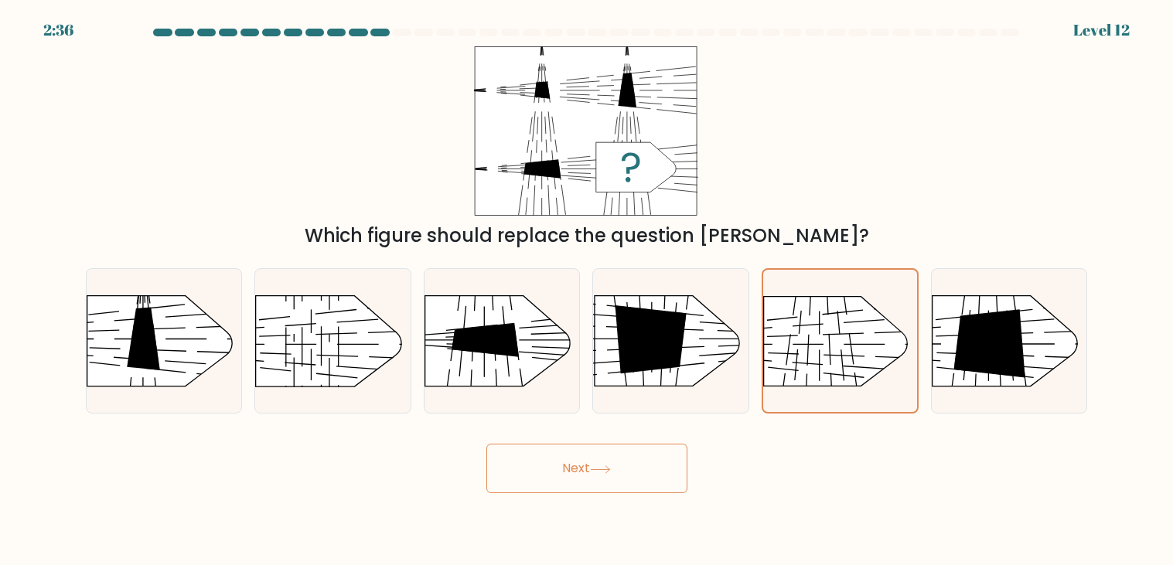
click at [988, 135] on div "Which figure should replace the question mark?" at bounding box center [587, 147] width 1021 height 203
click at [580, 462] on button "Next" at bounding box center [586, 468] width 201 height 49
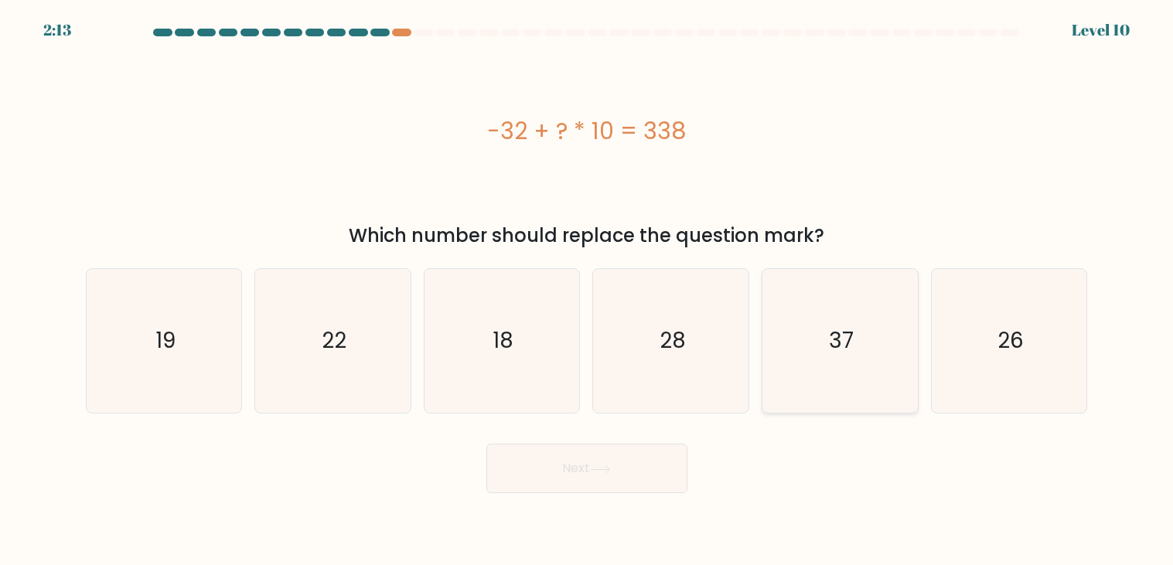
click at [875, 360] on icon "37" at bounding box center [840, 341] width 144 height 144
click at [588, 291] on input "e. 37" at bounding box center [587, 287] width 1 height 8
radio input "true"
click at [593, 457] on button "Next" at bounding box center [586, 468] width 201 height 49
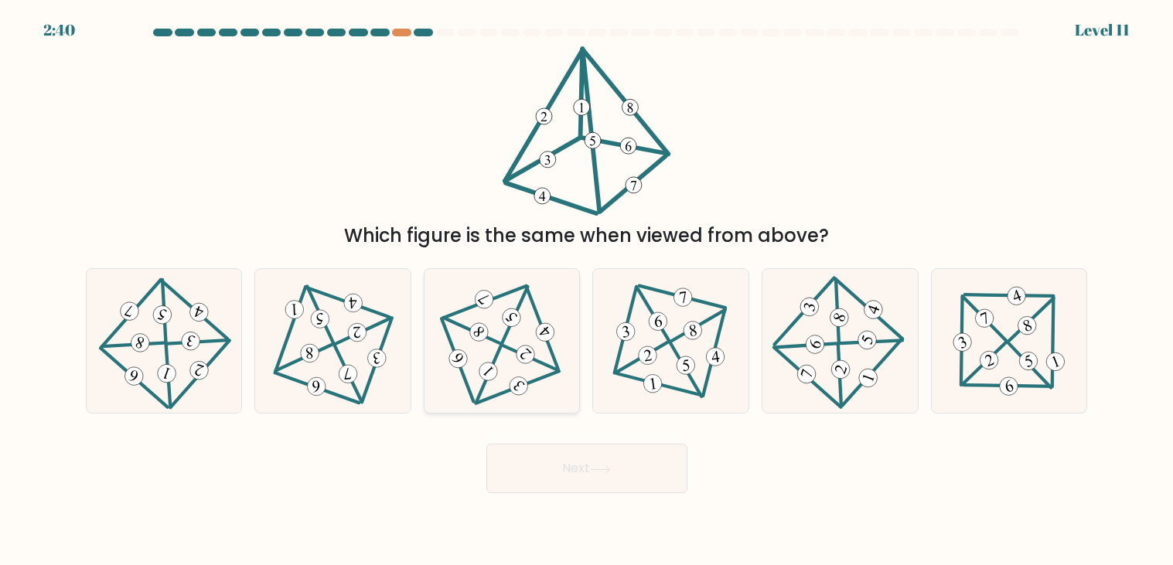
click at [508, 373] on icon at bounding box center [502, 341] width 118 height 115
click at [587, 291] on input "c." at bounding box center [587, 287] width 1 height 8
radio input "true"
click at [615, 457] on button "Next" at bounding box center [586, 468] width 201 height 49
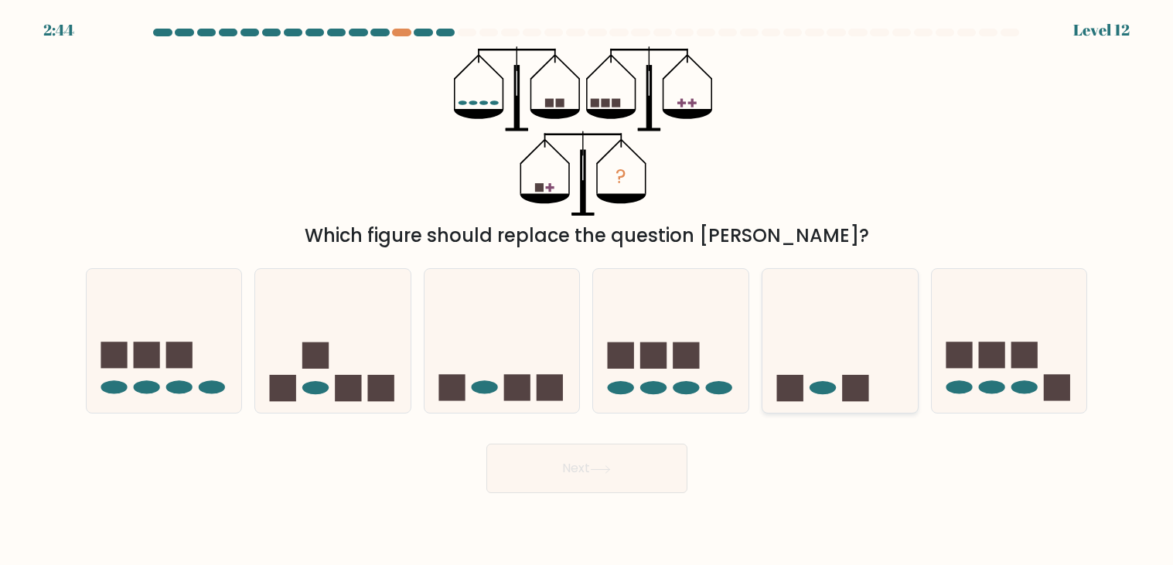
click at [821, 386] on ellipse at bounding box center [823, 387] width 26 height 13
click at [588, 291] on input "e." at bounding box center [587, 287] width 1 height 8
radio input "true"
click at [661, 485] on button "Next" at bounding box center [586, 468] width 201 height 49
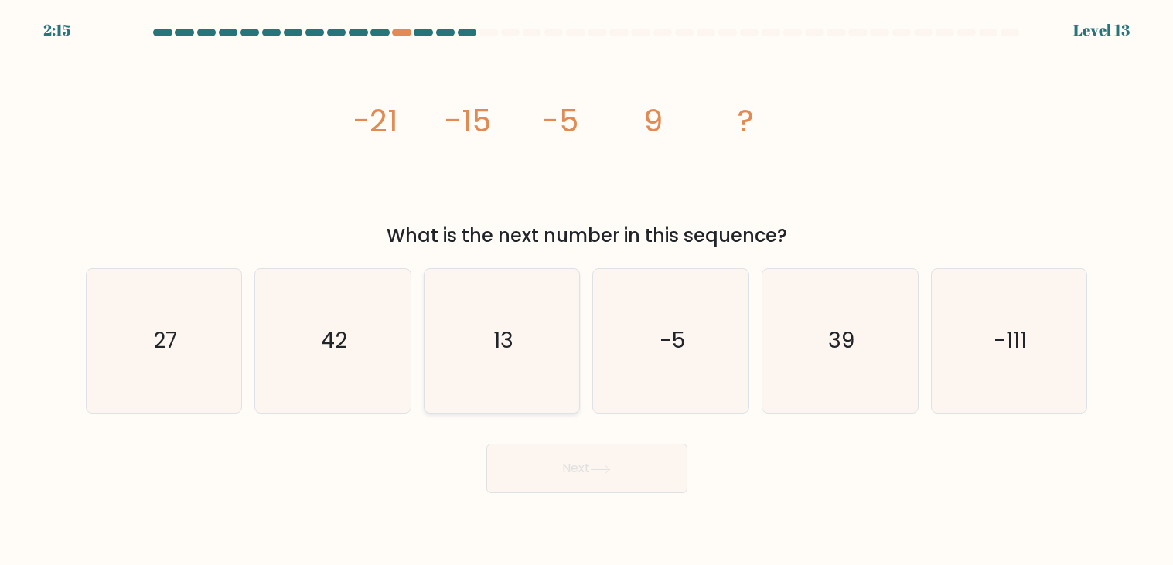
click at [527, 313] on icon "13" at bounding box center [502, 341] width 144 height 144
click at [587, 291] on input "c. 13" at bounding box center [587, 287] width 1 height 8
radio input "true"
click at [604, 481] on button "Next" at bounding box center [586, 468] width 201 height 49
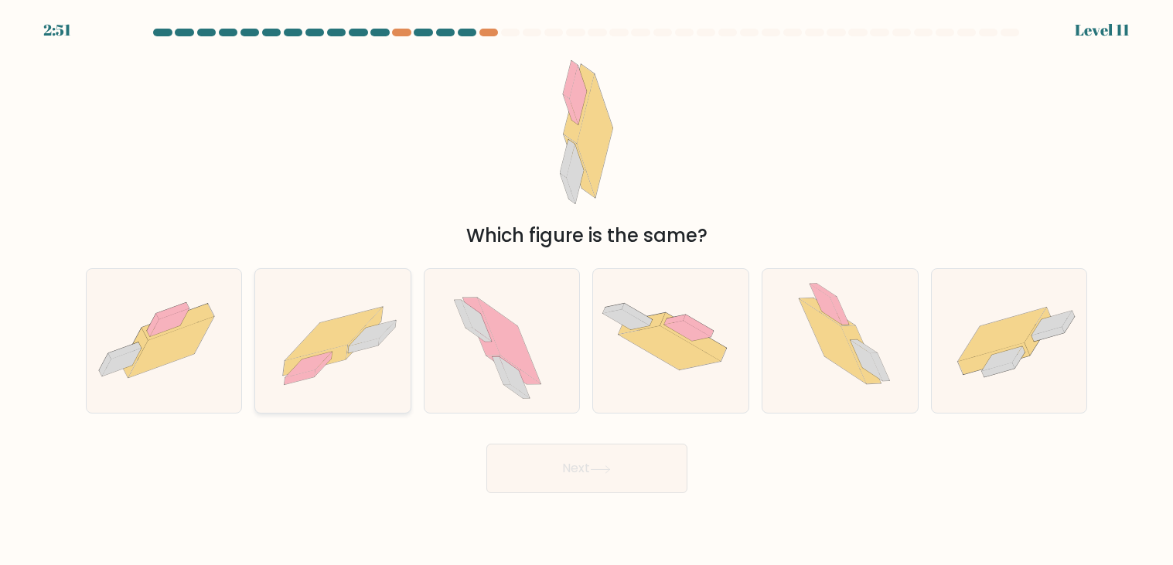
click at [370, 301] on icon at bounding box center [332, 340] width 155 height 111
click at [587, 291] on input "b." at bounding box center [587, 287] width 1 height 8
radio input "true"
click at [560, 466] on button "Next" at bounding box center [586, 468] width 201 height 49
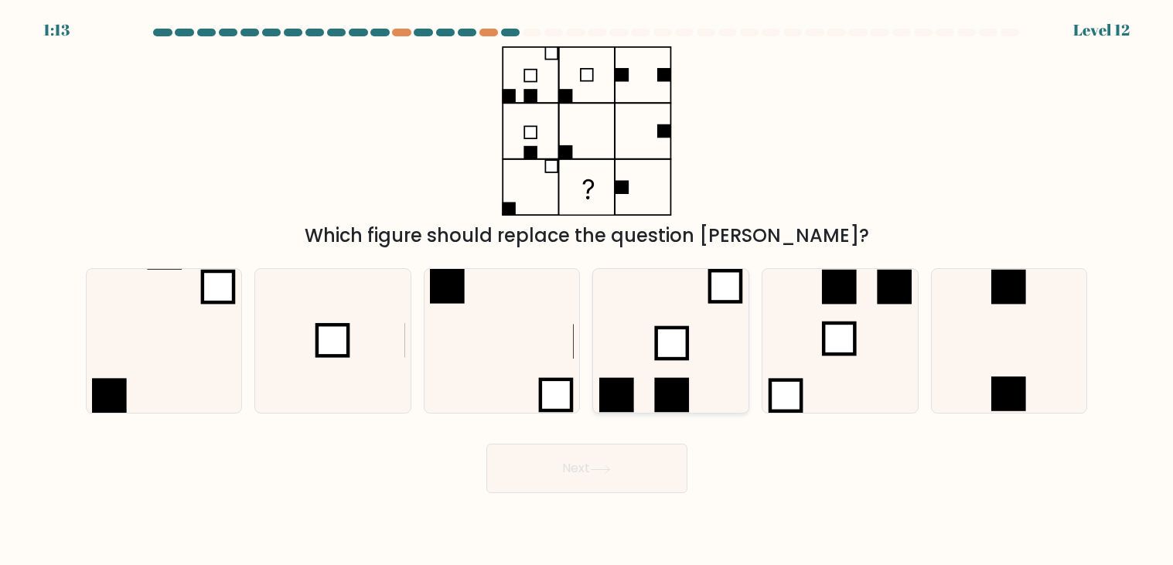
click at [718, 347] on icon at bounding box center [671, 341] width 144 height 144
click at [588, 291] on input "d." at bounding box center [587, 287] width 1 height 8
radio input "true"
click at [144, 377] on icon at bounding box center [164, 341] width 144 height 144
click at [587, 291] on input "a." at bounding box center [587, 287] width 1 height 8
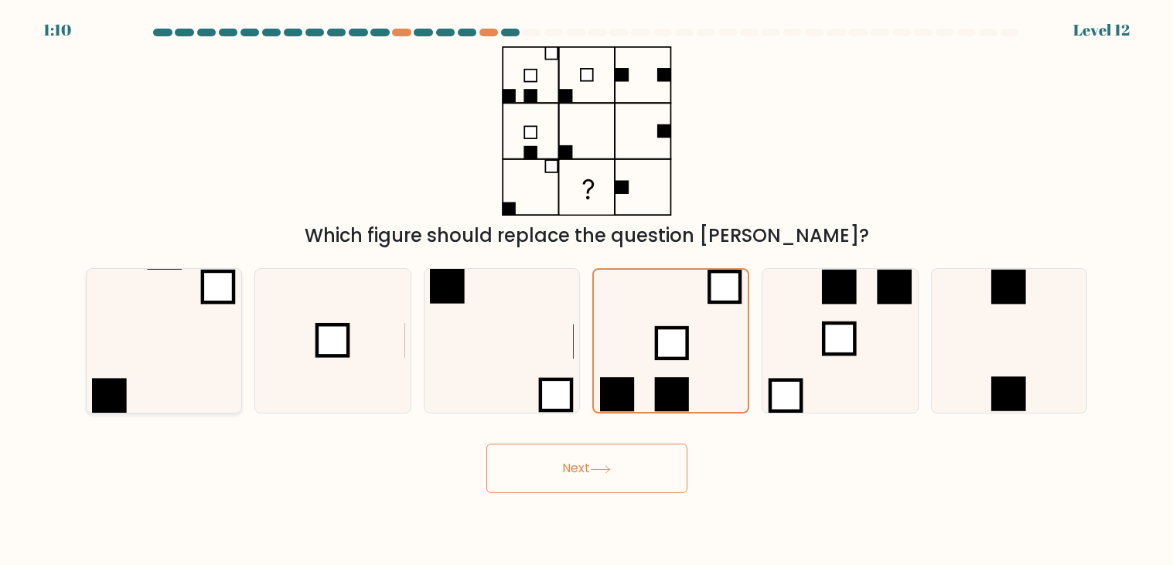
radio input "true"
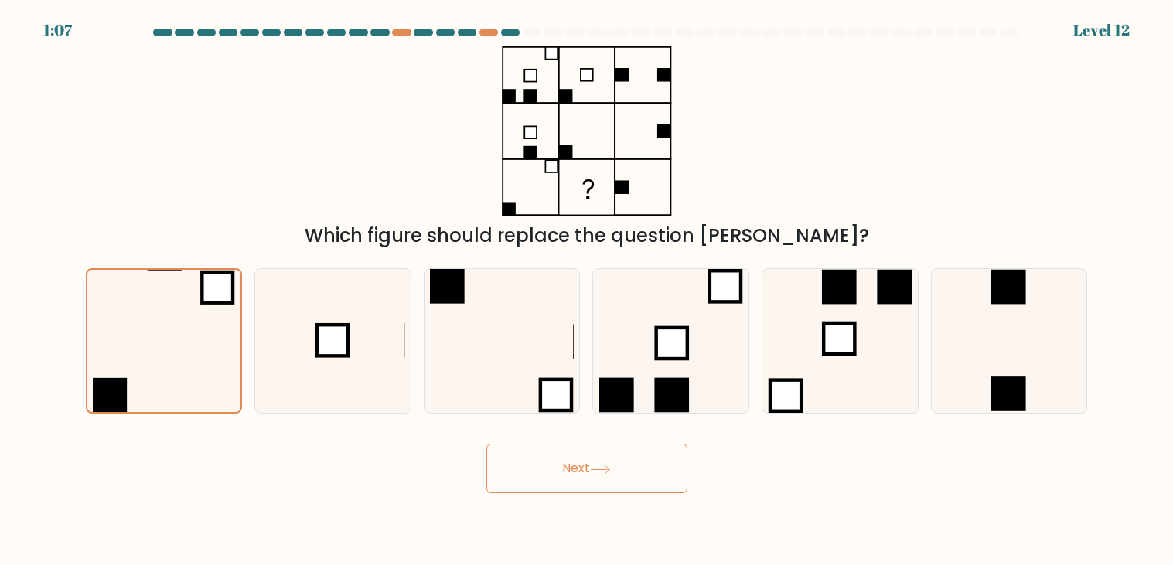
click at [540, 465] on button "Next" at bounding box center [586, 468] width 201 height 49
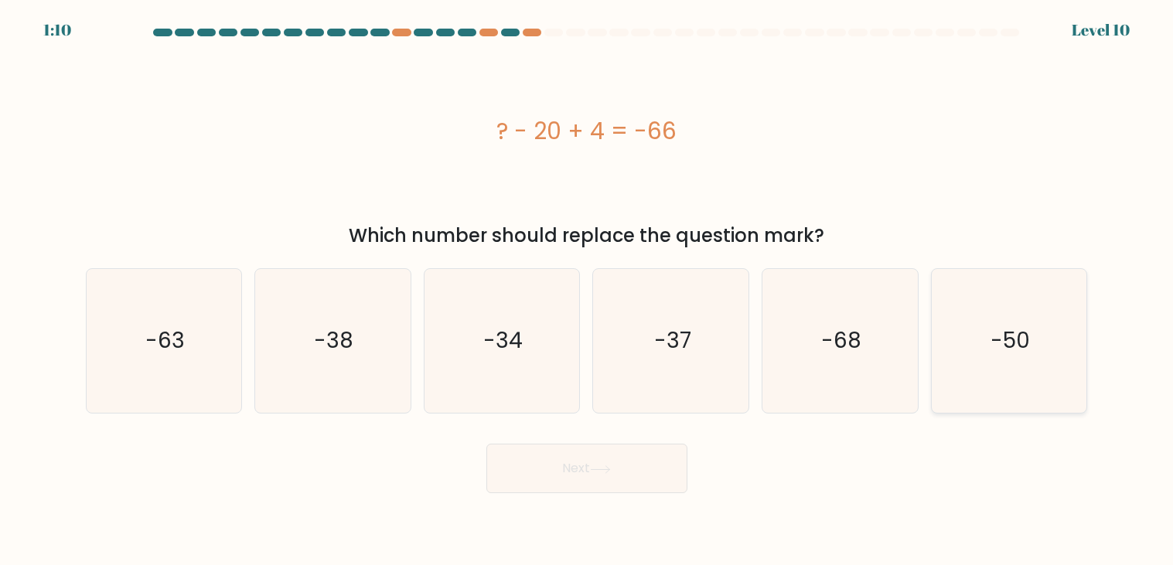
click at [1030, 326] on icon "-50" at bounding box center [1009, 341] width 144 height 144
click at [588, 291] on input "f. -50" at bounding box center [587, 287] width 1 height 8
radio input "true"
click at [583, 466] on button "Next" at bounding box center [586, 468] width 201 height 49
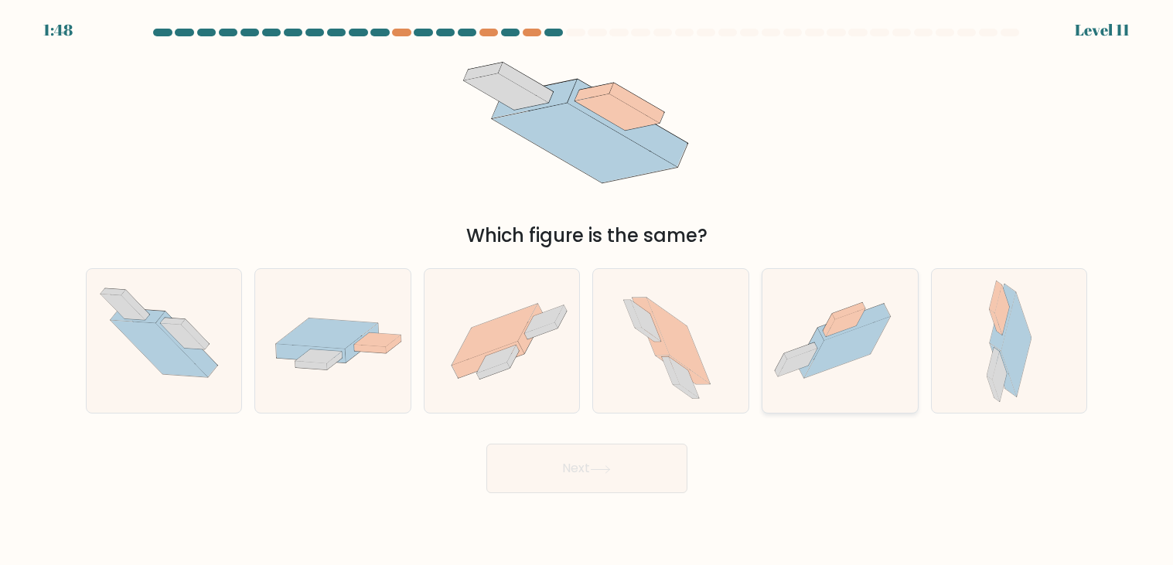
click at [875, 355] on icon at bounding box center [839, 341] width 155 height 116
click at [588, 291] on input "e." at bounding box center [587, 287] width 1 height 8
radio input "true"
click at [598, 477] on button "Next" at bounding box center [586, 468] width 201 height 49
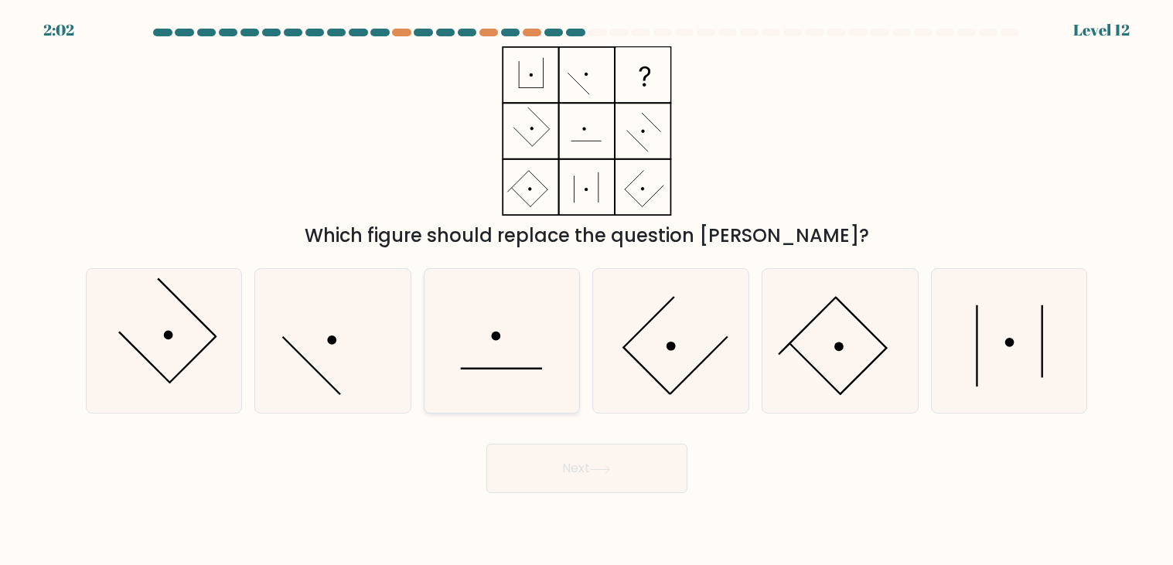
click at [505, 302] on icon at bounding box center [502, 341] width 144 height 144
click at [587, 291] on input "c." at bounding box center [587, 287] width 1 height 8
radio input "true"
click at [171, 354] on icon at bounding box center [164, 341] width 144 height 144
click at [587, 291] on input "a." at bounding box center [587, 287] width 1 height 8
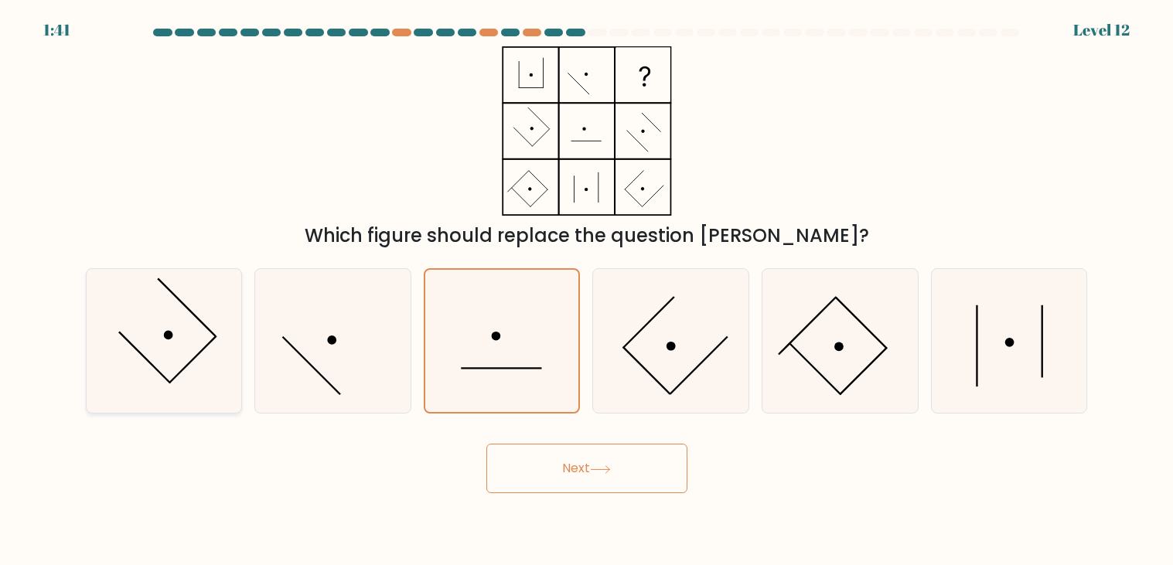
radio input "true"
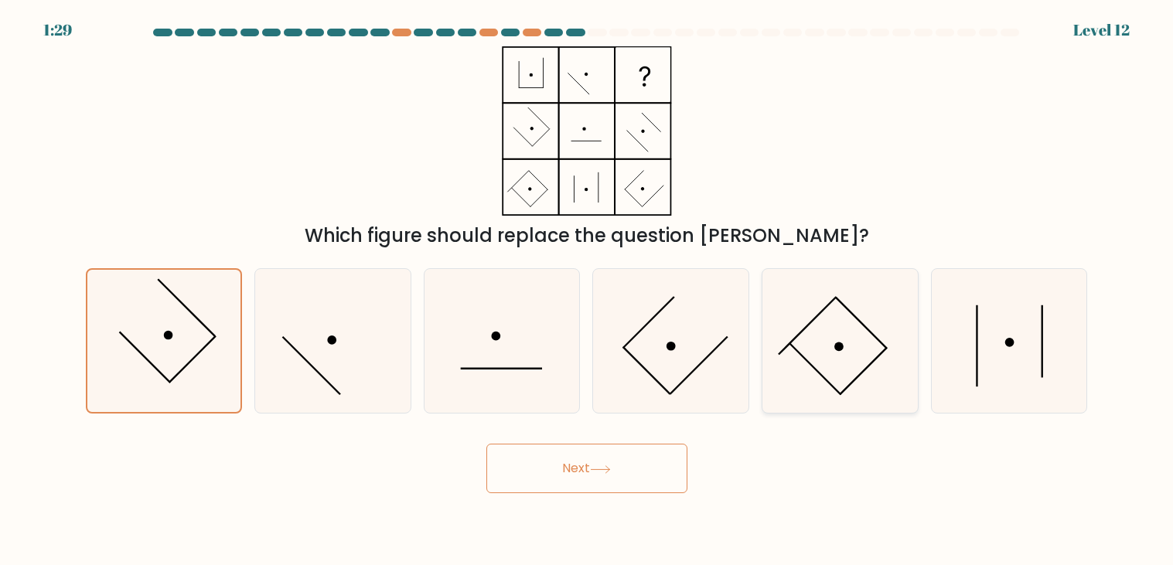
click at [820, 315] on icon at bounding box center [840, 341] width 144 height 144
click at [588, 291] on input "e." at bounding box center [587, 287] width 1 height 8
radio input "true"
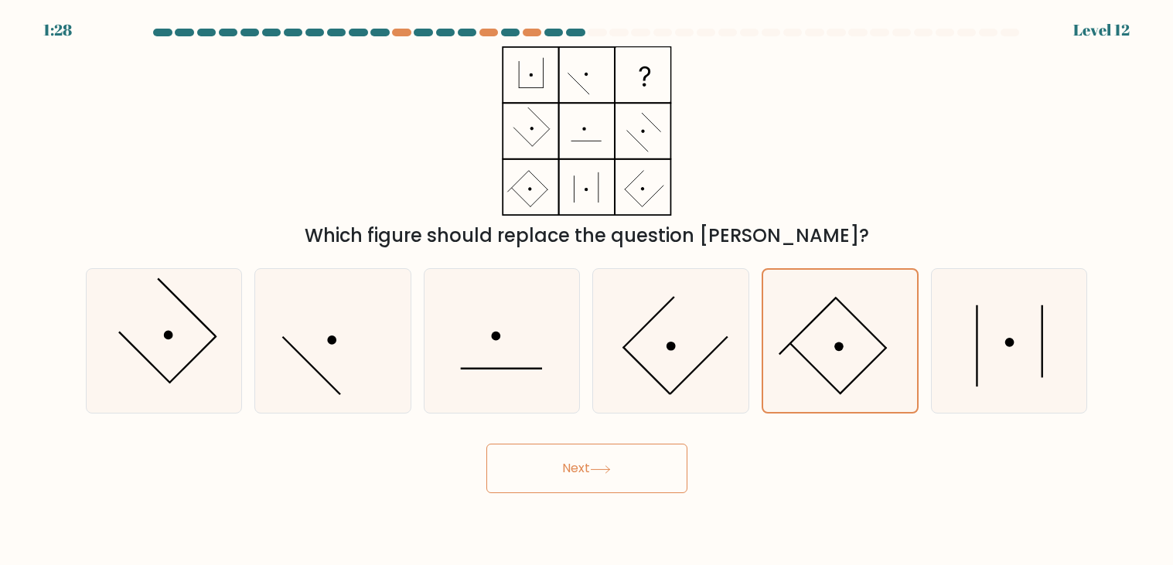
click at [625, 462] on button "Next" at bounding box center [586, 468] width 201 height 49
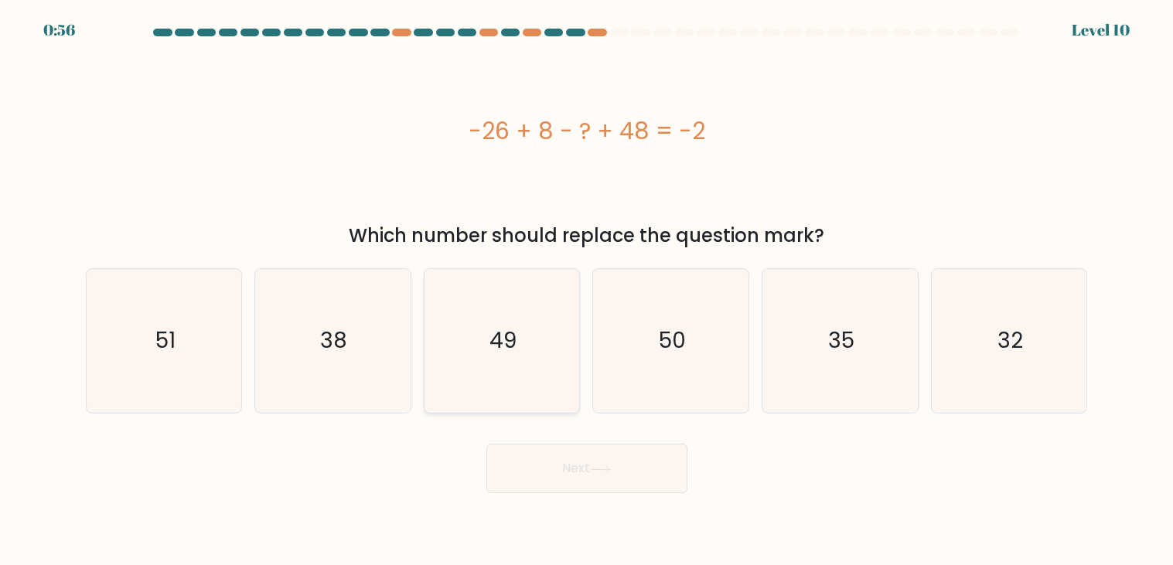
click at [493, 383] on icon "49" at bounding box center [502, 341] width 144 height 144
click at [587, 291] on input "c. 49" at bounding box center [587, 287] width 1 height 8
radio input "true"
click at [983, 312] on icon "32" at bounding box center [1009, 341] width 144 height 144
click at [588, 291] on input "f. 32" at bounding box center [587, 287] width 1 height 8
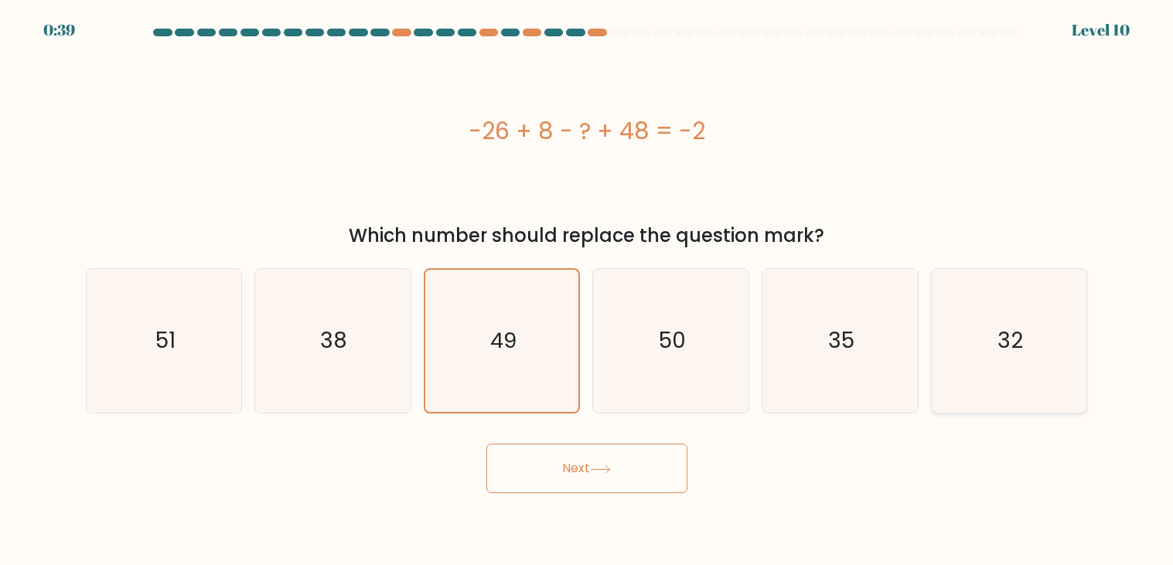
radio input "true"
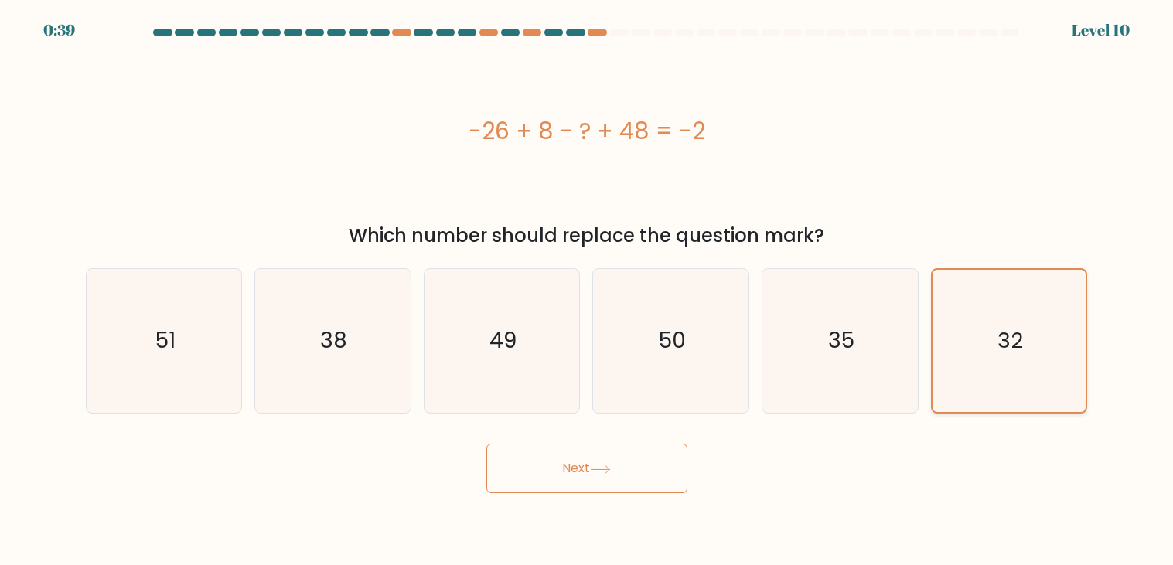
click at [486, 444] on button "Next" at bounding box center [586, 468] width 201 height 49
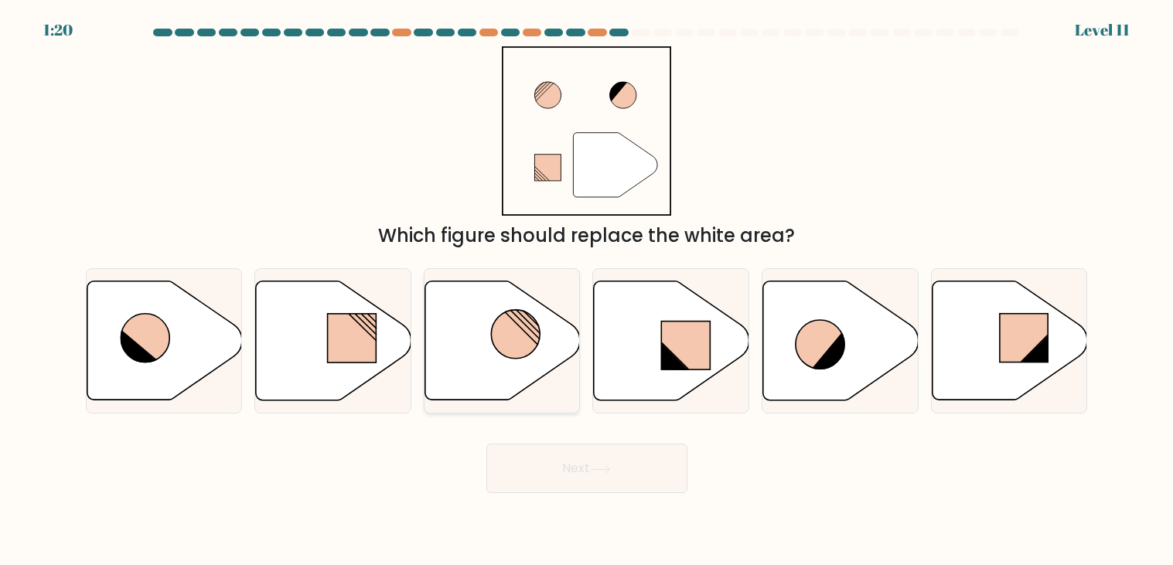
click at [526, 312] on circle at bounding box center [515, 334] width 49 height 49
click at [587, 291] on input "c." at bounding box center [587, 287] width 1 height 8
radio input "true"
click at [660, 362] on icon at bounding box center [671, 340] width 155 height 119
click at [588, 291] on input "d." at bounding box center [587, 287] width 1 height 8
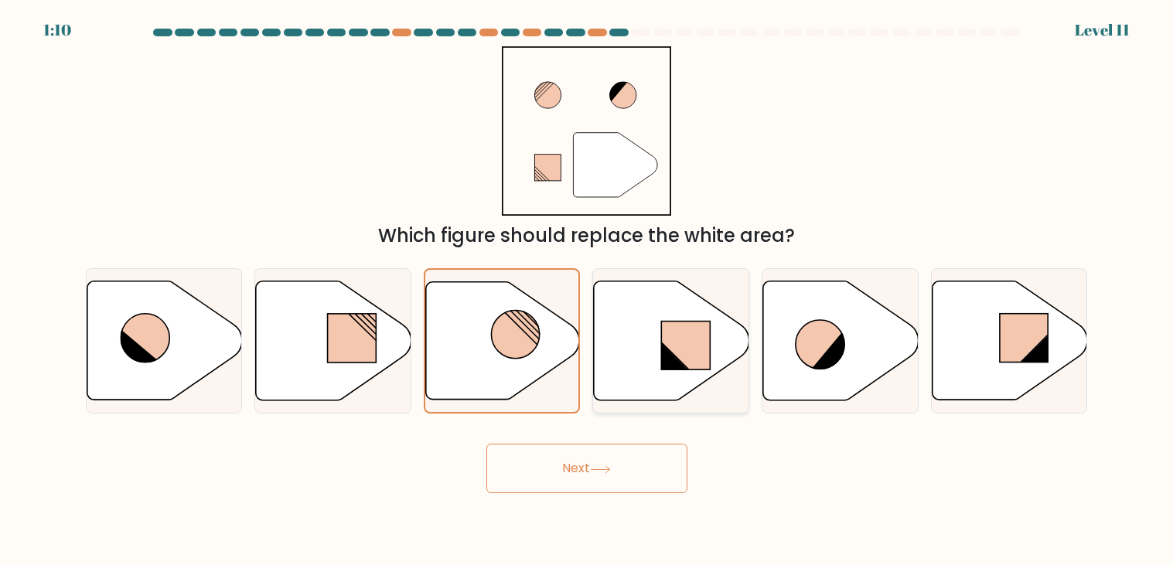
radio input "true"
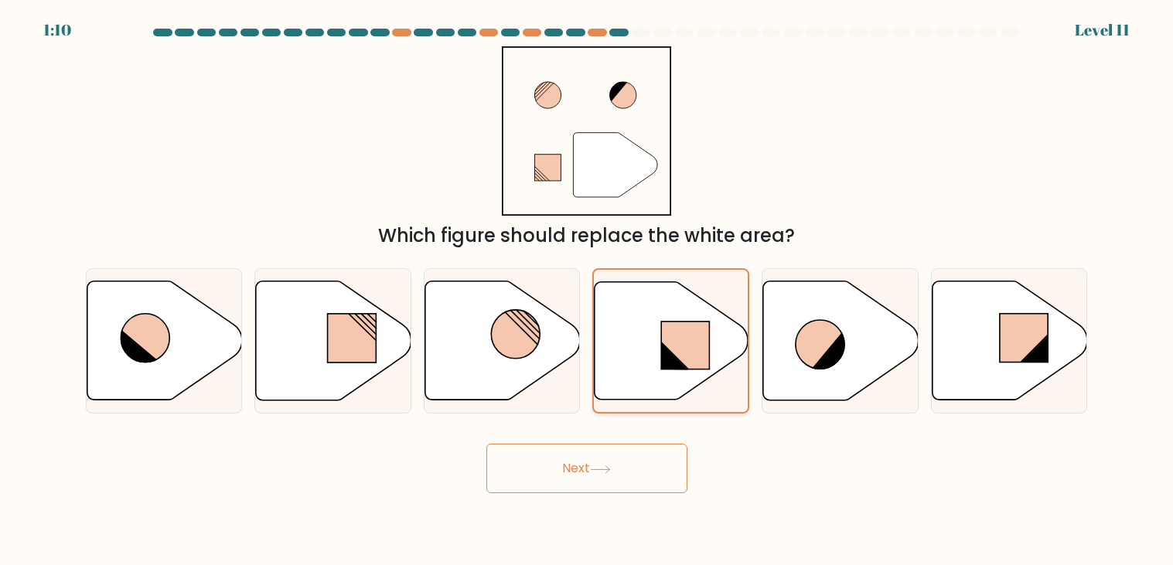
click at [486, 444] on button "Next" at bounding box center [586, 468] width 201 height 49
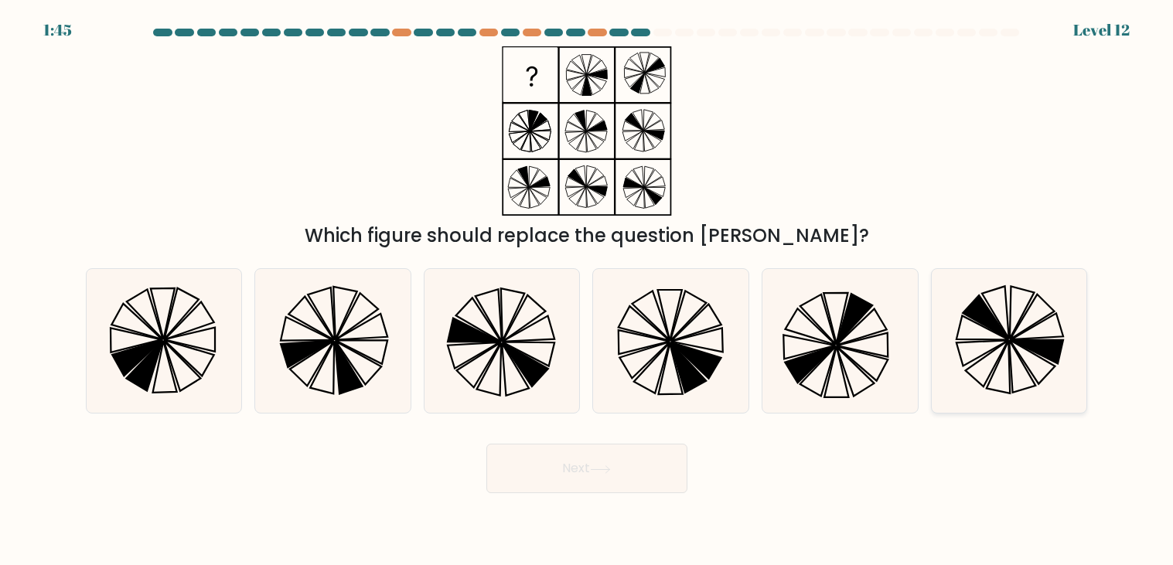
click at [1011, 329] on icon at bounding box center [1022, 313] width 25 height 53
click at [588, 291] on input "f." at bounding box center [587, 287] width 1 height 8
radio input "true"
click at [698, 311] on icon at bounding box center [688, 317] width 36 height 50
click at [588, 291] on input "d." at bounding box center [587, 287] width 1 height 8
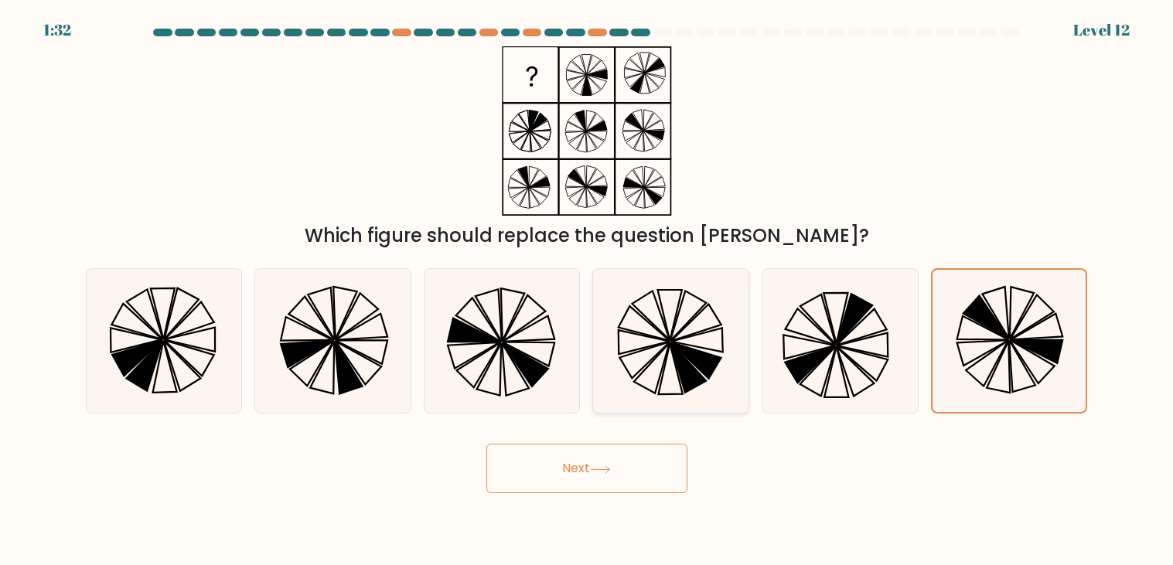
radio input "true"
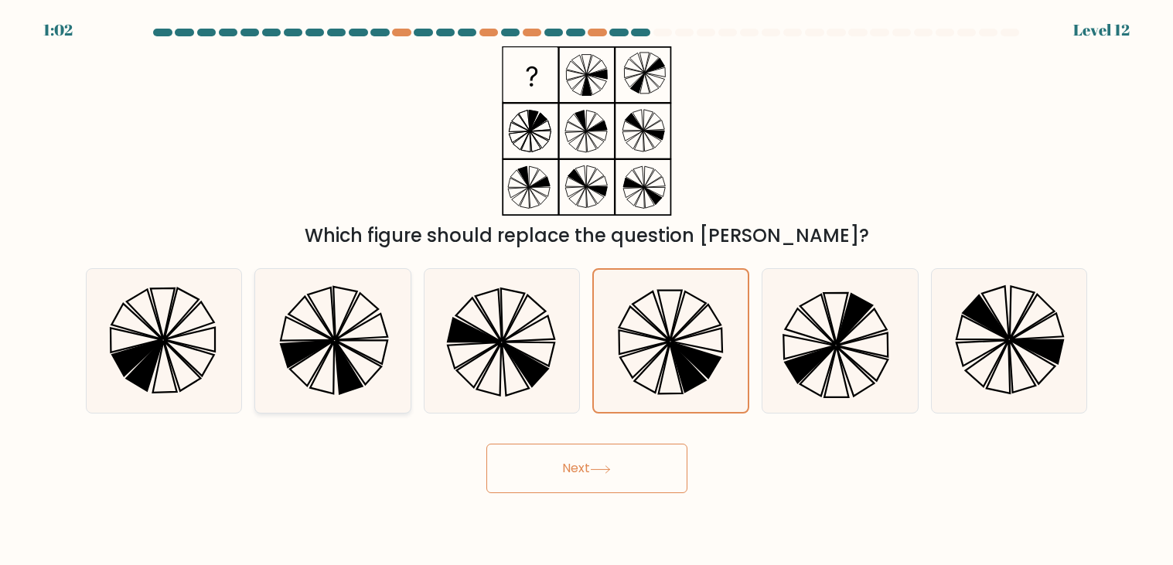
click at [328, 353] on icon at bounding box center [323, 368] width 24 height 53
click at [587, 291] on input "b." at bounding box center [587, 287] width 1 height 8
radio input "true"
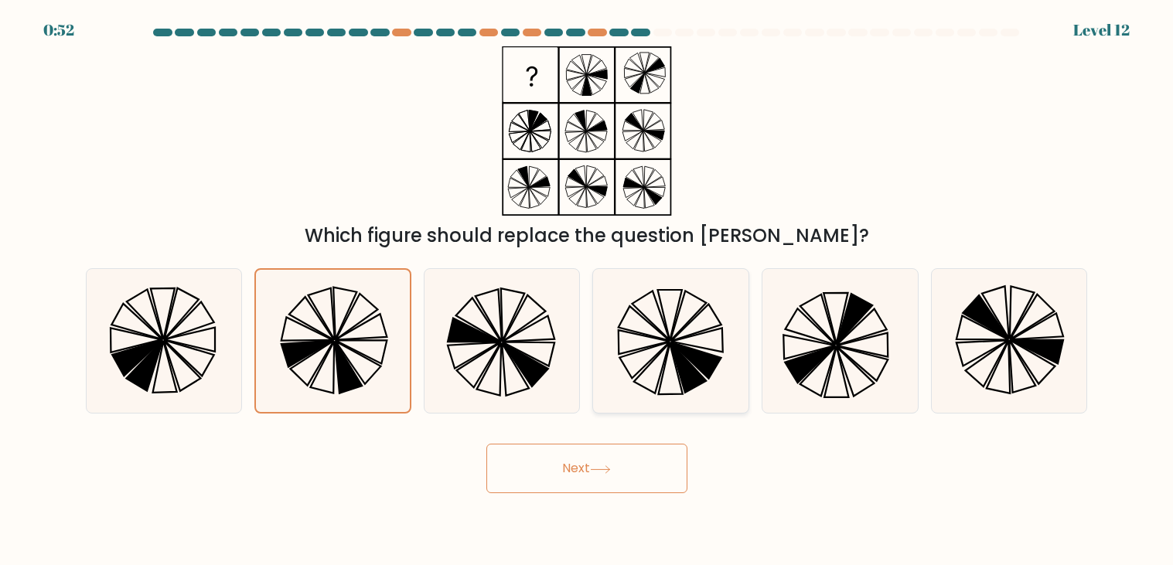
click at [681, 326] on icon at bounding box center [671, 341] width 144 height 144
click at [588, 291] on input "d." at bounding box center [587, 287] width 1 height 8
radio input "true"
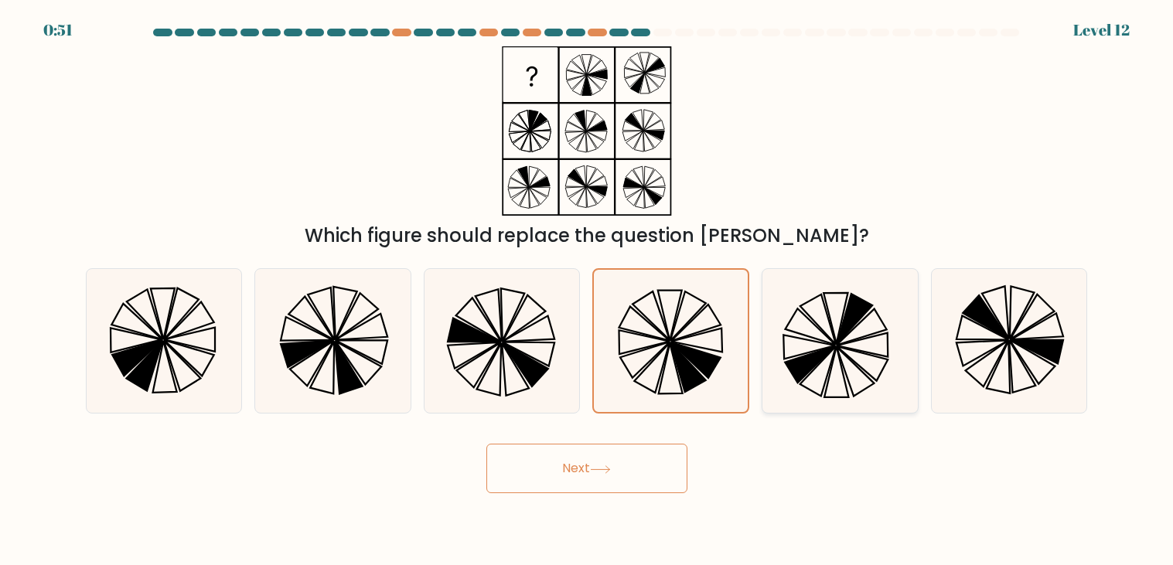
click at [858, 362] on icon at bounding box center [840, 341] width 144 height 144
click at [588, 291] on input "e." at bounding box center [587, 287] width 1 height 8
radio input "true"
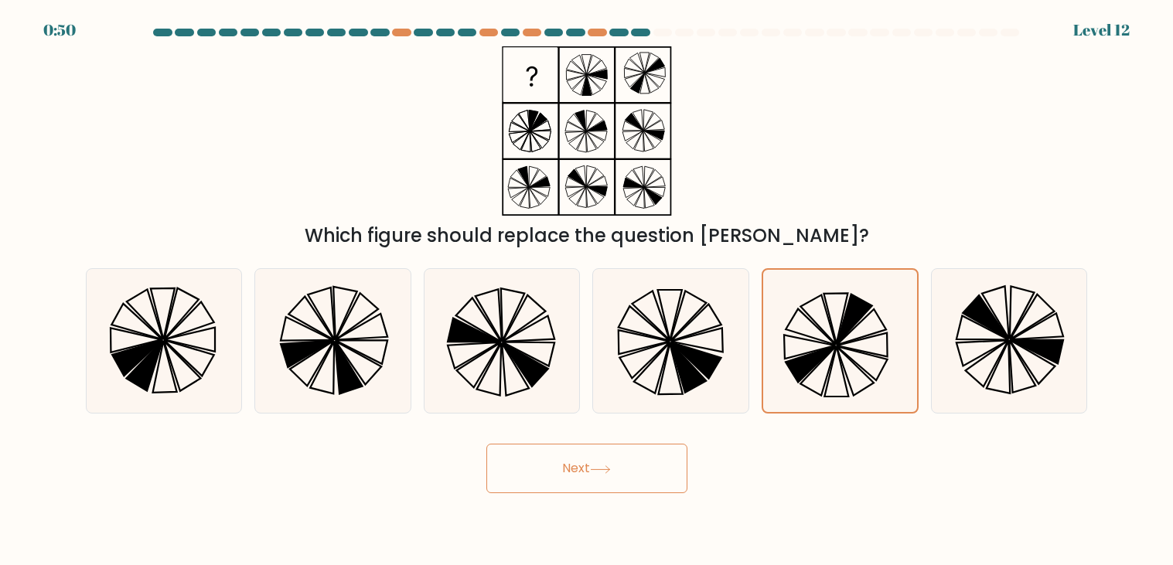
click at [638, 476] on button "Next" at bounding box center [586, 468] width 201 height 49
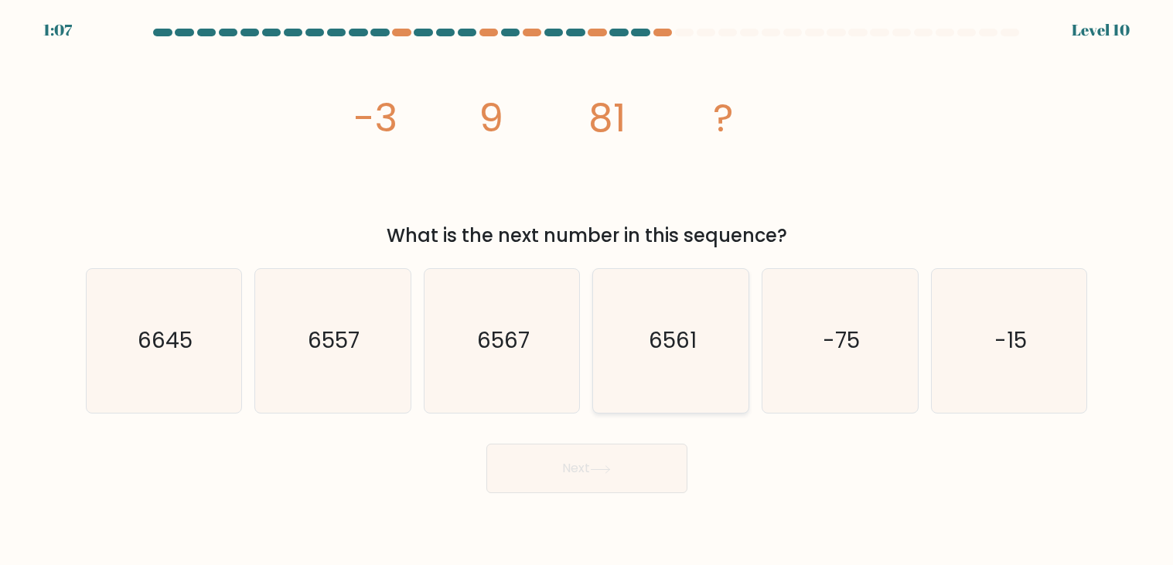
click at [698, 378] on icon "6561" at bounding box center [671, 341] width 144 height 144
click at [588, 291] on input "d. 6561" at bounding box center [587, 287] width 1 height 8
radio input "true"
click at [486, 444] on button "Next" at bounding box center [586, 468] width 201 height 49
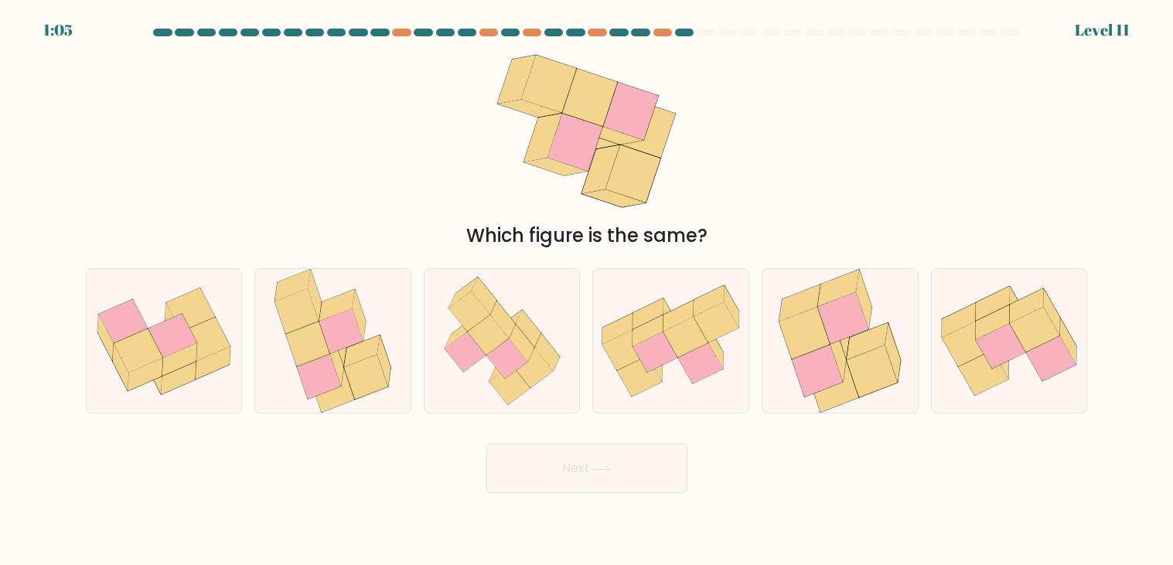
drag, startPoint x: 612, startPoint y: 455, endPoint x: 632, endPoint y: 29, distance: 427.3
click at [632, 29] on form at bounding box center [586, 261] width 1173 height 465
click at [489, 373] on icon at bounding box center [502, 341] width 140 height 144
click at [587, 291] on input "c." at bounding box center [587, 287] width 1 height 8
radio input "true"
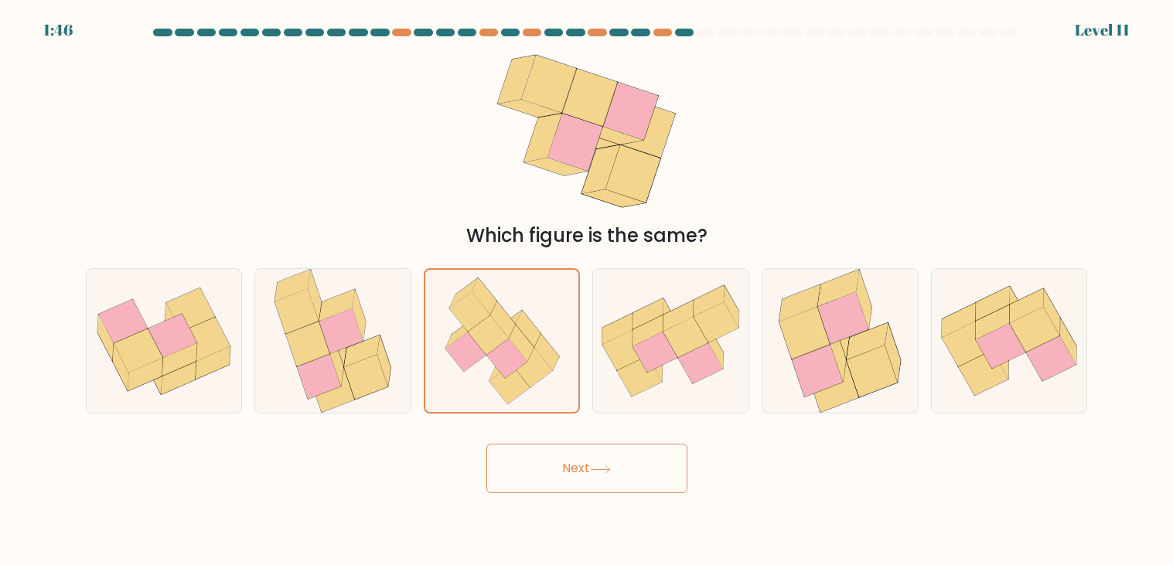
click at [575, 483] on button "Next" at bounding box center [586, 468] width 201 height 49
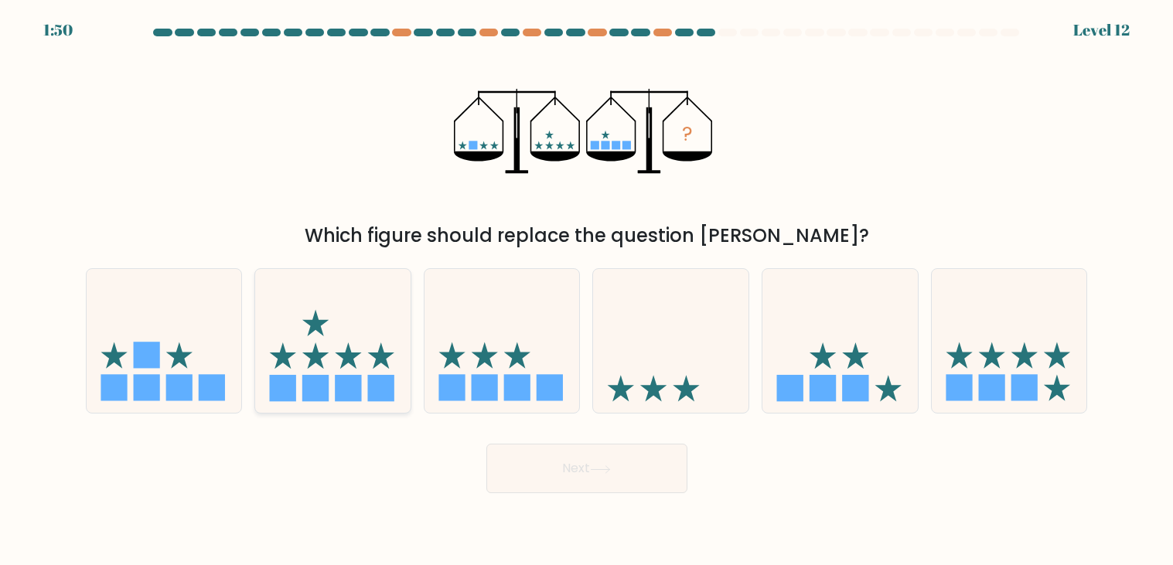
click at [342, 305] on icon at bounding box center [332, 341] width 155 height 128
click at [587, 291] on input "b." at bounding box center [587, 287] width 1 height 8
radio input "true"
click at [881, 349] on icon at bounding box center [839, 341] width 155 height 128
click at [588, 291] on input "e." at bounding box center [587, 287] width 1 height 8
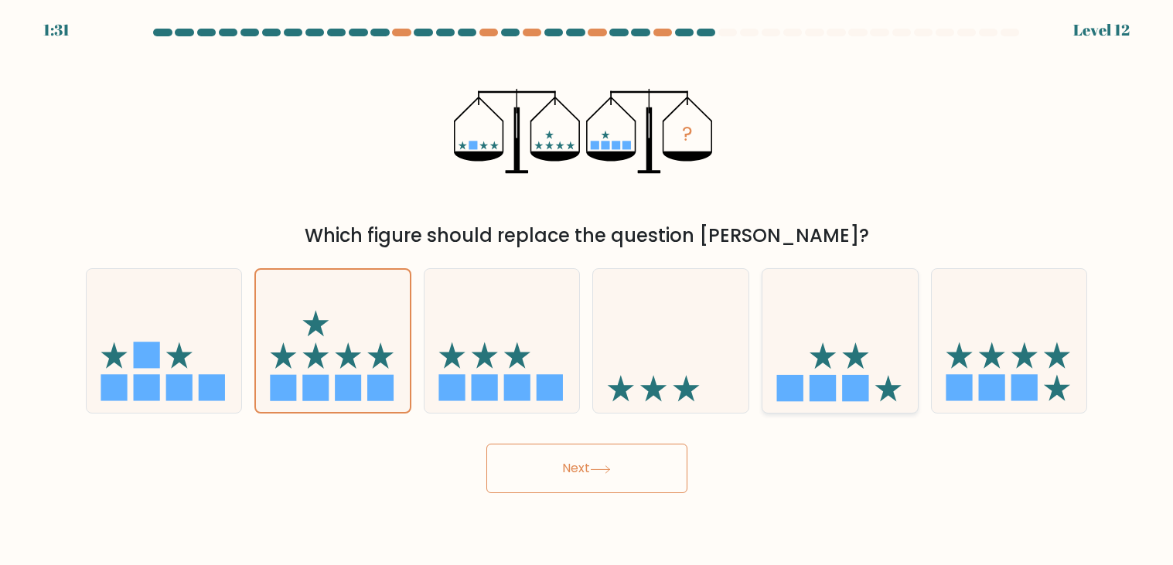
radio input "true"
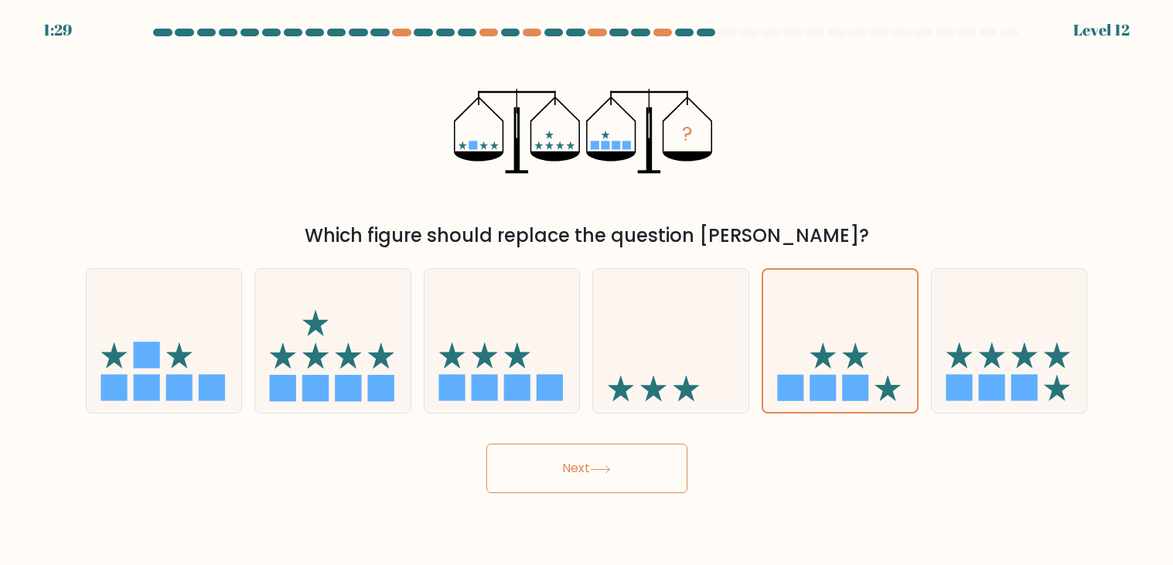
click at [647, 462] on button "Next" at bounding box center [586, 468] width 201 height 49
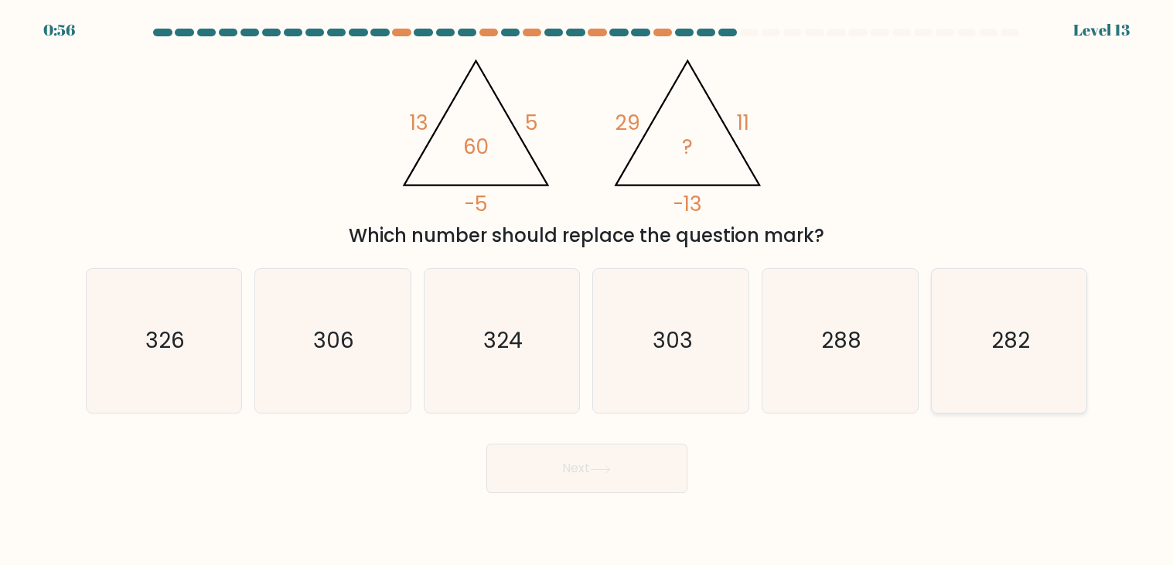
click at [1003, 340] on text "282" at bounding box center [1010, 341] width 39 height 30
click at [588, 291] on input "f. 282" at bounding box center [587, 287] width 1 height 8
radio input "true"
click at [840, 363] on icon "288" at bounding box center [840, 341] width 144 height 144
click at [588, 291] on input "e. 288" at bounding box center [587, 287] width 1 height 8
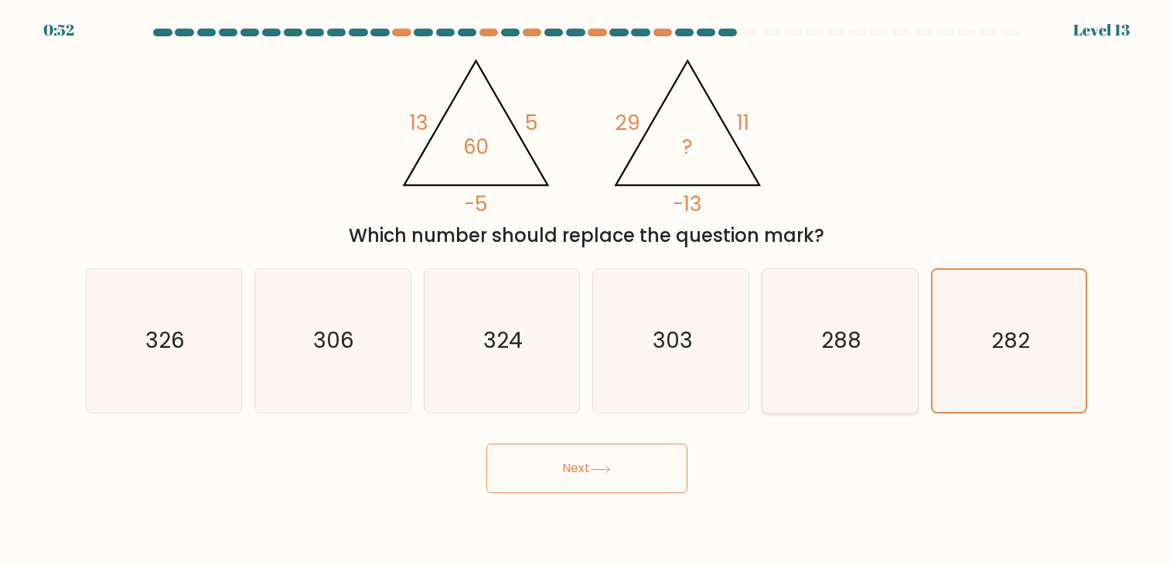
radio input "true"
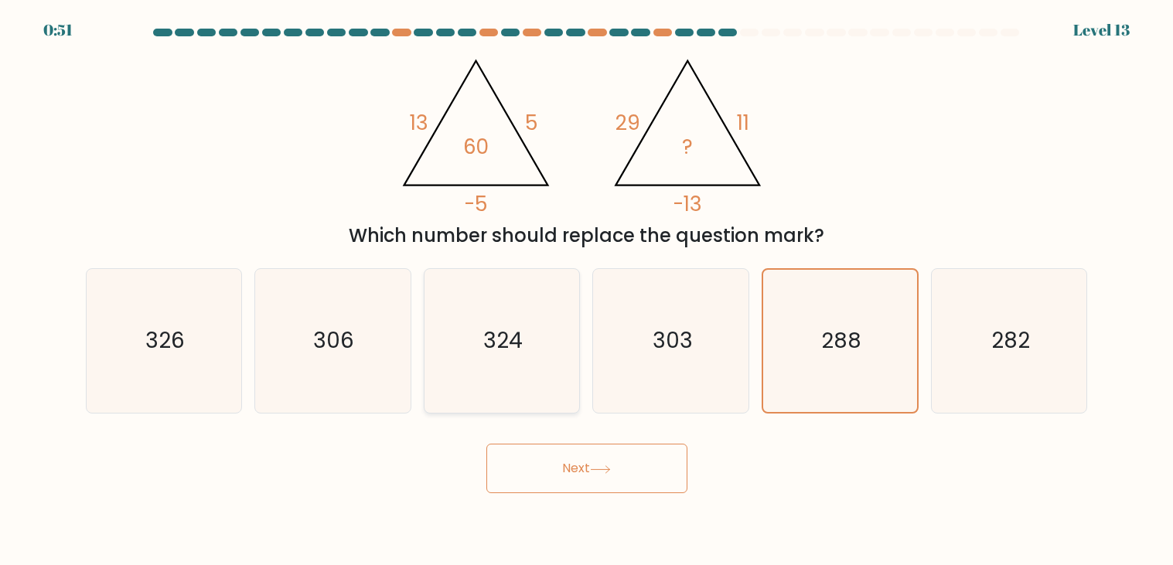
click at [557, 367] on icon "324" at bounding box center [502, 341] width 144 height 144
click at [587, 291] on input "c. 324" at bounding box center [587, 287] width 1 height 8
radio input "true"
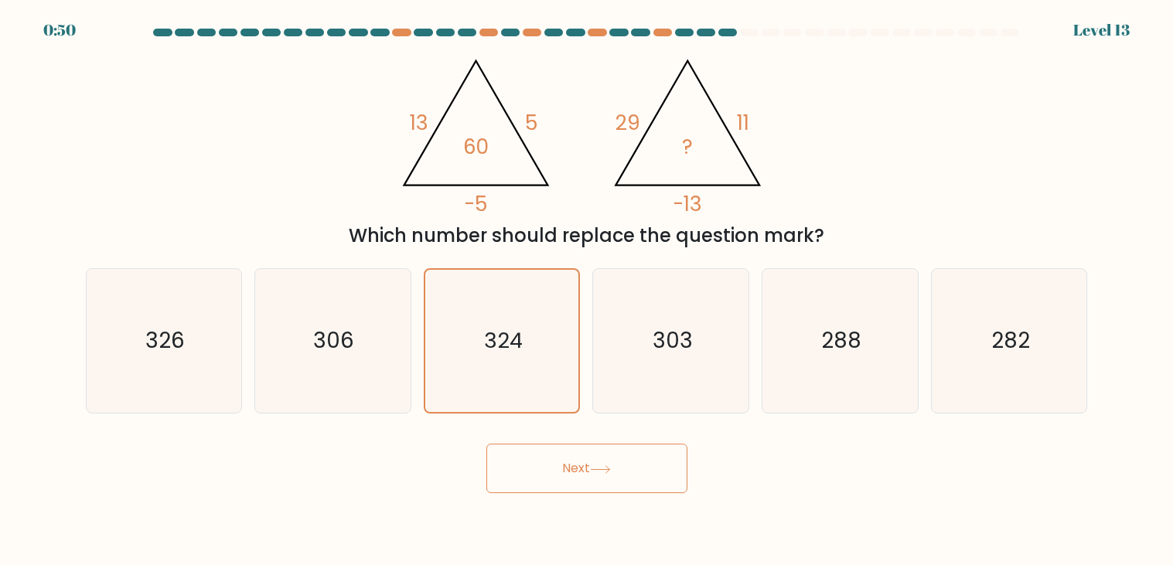
click at [603, 493] on button "Next" at bounding box center [586, 468] width 201 height 49
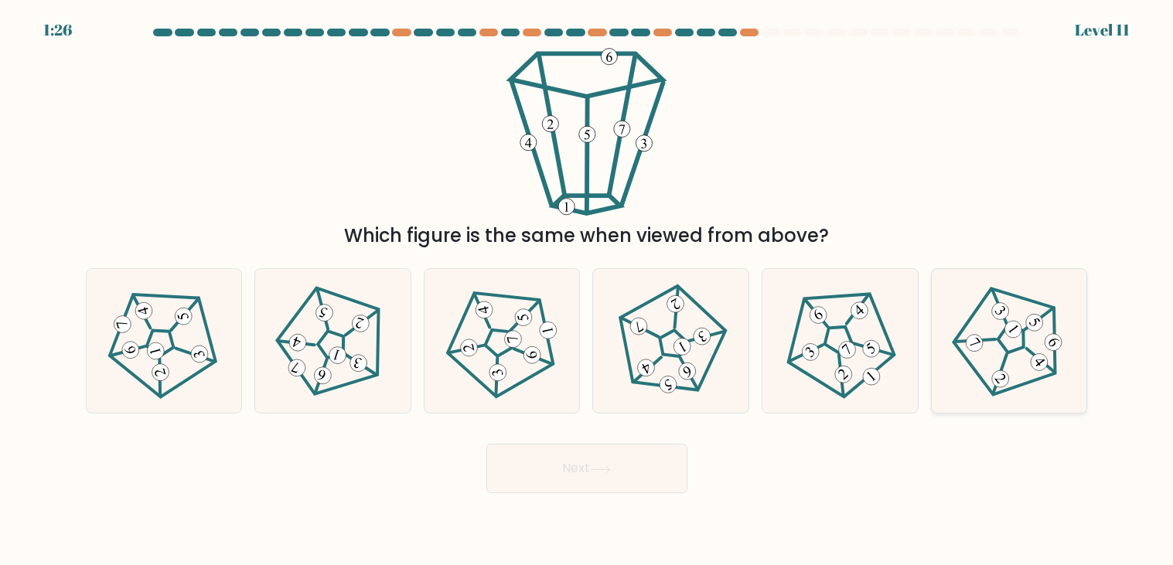
click at [1078, 395] on div at bounding box center [1009, 340] width 157 height 145
click at [588, 291] on input "f." at bounding box center [587, 287] width 1 height 8
radio input "true"
click at [622, 443] on div "Next" at bounding box center [587, 462] width 1021 height 61
click at [627, 452] on button "Next" at bounding box center [586, 468] width 201 height 49
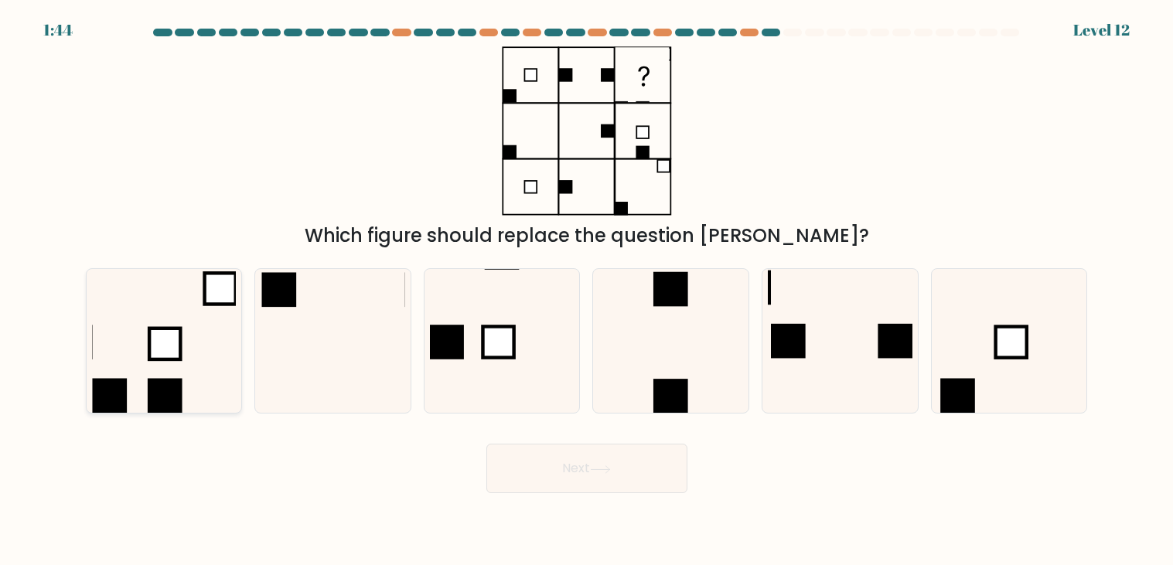
click at [149, 379] on rect at bounding box center [165, 396] width 35 height 35
click at [587, 291] on input "a." at bounding box center [587, 287] width 1 height 8
radio input "true"
click at [615, 463] on button "Next" at bounding box center [586, 468] width 201 height 49
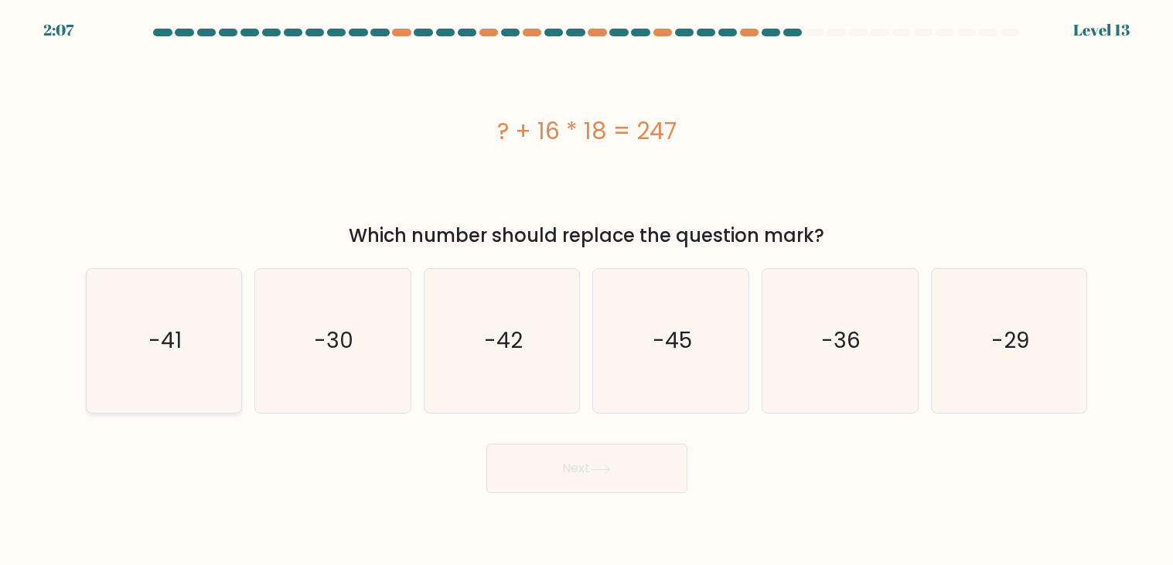
click at [196, 365] on icon "-41" at bounding box center [164, 341] width 144 height 144
click at [587, 291] on input "a. -41" at bounding box center [587, 287] width 1 height 8
radio input "true"
click at [486, 444] on button "Next" at bounding box center [586, 468] width 201 height 49
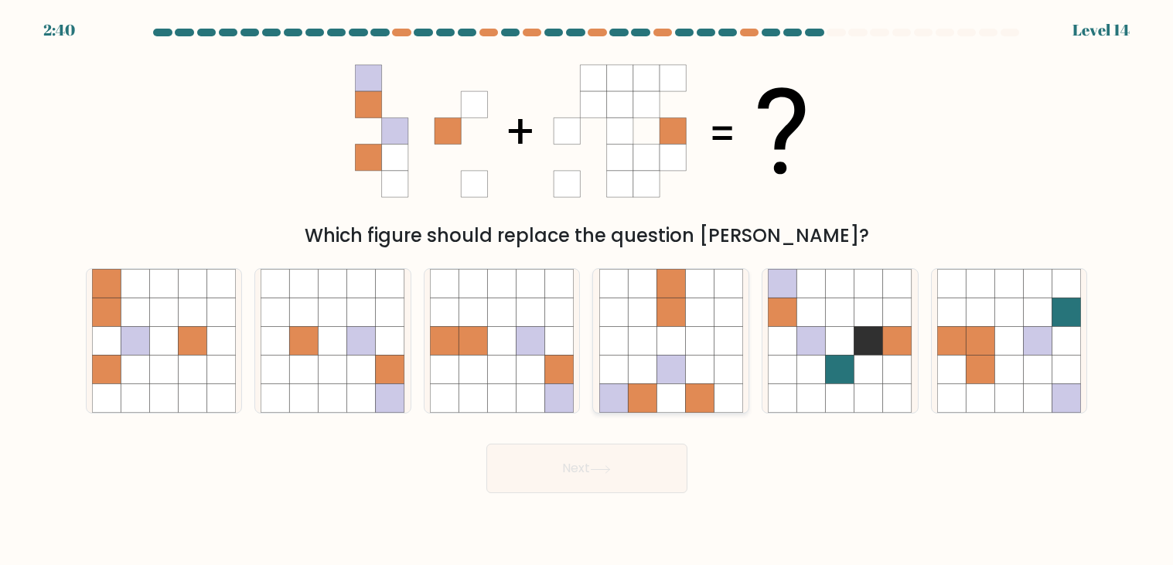
click at [696, 367] on icon at bounding box center [699, 370] width 29 height 29
click at [588, 291] on input "d." at bounding box center [587, 287] width 1 height 8
radio input "true"
click at [486, 444] on button "Next" at bounding box center [586, 468] width 201 height 49
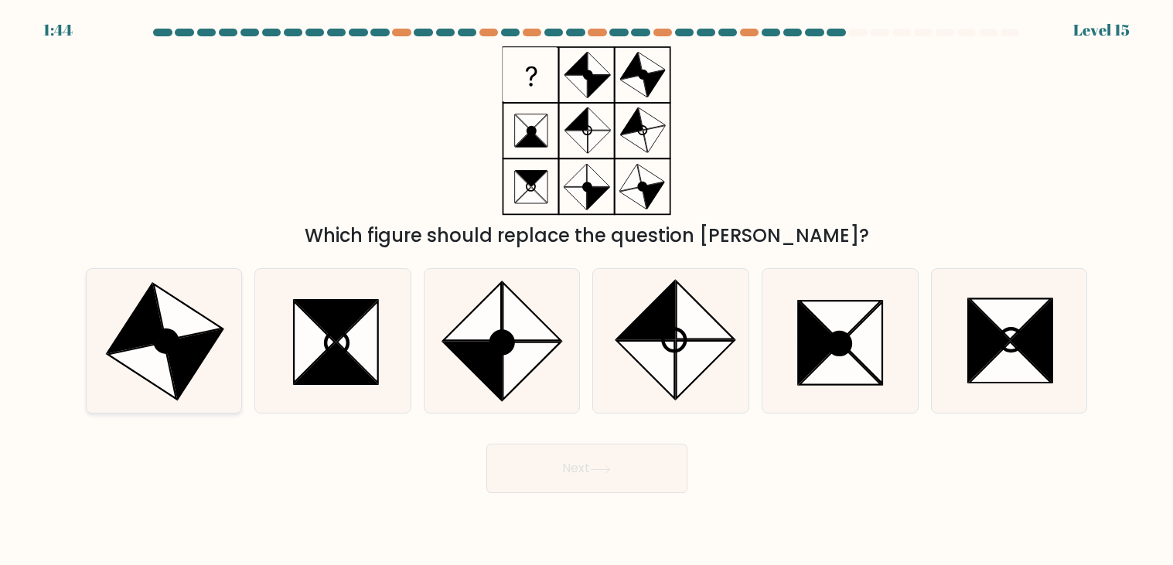
click at [94, 303] on icon at bounding box center [164, 341] width 144 height 144
click at [587, 291] on input "a." at bounding box center [587, 287] width 1 height 8
radio input "true"
click at [156, 338] on circle at bounding box center [166, 341] width 30 height 30
click at [587, 291] on input "a." at bounding box center [587, 287] width 1 height 8
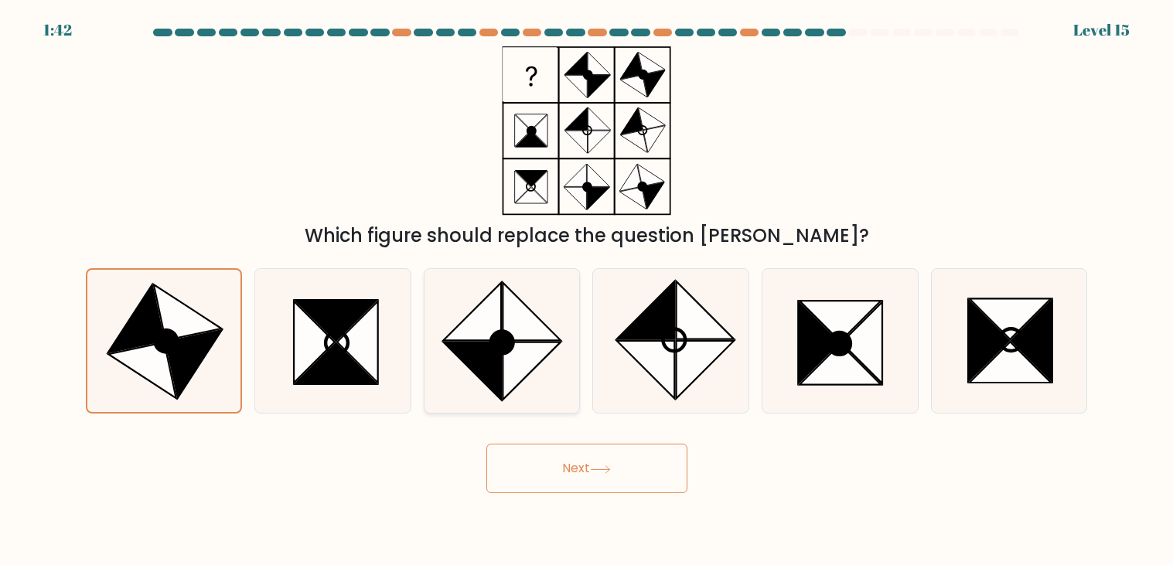
click at [469, 332] on icon at bounding box center [473, 312] width 58 height 58
click at [587, 291] on input "c." at bounding box center [587, 287] width 1 height 8
radio input "true"
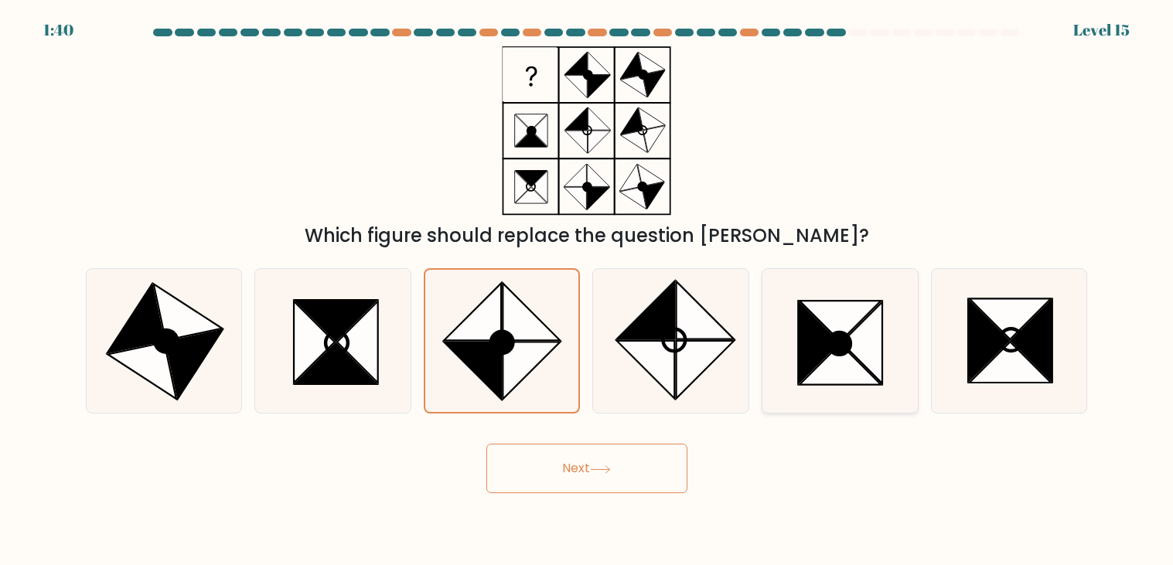
click at [866, 359] on icon at bounding box center [862, 343] width 41 height 82
click at [588, 291] on input "e." at bounding box center [587, 287] width 1 height 8
radio input "true"
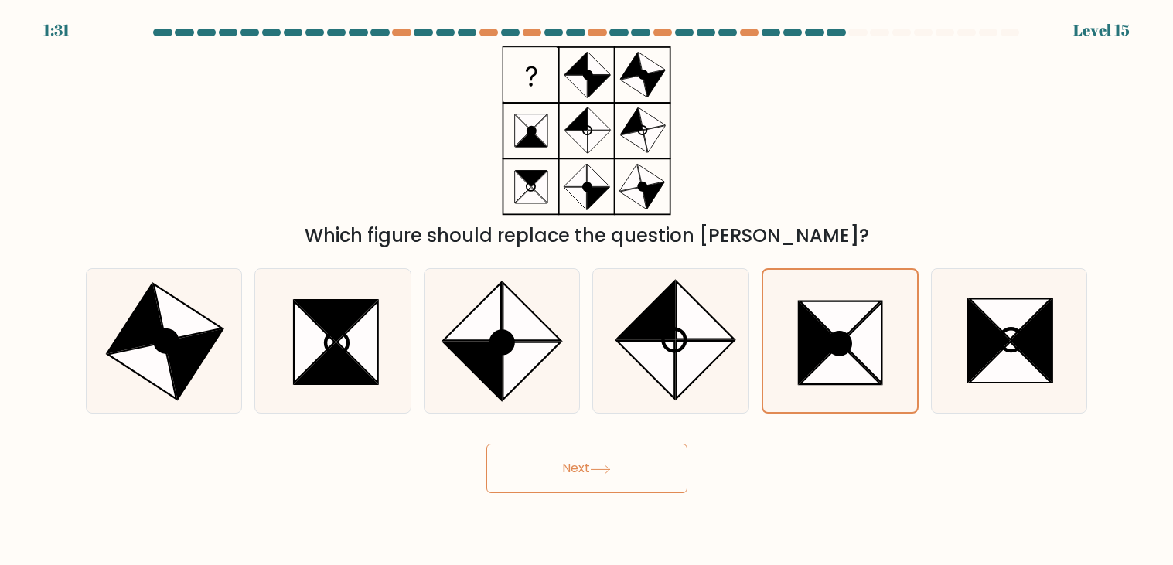
click at [643, 465] on button "Next" at bounding box center [586, 468] width 201 height 49
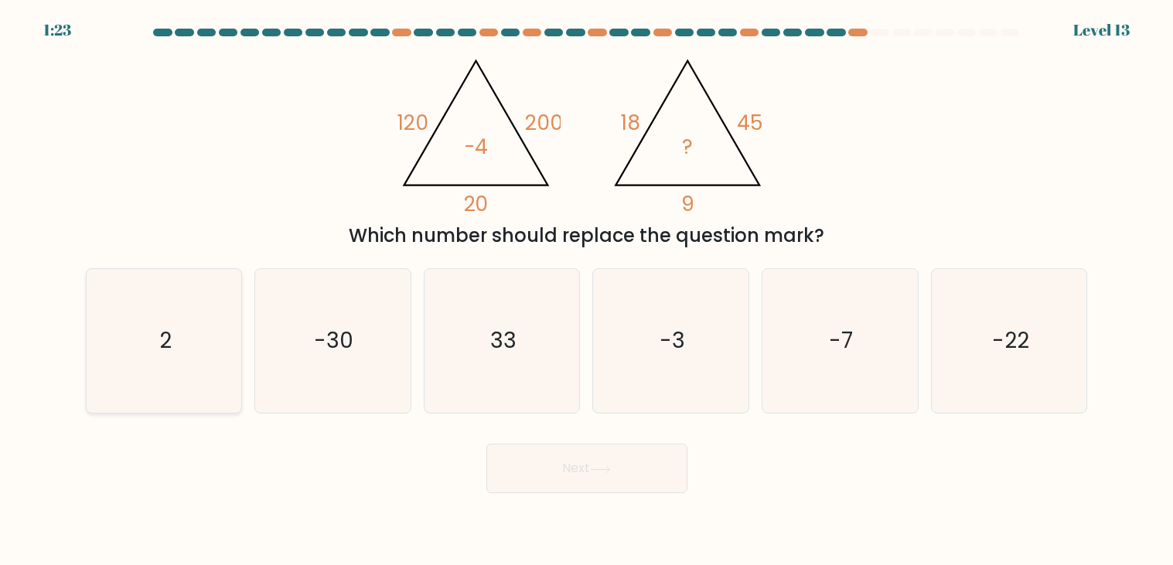
click at [145, 359] on icon "2" at bounding box center [164, 341] width 144 height 144
click at [587, 291] on input "a. 2" at bounding box center [587, 287] width 1 height 8
radio input "true"
click at [601, 469] on icon at bounding box center [600, 468] width 19 height 7
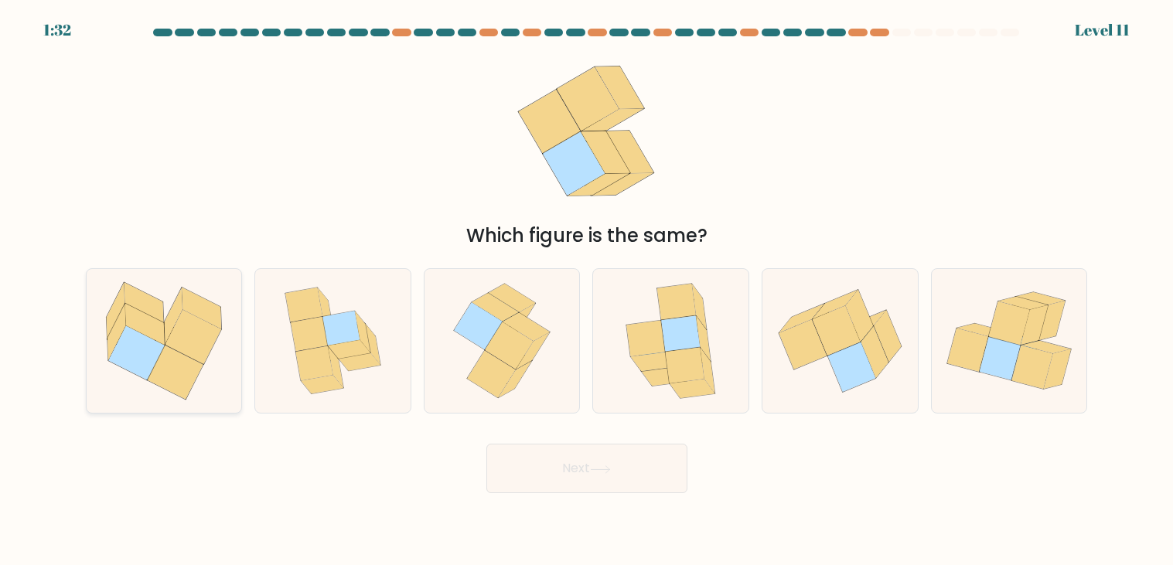
click at [180, 373] on icon at bounding box center [175, 373] width 56 height 54
click at [587, 291] on input "a." at bounding box center [587, 287] width 1 height 8
radio input "true"
click at [671, 469] on button "Next" at bounding box center [586, 468] width 201 height 49
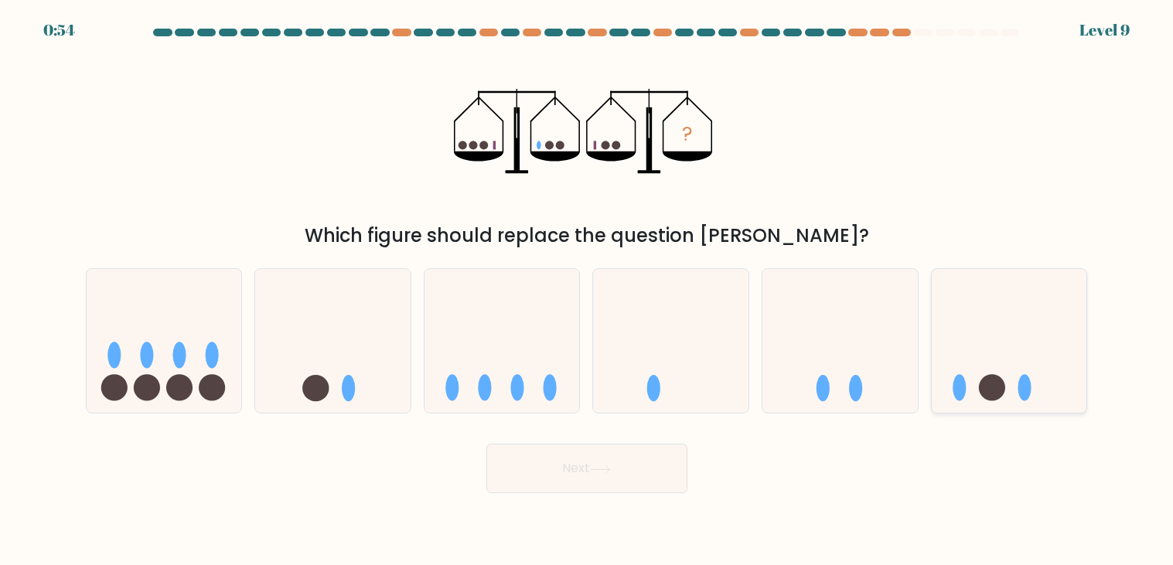
click at [963, 398] on ellipse at bounding box center [959, 388] width 13 height 26
click at [588, 291] on input "f." at bounding box center [587, 287] width 1 height 8
radio input "true"
click at [486, 444] on button "Next" at bounding box center [586, 468] width 201 height 49
click at [547, 471] on button "Next" at bounding box center [586, 468] width 201 height 49
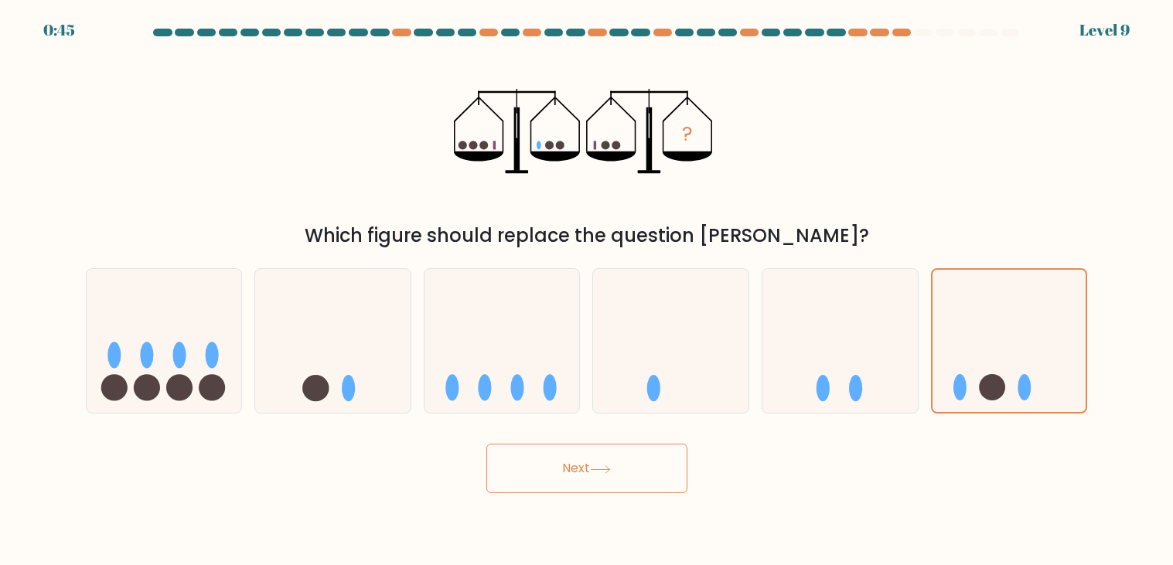
click at [592, 459] on button "Next" at bounding box center [586, 468] width 201 height 49
click at [486, 444] on button "Next" at bounding box center [586, 468] width 201 height 49
click at [967, 510] on body "0:41 Level 9" at bounding box center [586, 282] width 1173 height 565
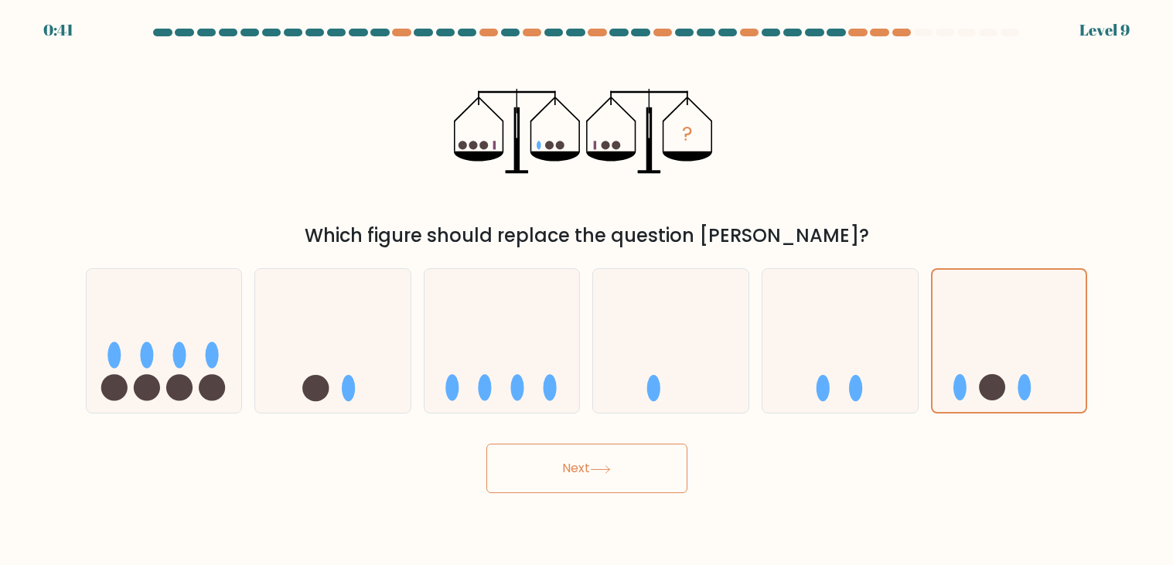
click at [915, 476] on div "Next" at bounding box center [587, 462] width 1021 height 61
click at [1020, 319] on icon at bounding box center [1010, 342] width 154 height 128
click at [588, 291] on input "f." at bounding box center [587, 287] width 1 height 8
click at [670, 453] on button "Next" at bounding box center [586, 468] width 201 height 49
click at [911, 341] on icon at bounding box center [839, 341] width 155 height 128
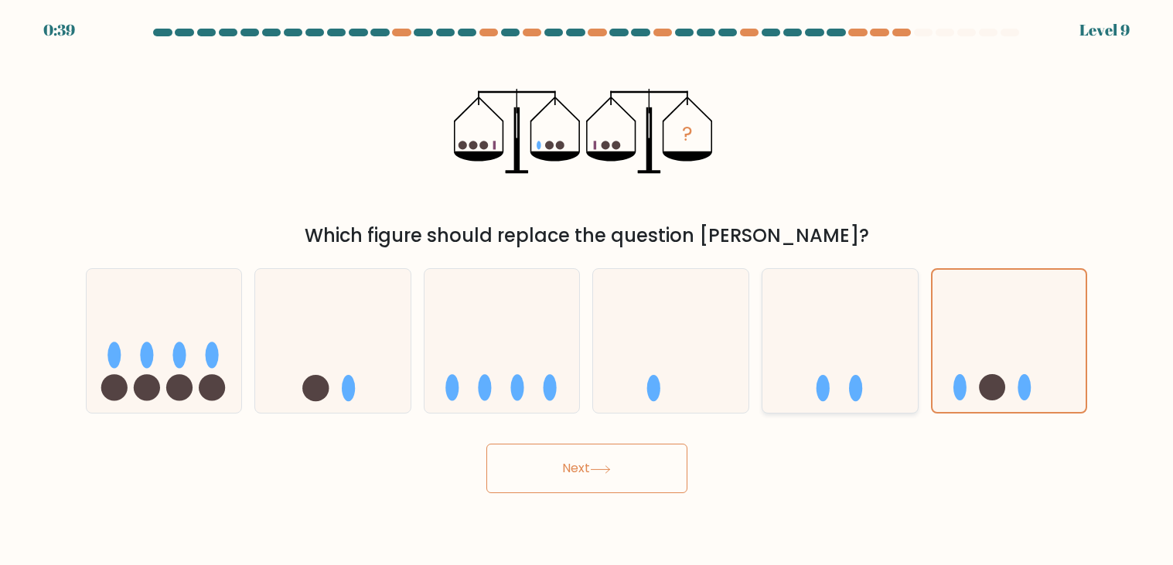
click at [588, 291] on input "e." at bounding box center [587, 287] width 1 height 8
radio input "true"
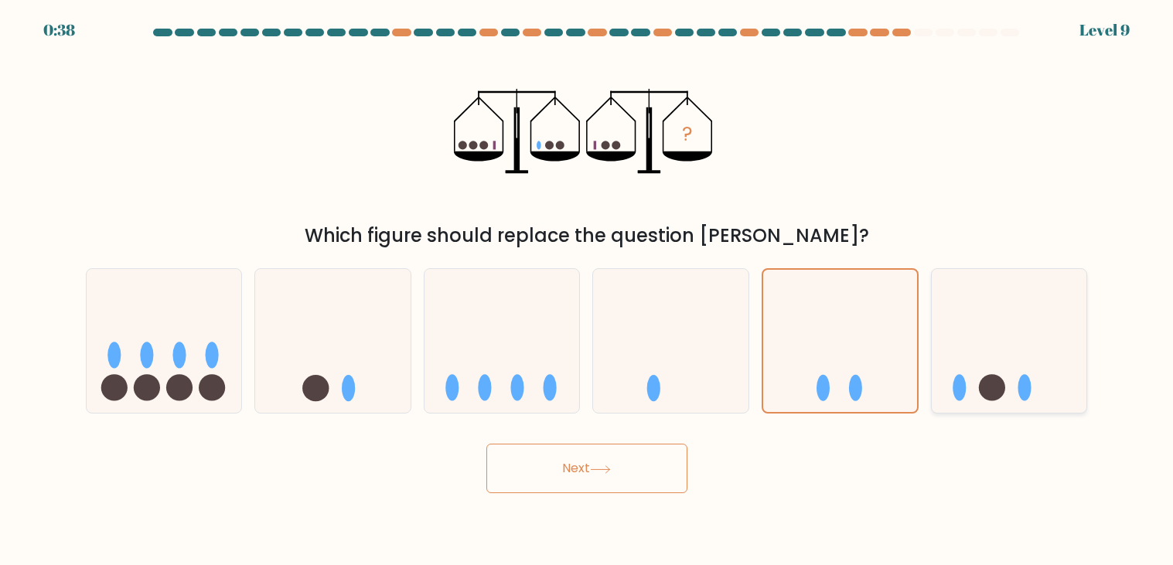
click at [943, 336] on icon at bounding box center [1009, 341] width 155 height 128
click at [588, 291] on input "f." at bounding box center [587, 287] width 1 height 8
radio input "true"
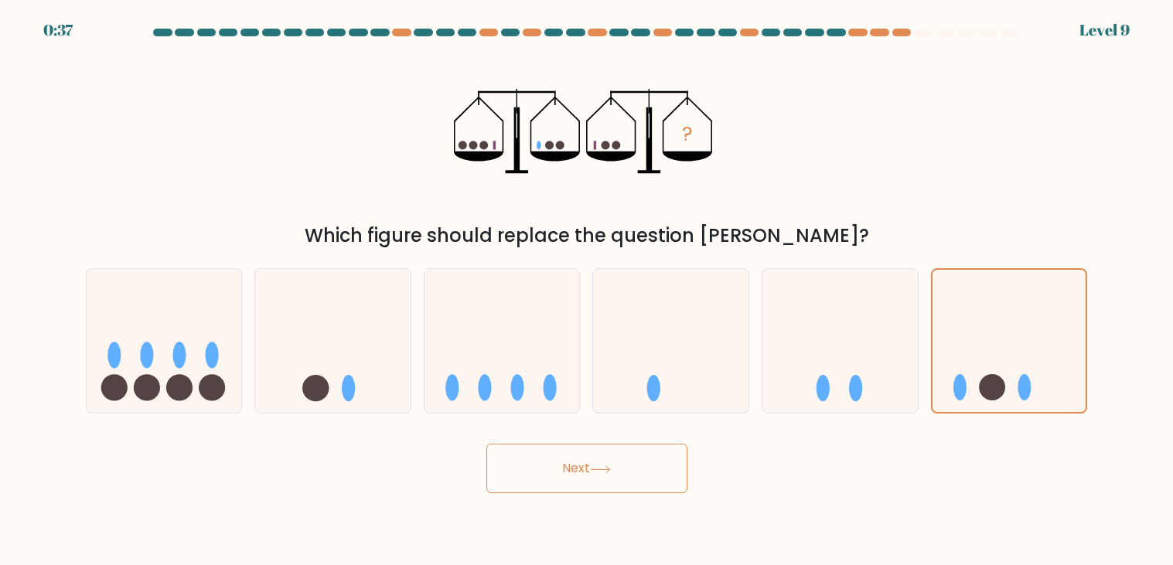
click at [662, 459] on button "Next" at bounding box center [586, 468] width 201 height 49
click at [489, 339] on icon at bounding box center [502, 341] width 155 height 128
click at [587, 291] on input "c." at bounding box center [587, 287] width 1 height 8
radio input "true"
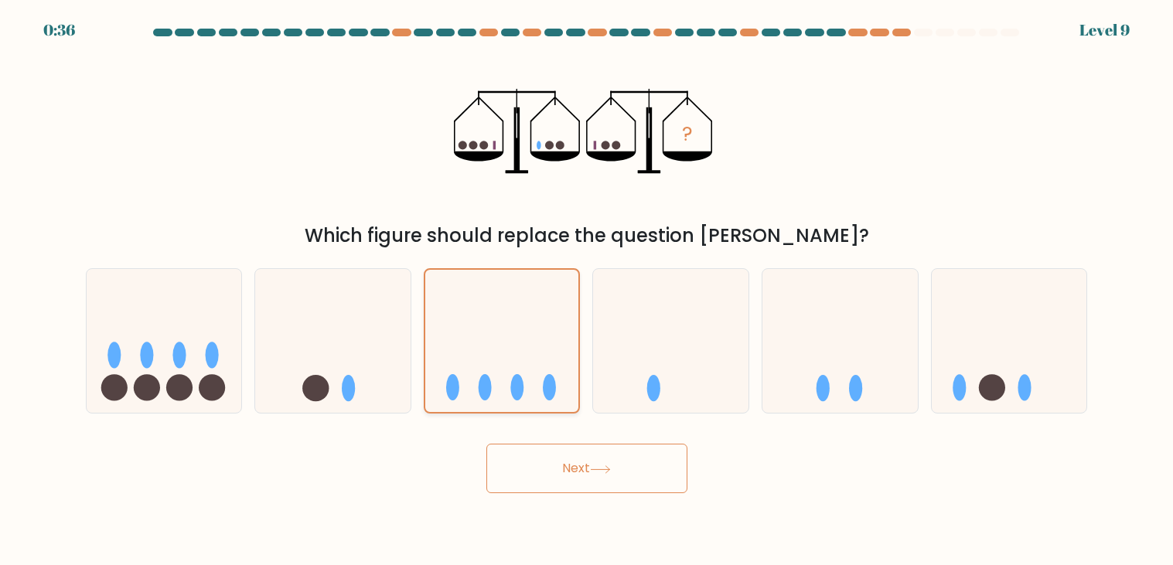
click at [486, 444] on button "Next" at bounding box center [586, 468] width 201 height 49
click at [356, 332] on icon at bounding box center [332, 341] width 155 height 128
click at [587, 291] on input "b." at bounding box center [587, 287] width 1 height 8
radio input "true"
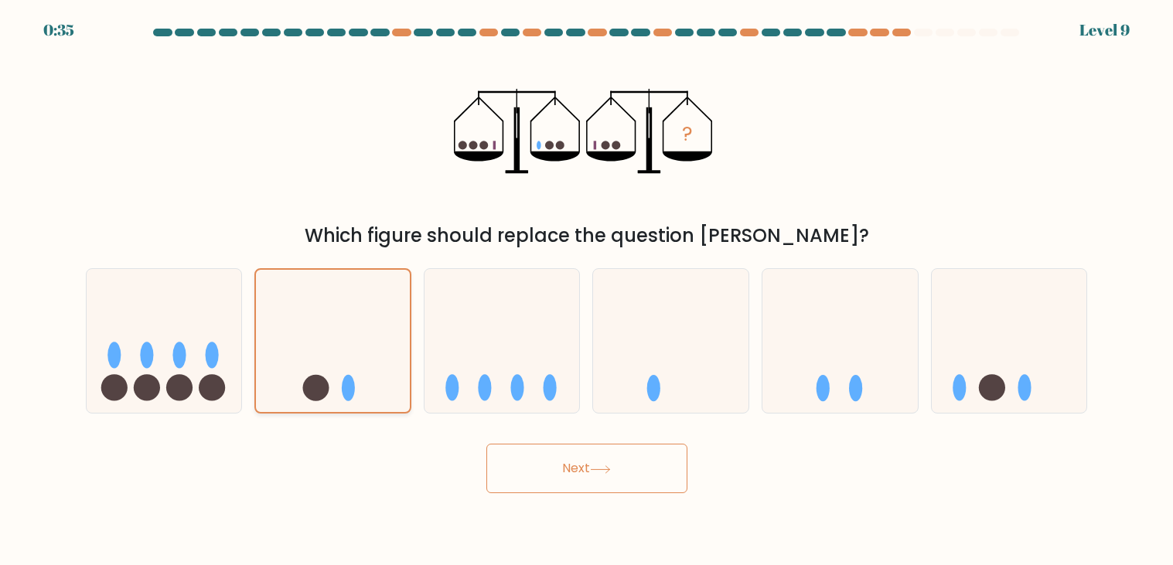
click at [486, 444] on button "Next" at bounding box center [586, 468] width 201 height 49
click at [162, 358] on icon at bounding box center [164, 341] width 155 height 128
click at [587, 291] on input "a." at bounding box center [587, 287] width 1 height 8
radio input "true"
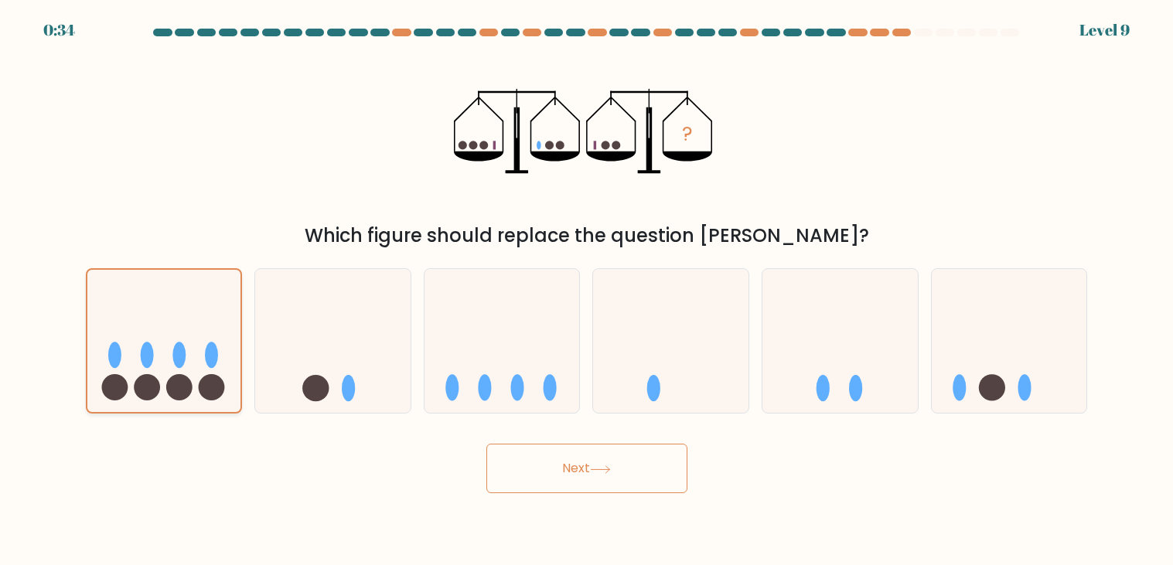
click at [486, 444] on button "Next" at bounding box center [586, 468] width 201 height 49
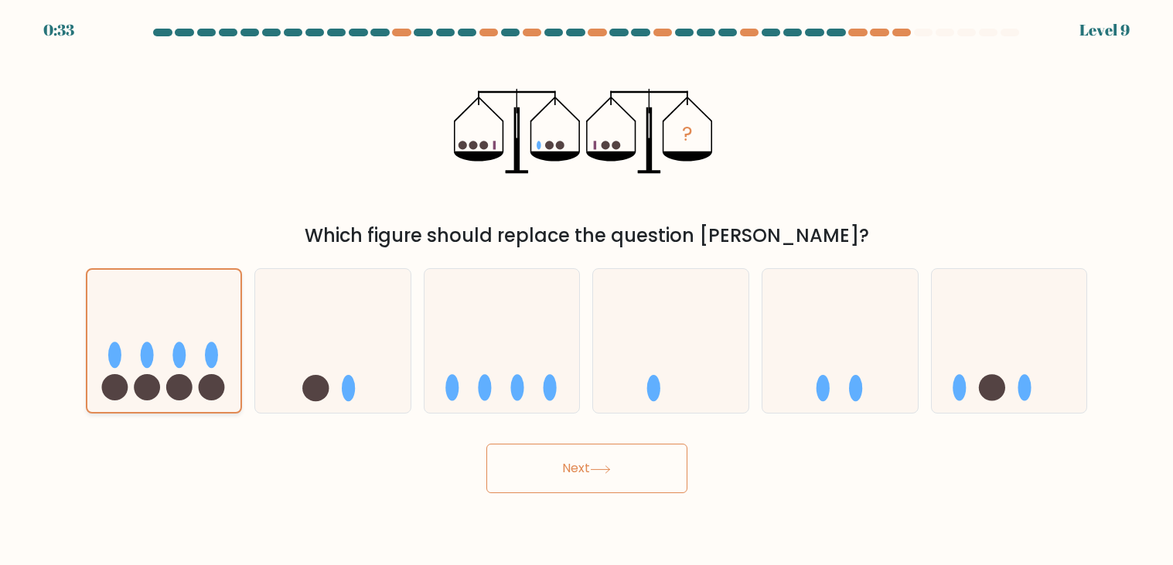
click at [486, 444] on button "Next" at bounding box center [586, 468] width 201 height 49
click at [560, 452] on button "Next" at bounding box center [586, 468] width 201 height 49
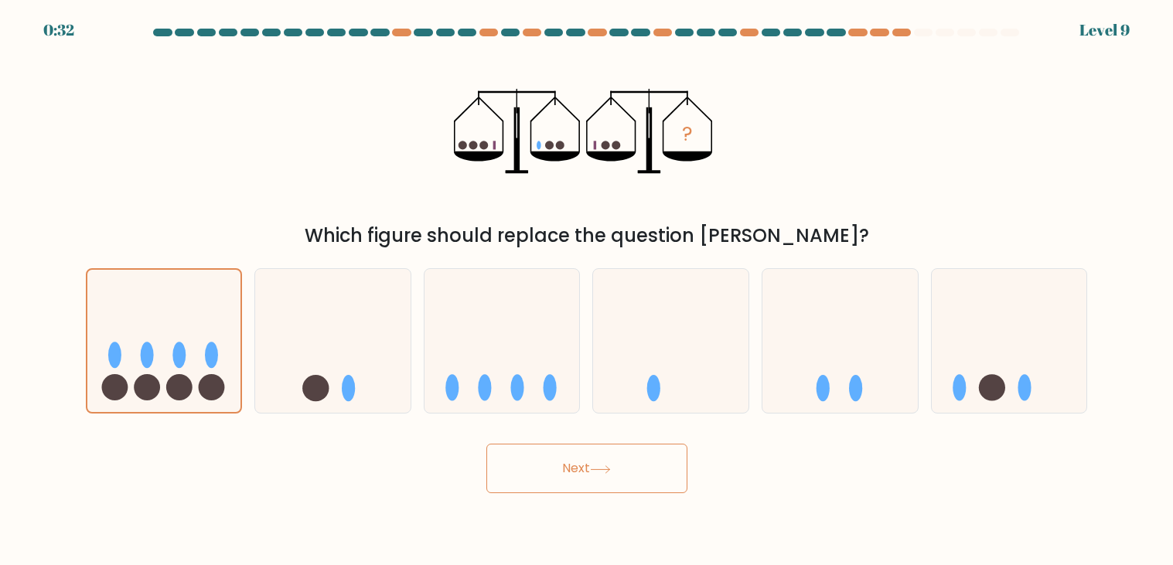
click at [560, 452] on button "Next" at bounding box center [586, 468] width 201 height 49
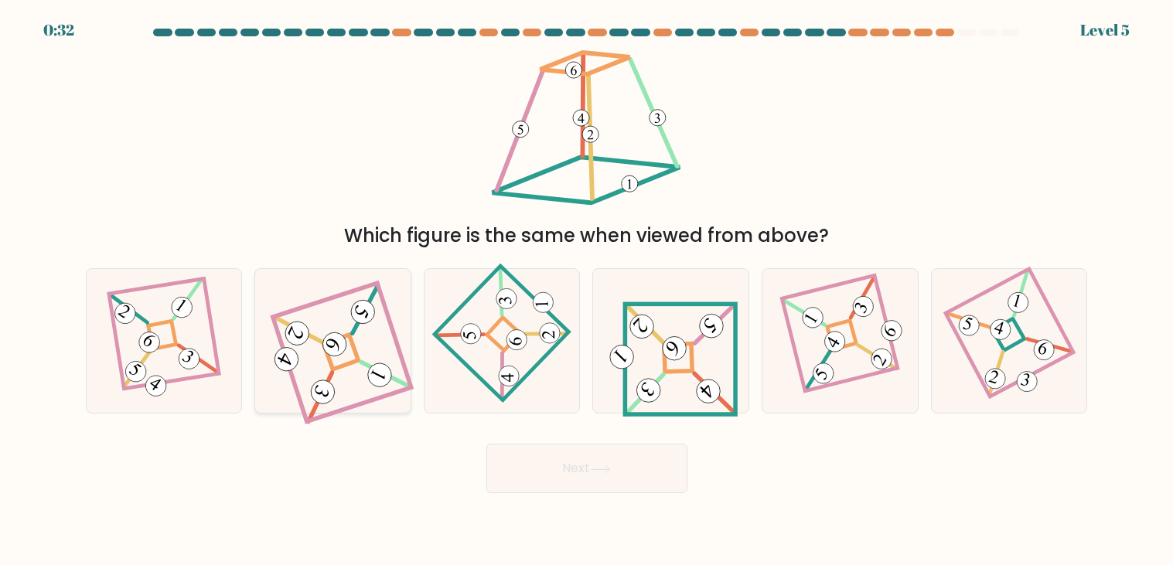
click at [362, 377] on icon at bounding box center [332, 341] width 129 height 115
click at [587, 291] on input "b." at bounding box center [587, 287] width 1 height 8
radio input "true"
click at [501, 102] on icon at bounding box center [586, 130] width 198 height 169
click at [633, 373] on icon at bounding box center [671, 341] width 133 height 115
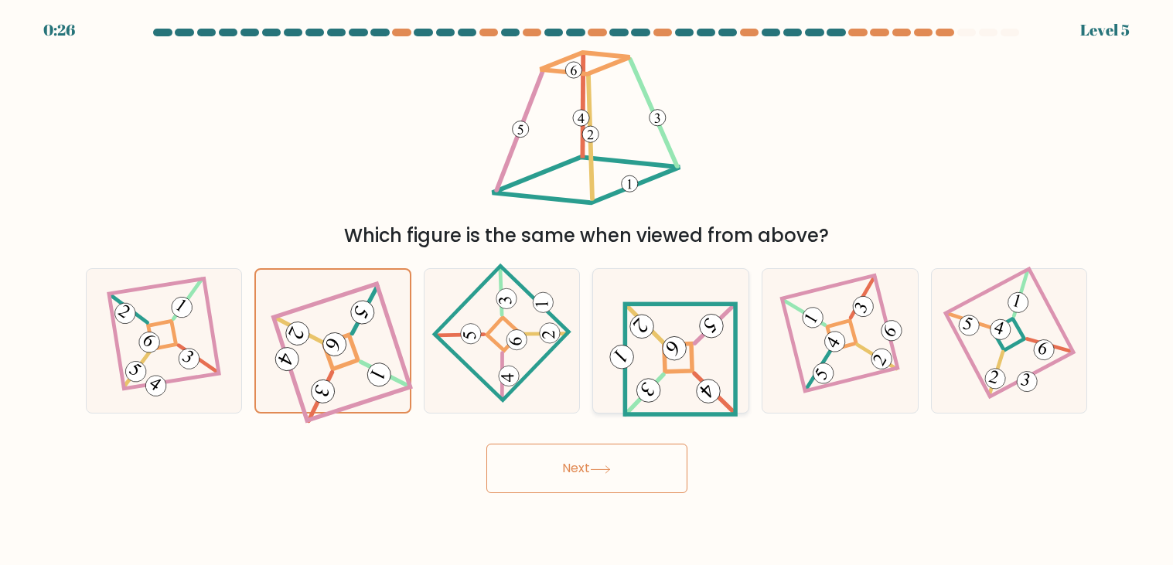
click at [588, 291] on input "d." at bounding box center [587, 287] width 1 height 8
radio input "true"
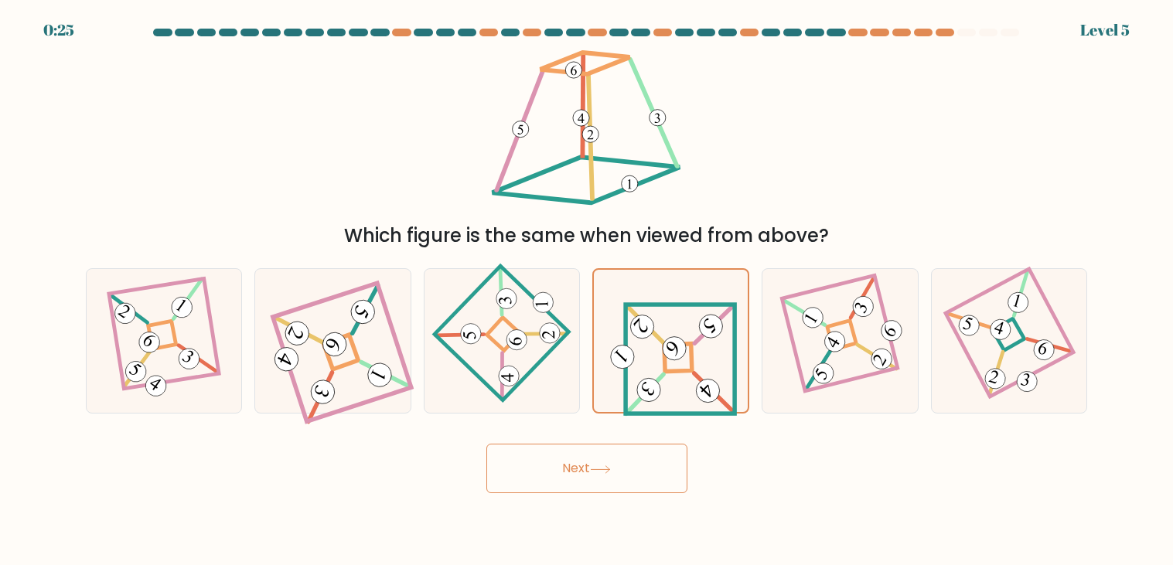
click at [663, 478] on button "Next" at bounding box center [586, 468] width 201 height 49
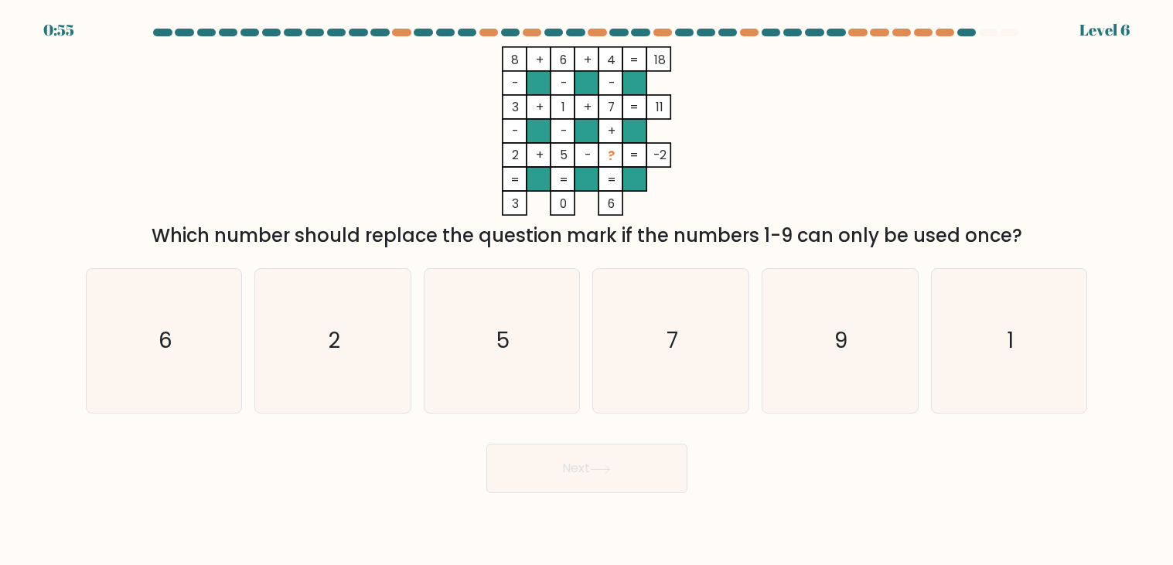
click at [759, 363] on div "e. 9" at bounding box center [839, 340] width 169 height 145
click at [760, 362] on div "e. 9" at bounding box center [839, 340] width 169 height 145
click at [763, 361] on div "9" at bounding box center [840, 340] width 157 height 145
click at [588, 291] on input "e. 9" at bounding box center [587, 287] width 1 height 8
radio input "true"
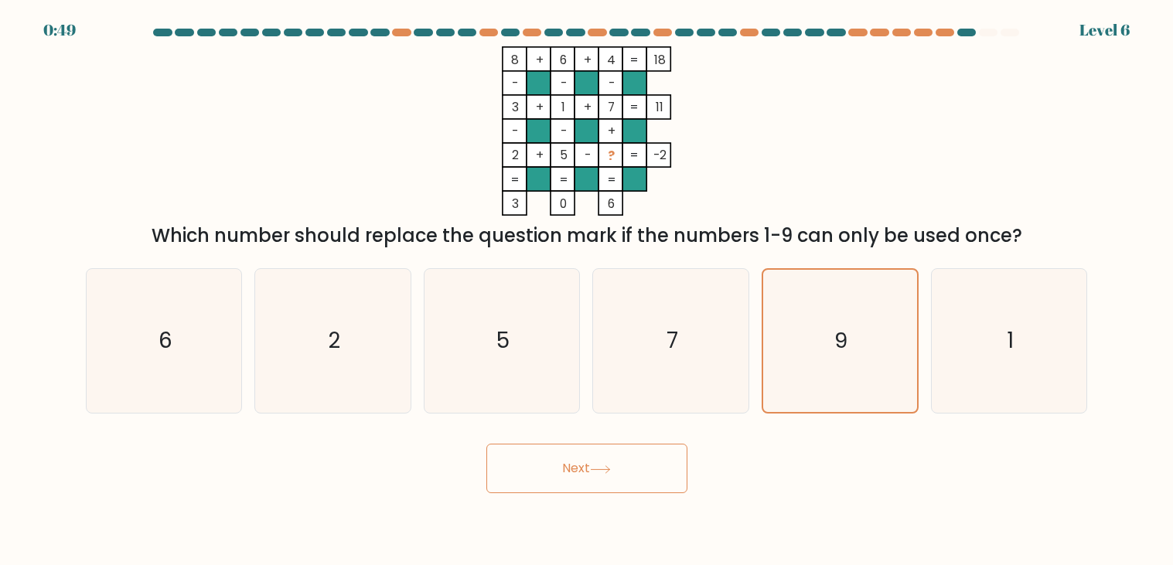
click at [610, 471] on icon at bounding box center [600, 469] width 21 height 9
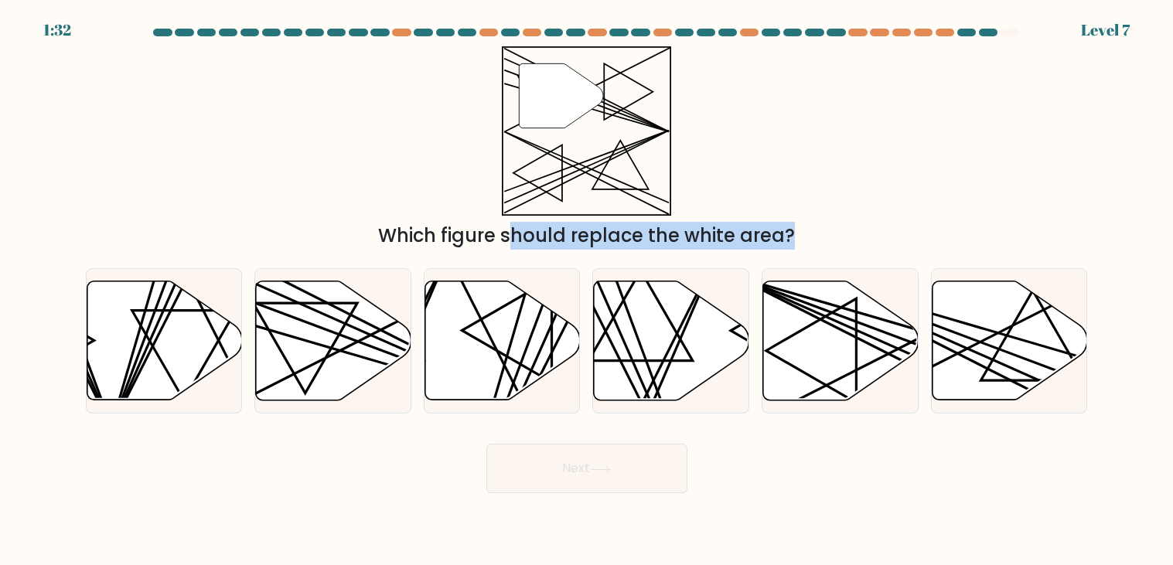
drag, startPoint x: 646, startPoint y: 363, endPoint x: 492, endPoint y: 81, distance: 321.1
click at [492, 81] on form at bounding box center [586, 261] width 1173 height 465
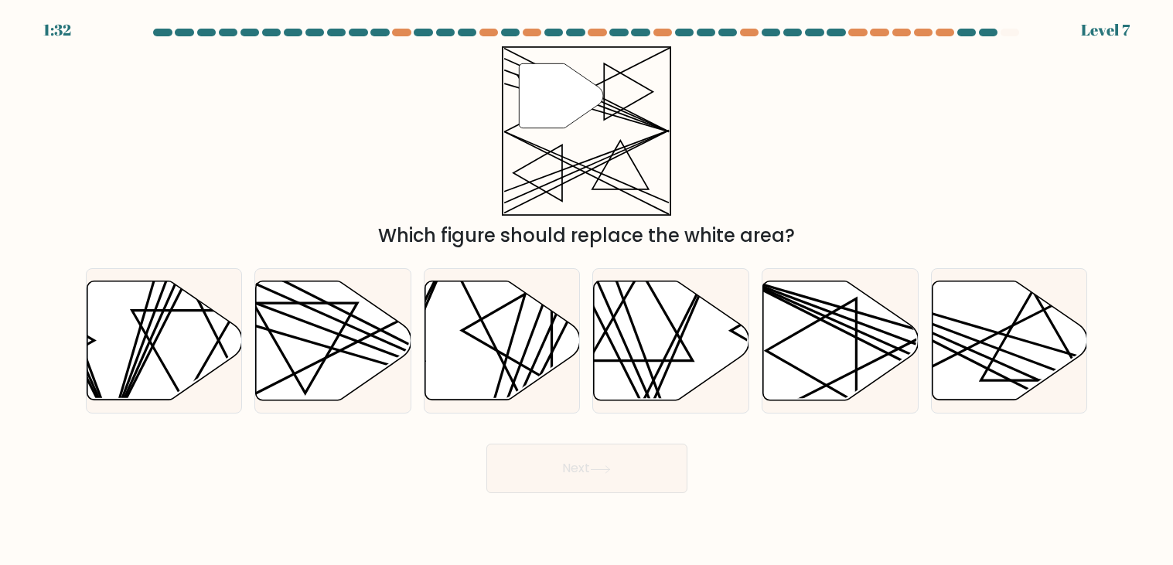
click at [418, 77] on div "" Which figure should replace the white area?" at bounding box center [587, 147] width 1021 height 203
click at [401, 364] on icon at bounding box center [332, 341] width 155 height 121
click at [587, 291] on input "b." at bounding box center [587, 287] width 1 height 8
radio input "true"
click at [663, 462] on button "Next" at bounding box center [586, 468] width 201 height 49
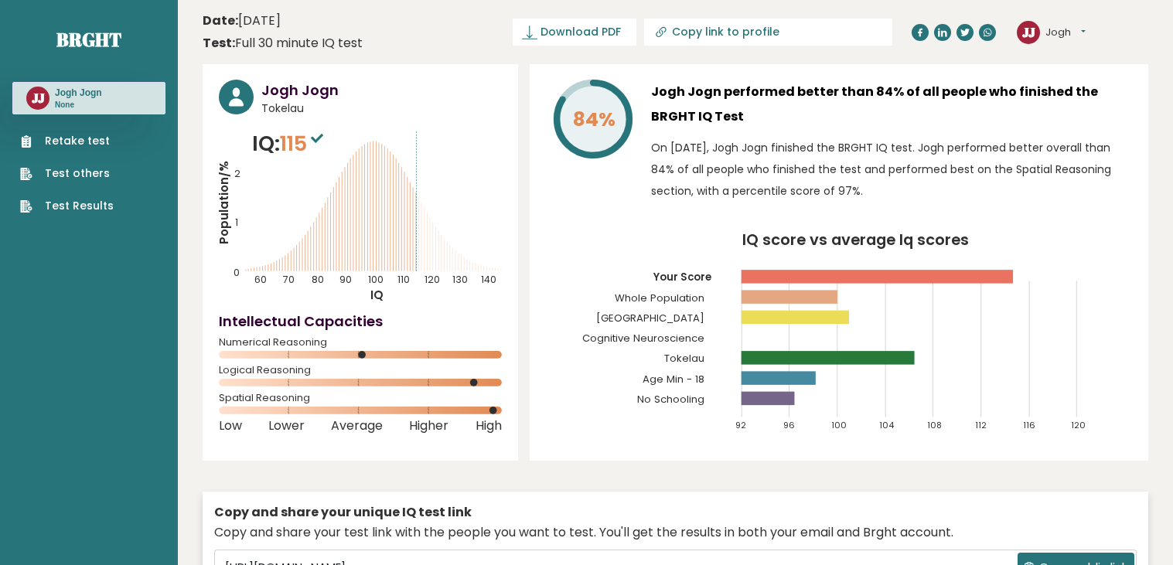
click at [51, 101] on div "[PERSON_NAME] Jogn None" at bounding box center [88, 98] width 153 height 32
click at [43, 96] on text "JJ" at bounding box center [38, 98] width 13 height 18
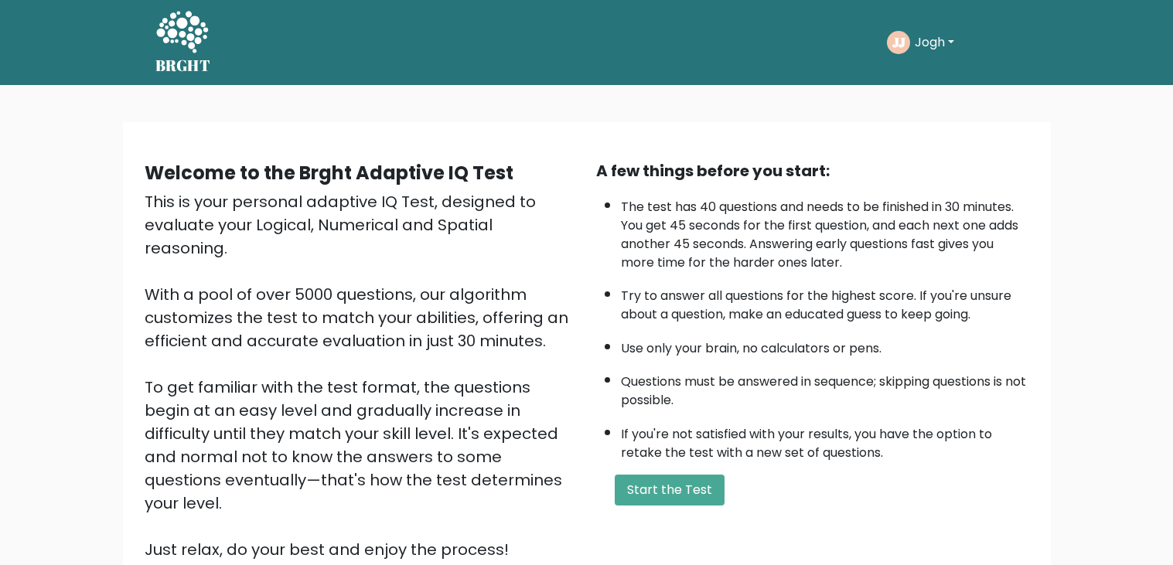
click at [908, 55] on div "[PERSON_NAME] Dashboard Profile Settings Logout" at bounding box center [952, 43] width 131 height 36
click at [946, 26] on div "[PERSON_NAME] Dashboard Profile Settings Logout" at bounding box center [952, 43] width 131 height 36
click at [953, 63] on ul "Take the test [PERSON_NAME] Dashboard Profile Settings Logout Dashboard Profile…" at bounding box center [952, 43] width 131 height 48
click at [943, 46] on button "Jogh" at bounding box center [934, 42] width 49 height 20
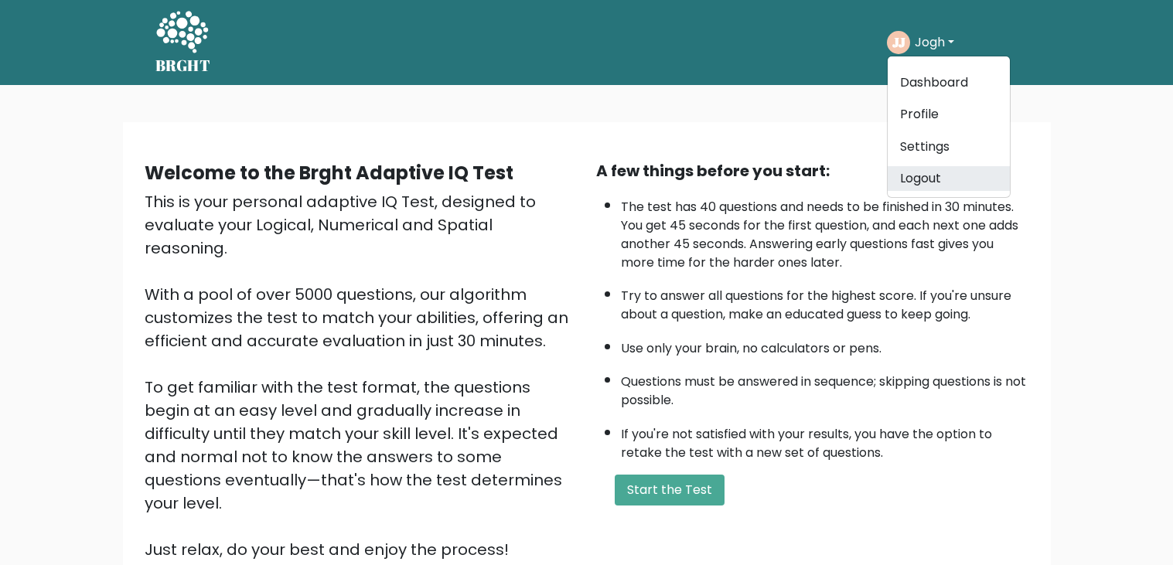
click at [929, 172] on link "Logout" at bounding box center [949, 178] width 122 height 25
